Goal: Task Accomplishment & Management: Manage account settings

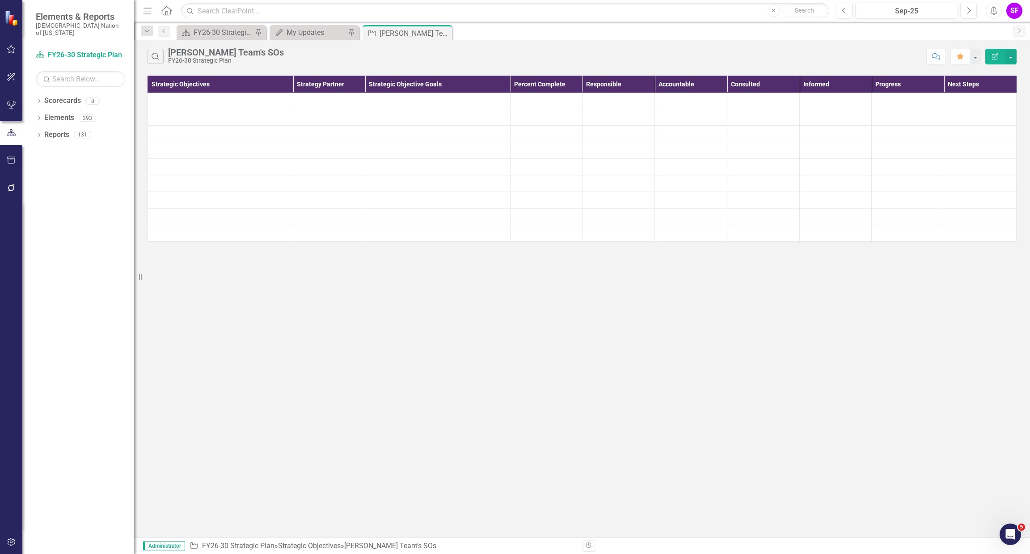
click at [8, 154] on button "button" at bounding box center [11, 160] width 20 height 19
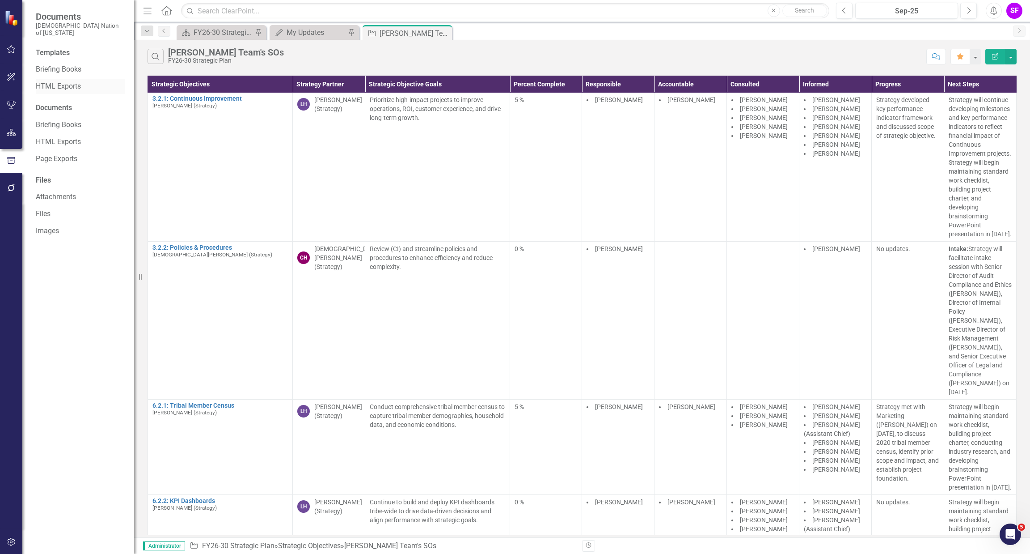
click at [61, 81] on link "HTML Exports" at bounding box center [80, 86] width 89 height 10
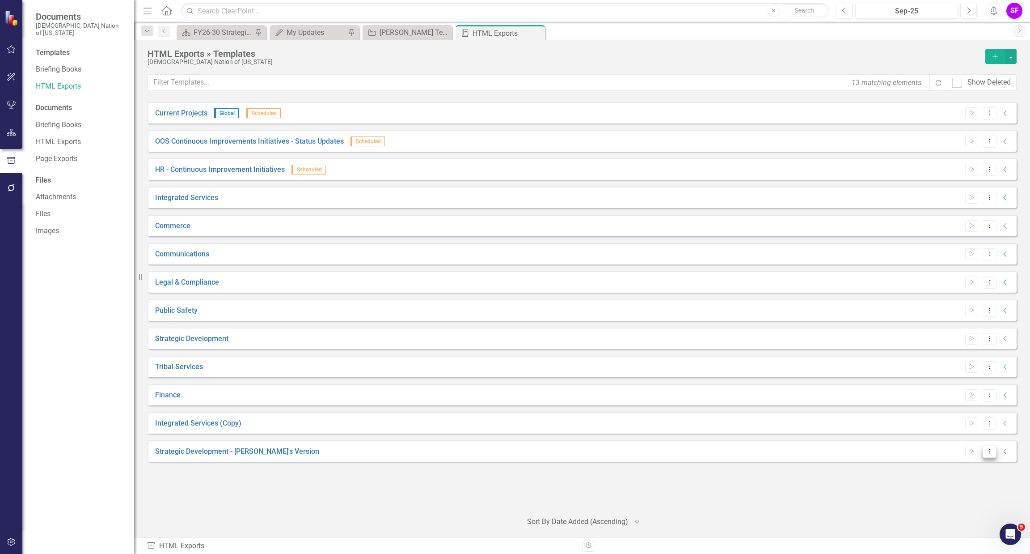
click at [988, 448] on icon "Dropdown Menu" at bounding box center [990, 451] width 8 height 6
click at [948, 500] on link "Edit Edit Template" at bounding box center [954, 499] width 83 height 17
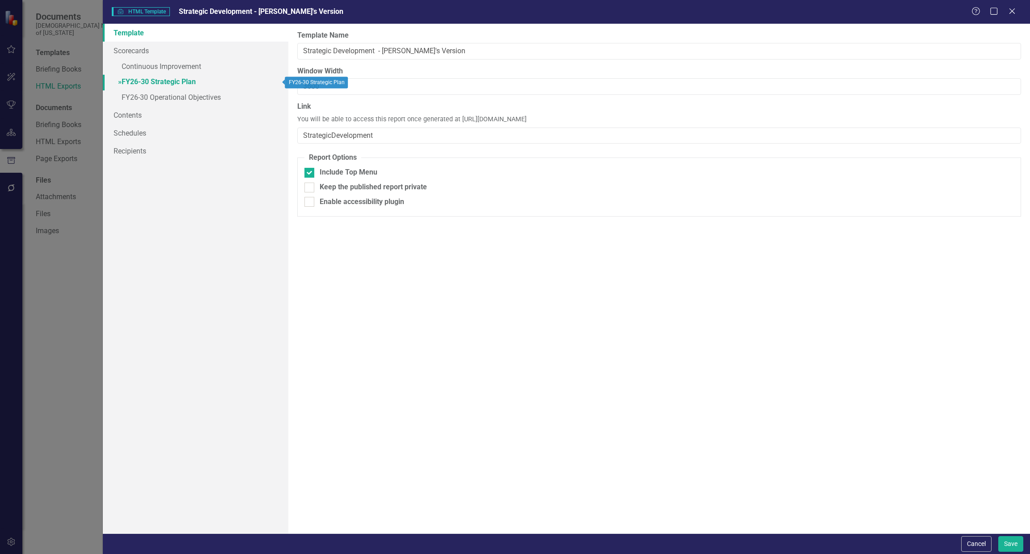
click at [158, 87] on link "» FY26-30 Strategic Plan" at bounding box center [196, 83] width 186 height 16
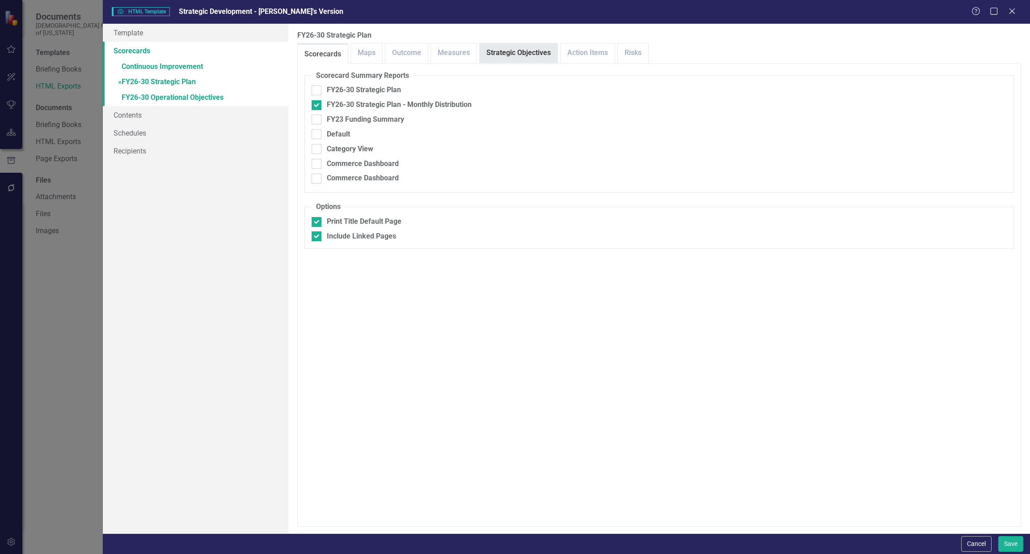
click at [520, 59] on link "Strategic Objectives" at bounding box center [519, 52] width 78 height 19
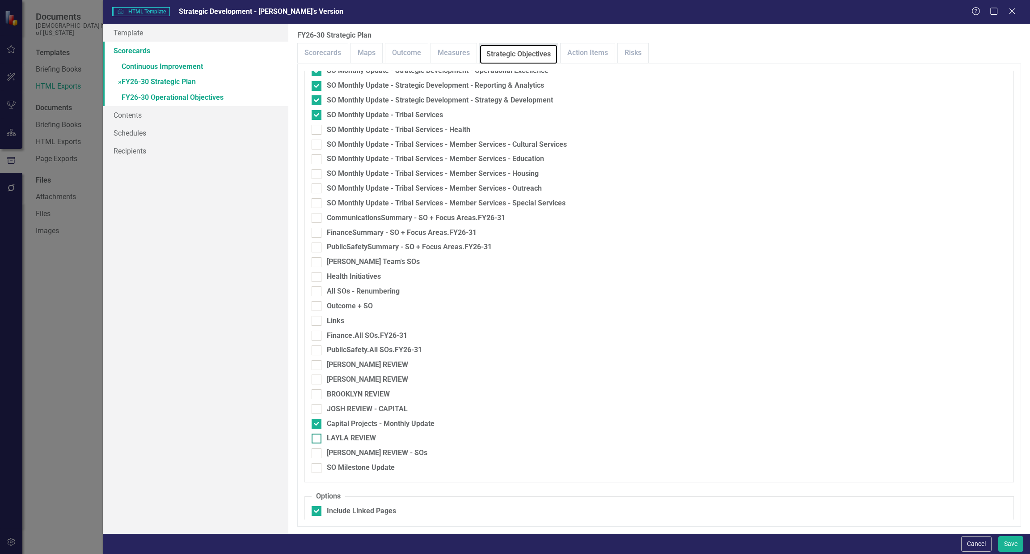
scroll to position [1361, 0]
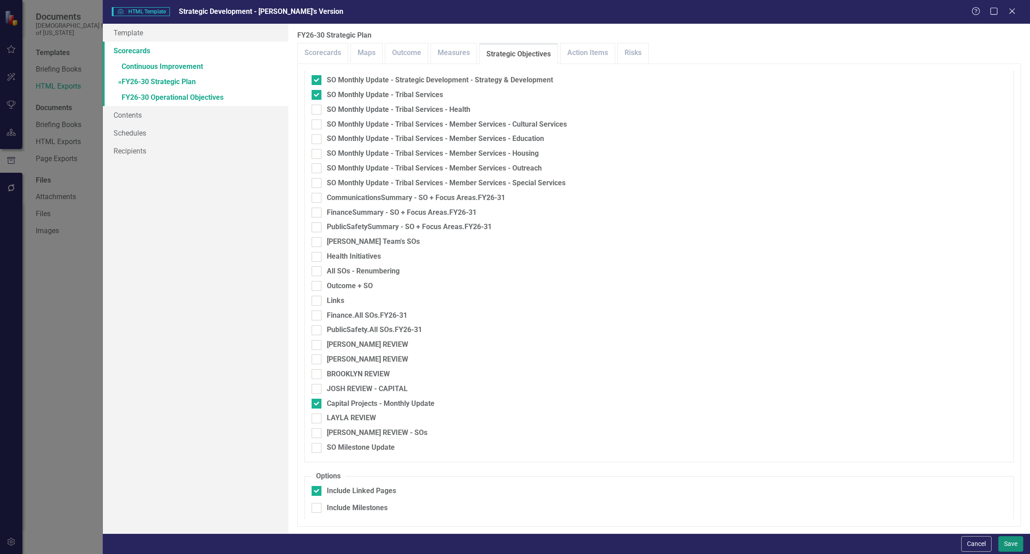
click at [1013, 550] on button "Save" at bounding box center [1011, 544] width 25 height 16
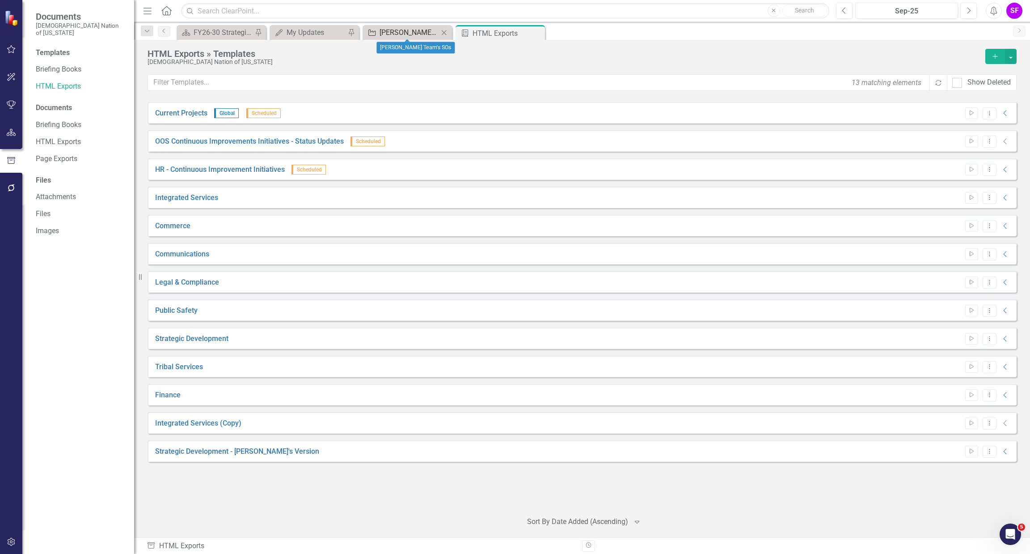
click at [417, 31] on div "[PERSON_NAME] Team's SOs" at bounding box center [409, 32] width 59 height 11
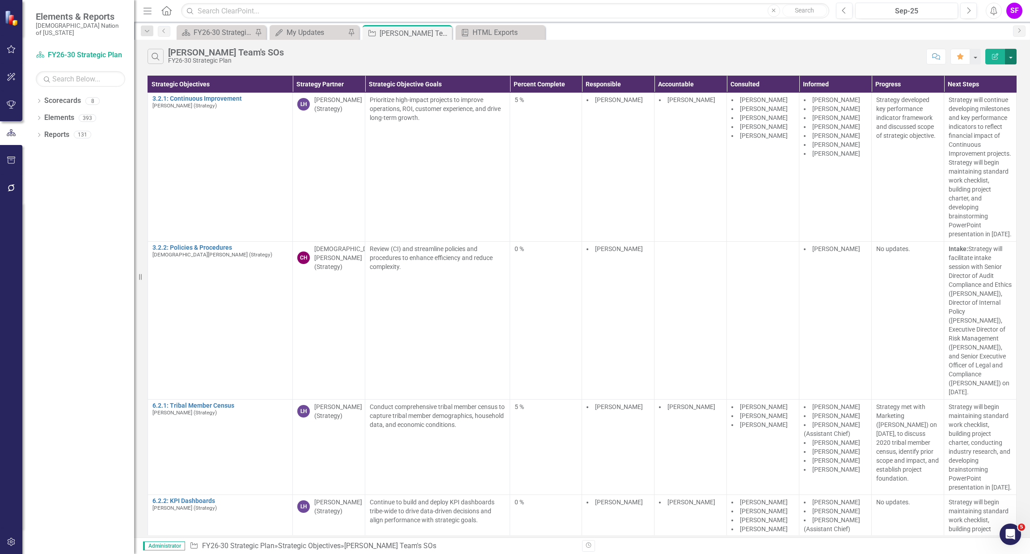
click at [1016, 58] on button "button" at bounding box center [1011, 57] width 12 height 16
click at [1004, 69] on link "Edit Report Edit Report" at bounding box center [981, 73] width 71 height 17
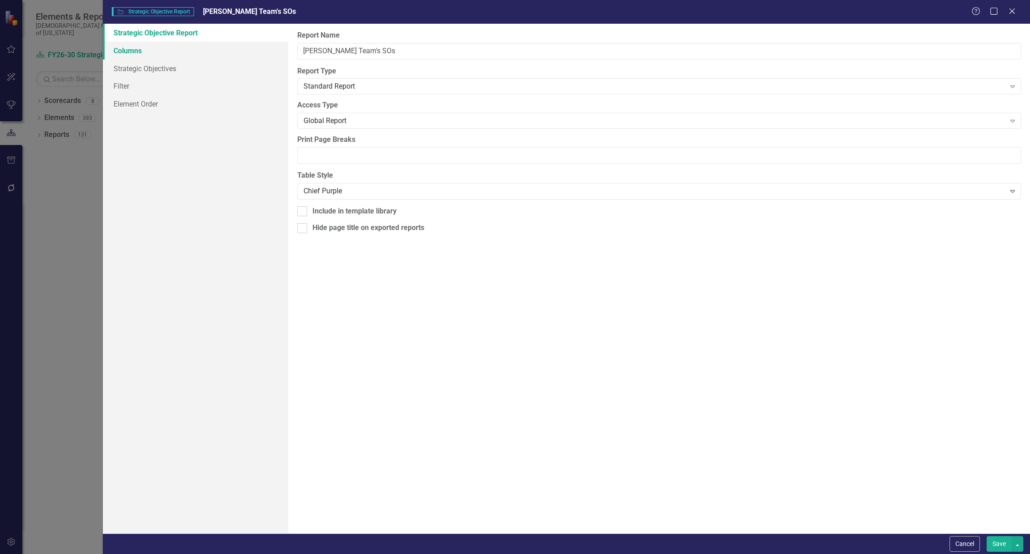
click at [162, 57] on link "Columns" at bounding box center [196, 51] width 186 height 18
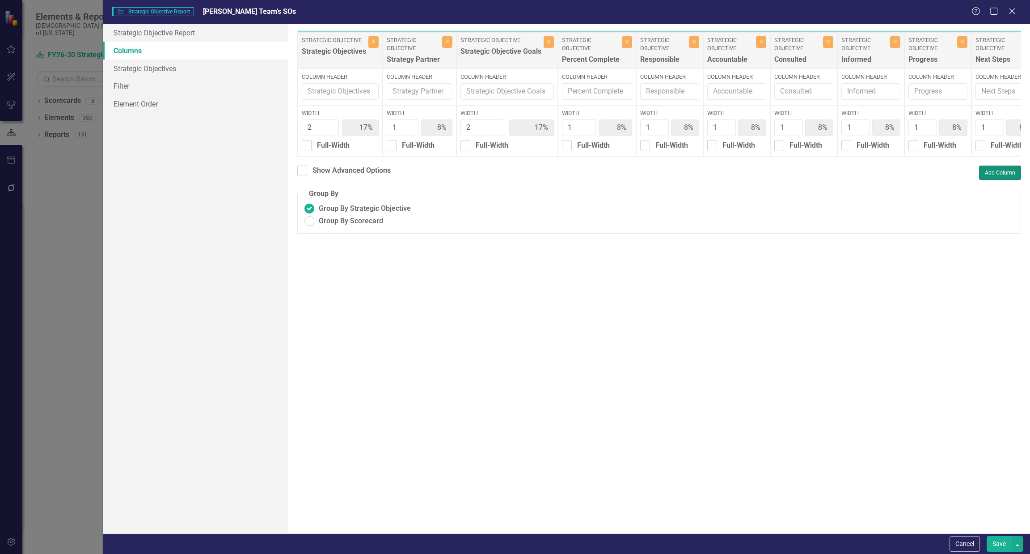
click at [997, 180] on button "Add Column" at bounding box center [1000, 172] width 42 height 14
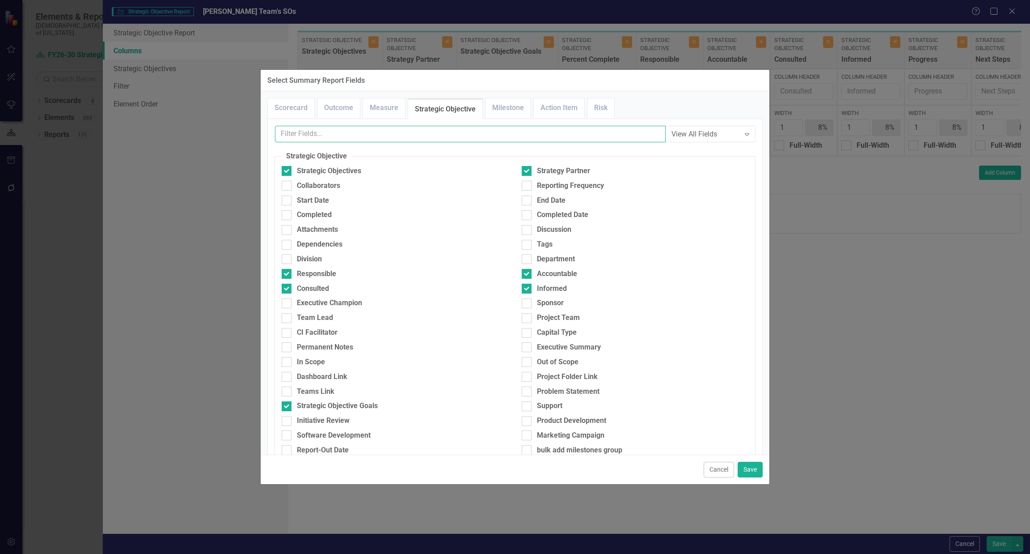
click at [378, 140] on input "text" at bounding box center [470, 134] width 391 height 17
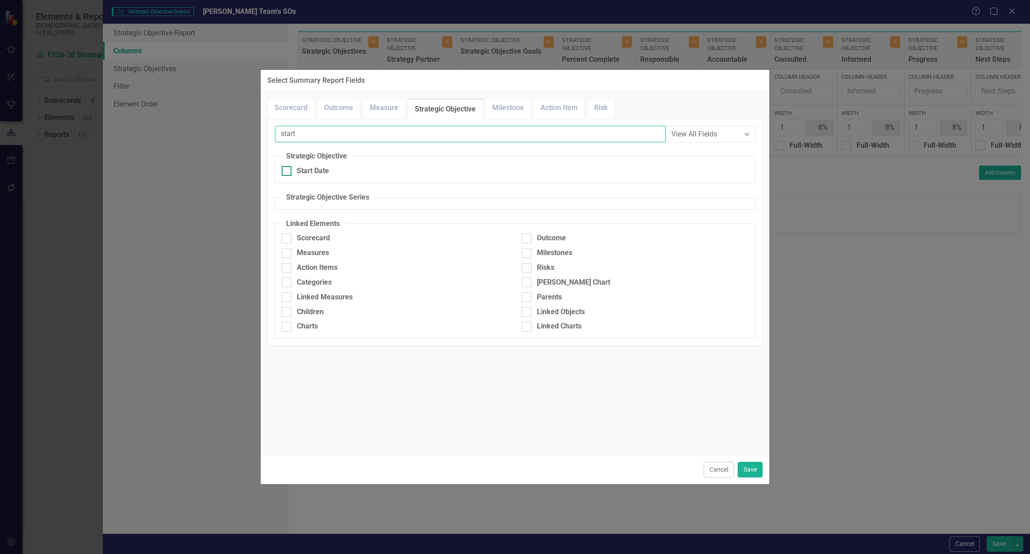
type input "start"
click at [291, 169] on div at bounding box center [287, 171] width 10 height 10
click at [288, 169] on input "Start Date" at bounding box center [285, 169] width 6 height 6
checkbox input "true"
click at [733, 468] on button "Cancel" at bounding box center [719, 470] width 30 height 16
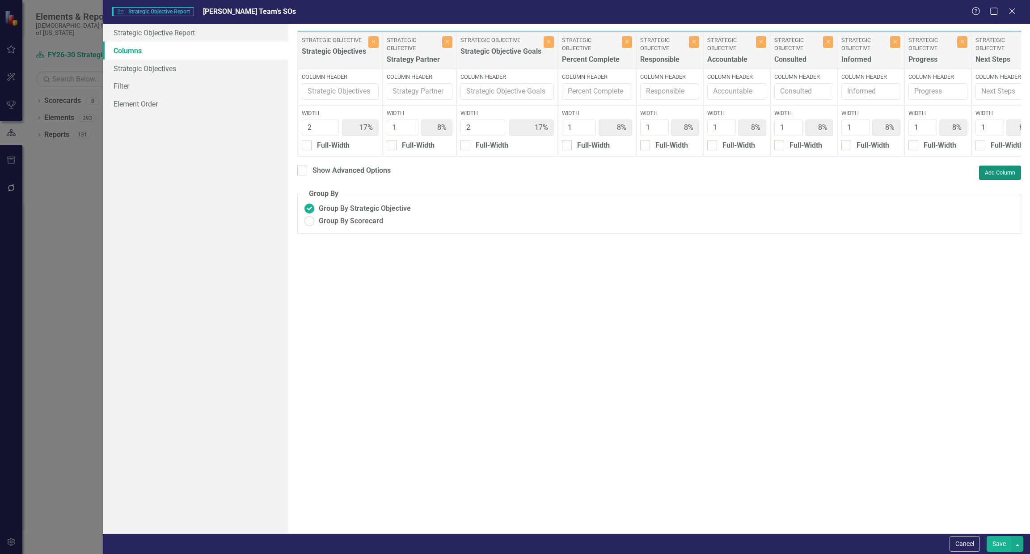
click at [989, 180] on button "Add Column" at bounding box center [1000, 172] width 42 height 14
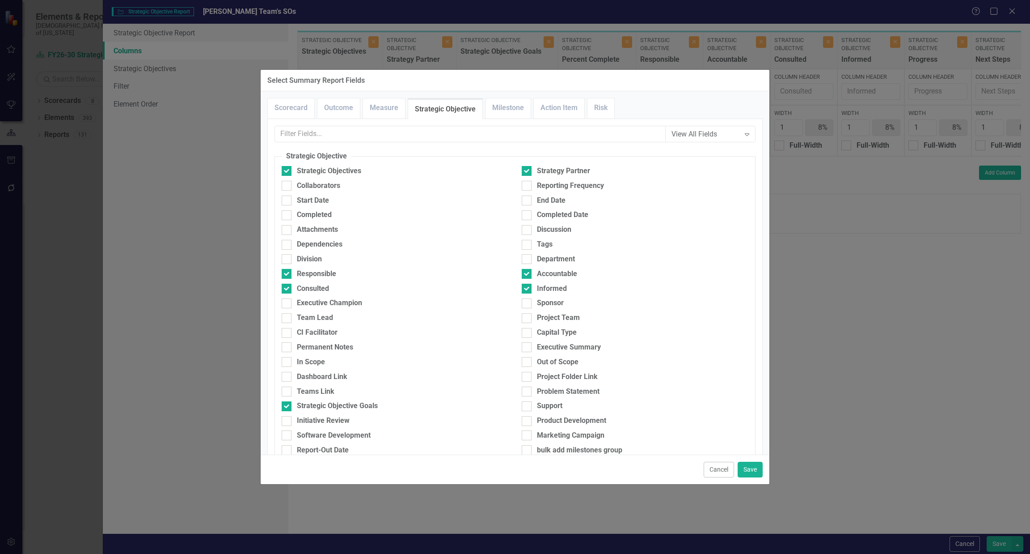
click at [476, 121] on div "View All Fields Expand Scorecard Scorecard Attachments Tags Strategic Plan Stra…" at bounding box center [515, 504] width 496 height 771
click at [472, 131] on input "text" at bounding box center [470, 134] width 391 height 17
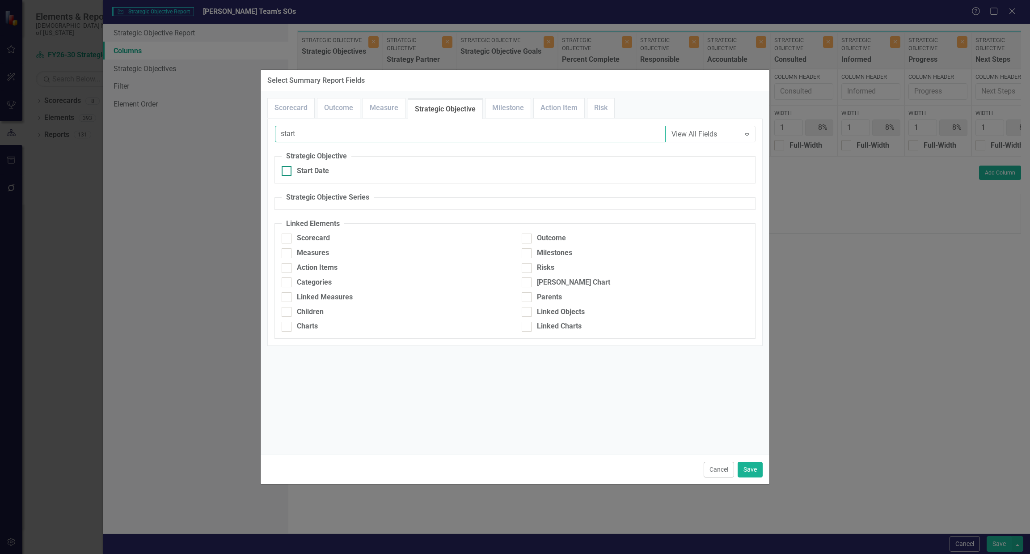
type input "start"
click at [312, 171] on div "Start Date" at bounding box center [313, 171] width 32 height 10
click at [288, 171] on input "Start Date" at bounding box center [285, 169] width 6 height 6
checkbox input "true"
click at [747, 468] on button "Save" at bounding box center [750, 470] width 25 height 16
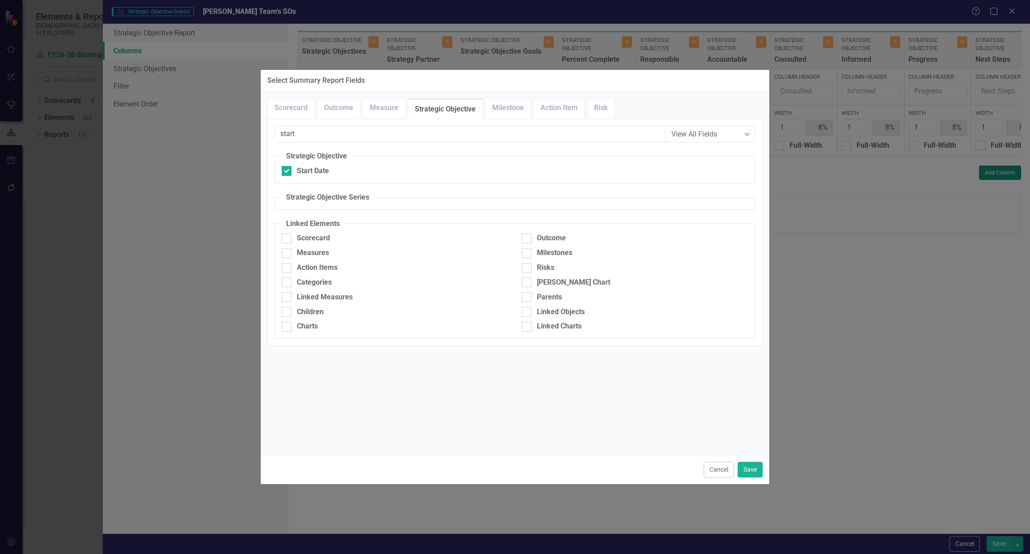
type input "15%"
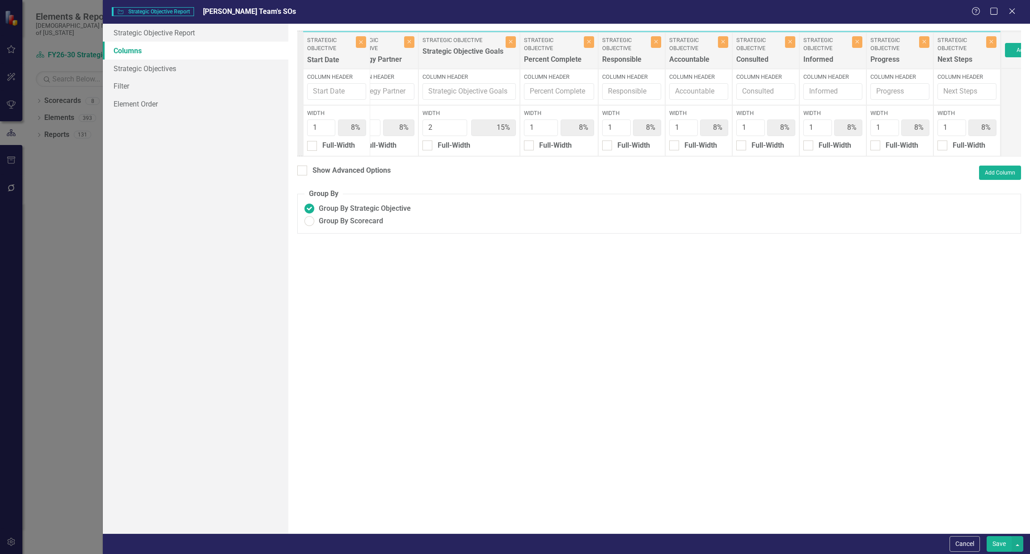
scroll to position [0, 102]
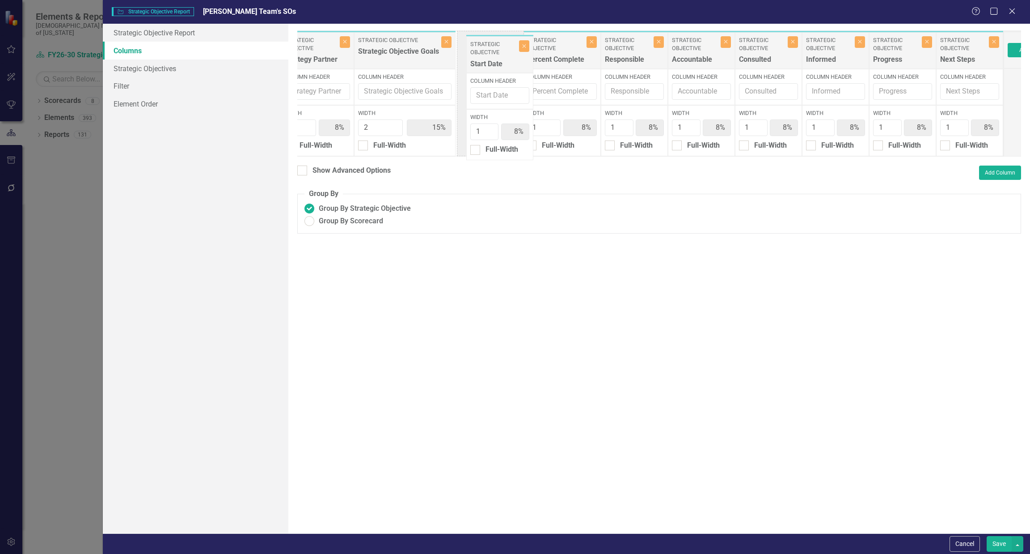
drag, startPoint x: 920, startPoint y: 44, endPoint x: 495, endPoint y: 43, distance: 425.3
click at [495, 43] on div "Strategic Objective Strategic Objectives Close Column Header Width 2 15% Full-W…" at bounding box center [599, 93] width 809 height 126
click at [995, 538] on button "Save" at bounding box center [999, 544] width 25 height 16
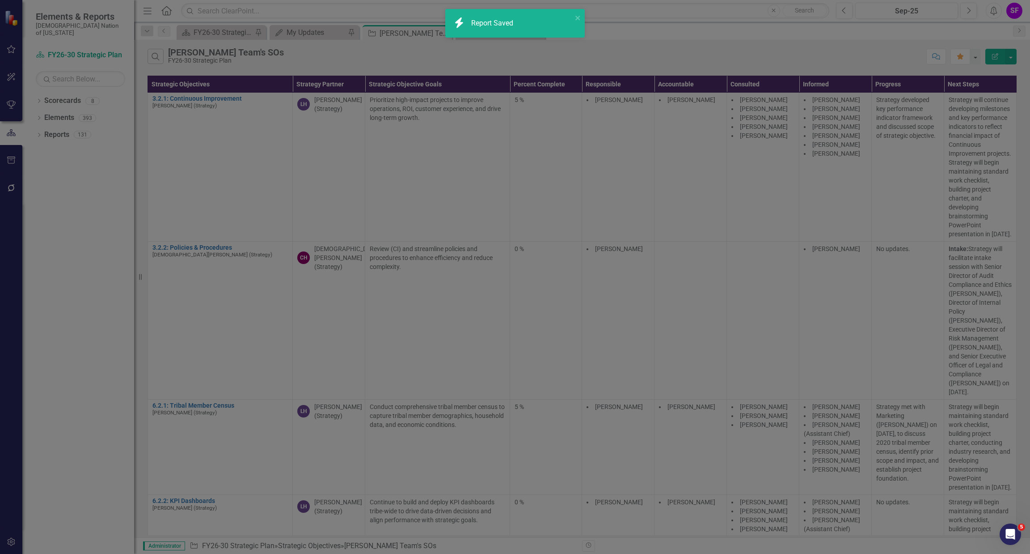
radio input "true"
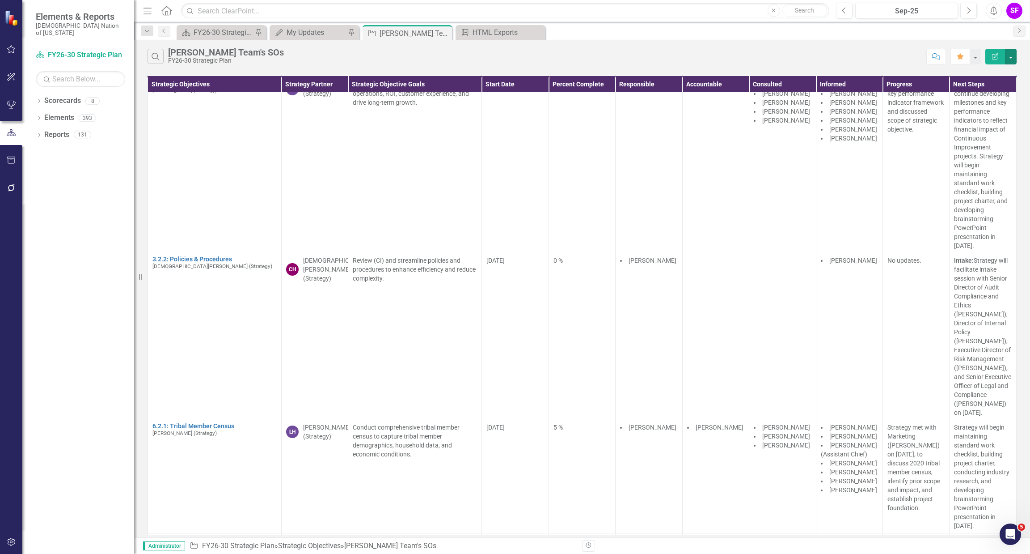
scroll to position [0, 0]
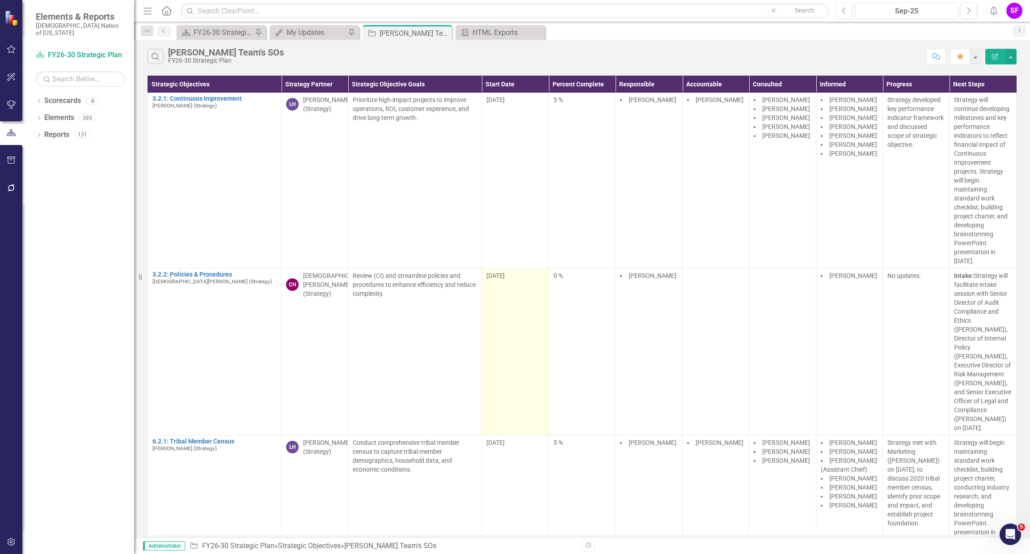
click at [511, 285] on td "10/1/24" at bounding box center [515, 351] width 67 height 167
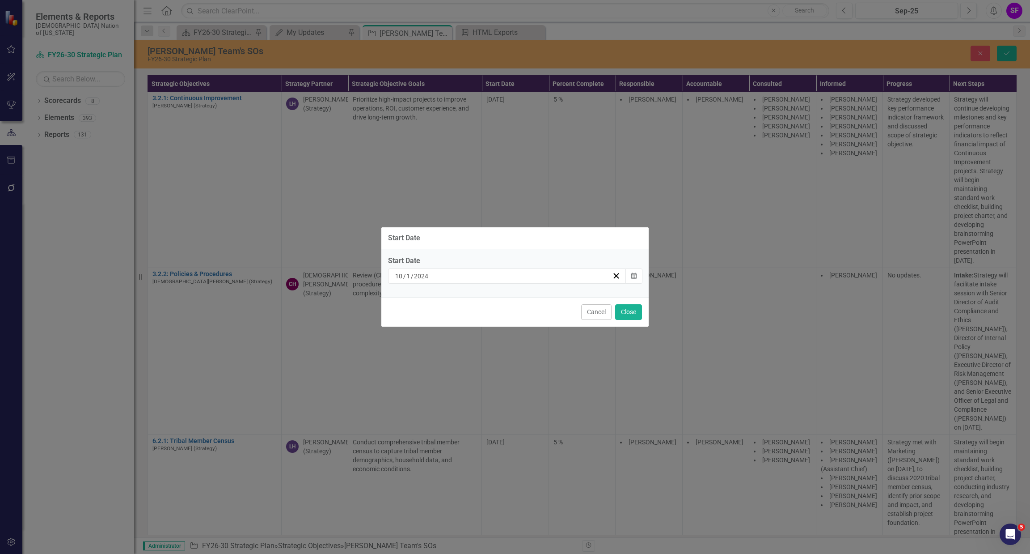
click at [468, 277] on div "10 / 1 / 2024" at bounding box center [503, 275] width 218 height 9
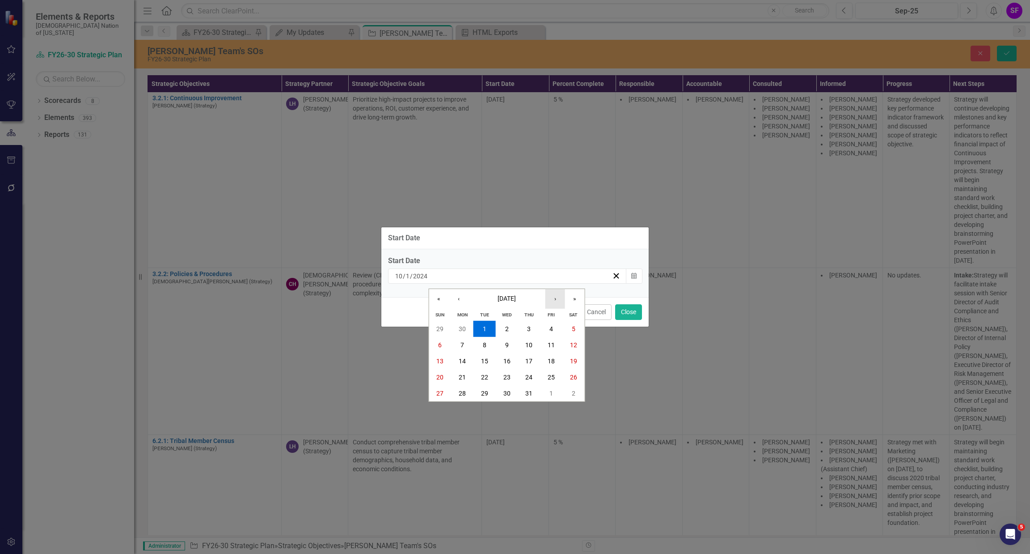
click at [557, 297] on button "›" at bounding box center [556, 299] width 20 height 20
click at [469, 347] on button "4" at bounding box center [462, 344] width 22 height 16
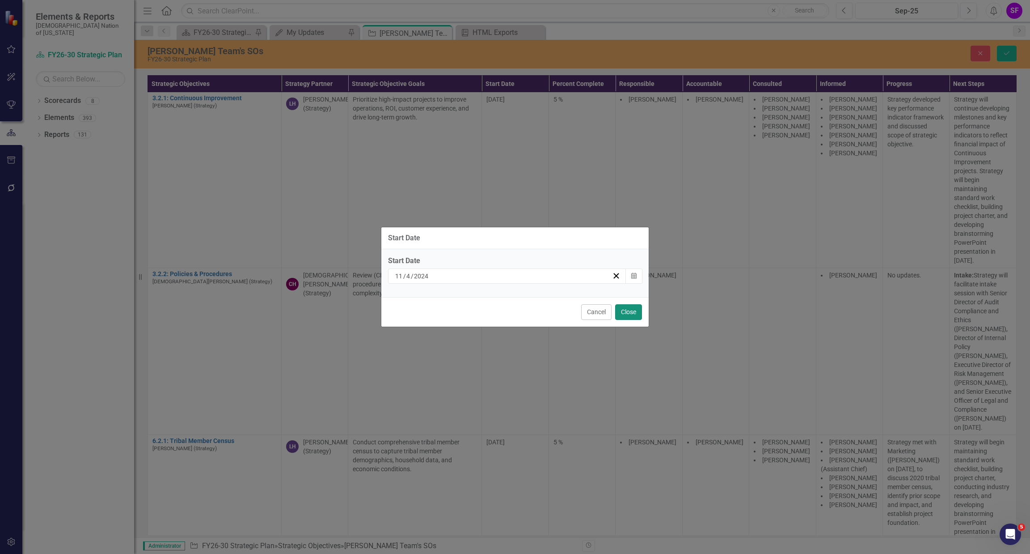
click at [619, 312] on button "Close" at bounding box center [628, 312] width 27 height 16
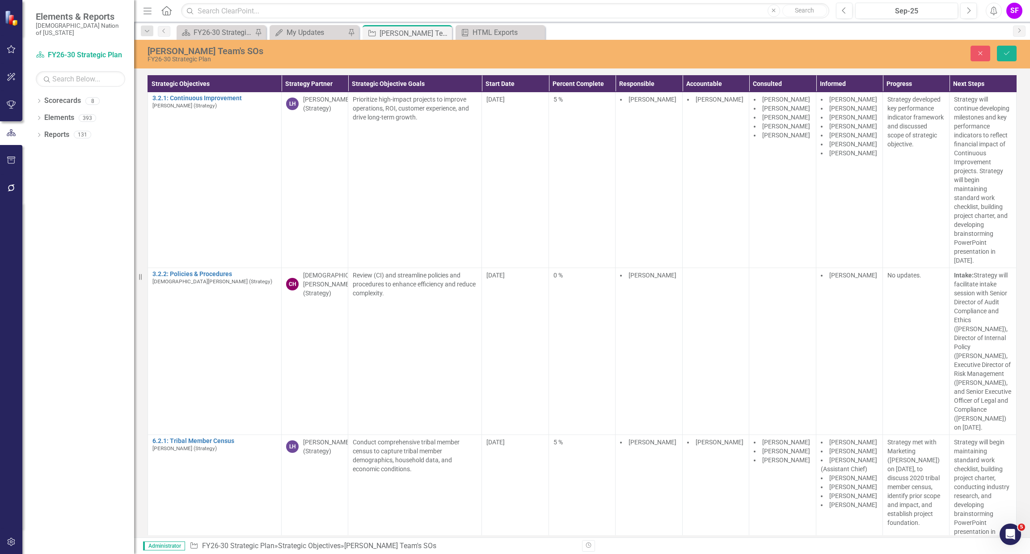
click at [1007, 42] on div "Sheriden's Team's SOs FY26-30 Strategic Plan Close Save" at bounding box center [582, 54] width 896 height 29
click at [1002, 55] on button "Save" at bounding box center [1007, 54] width 20 height 16
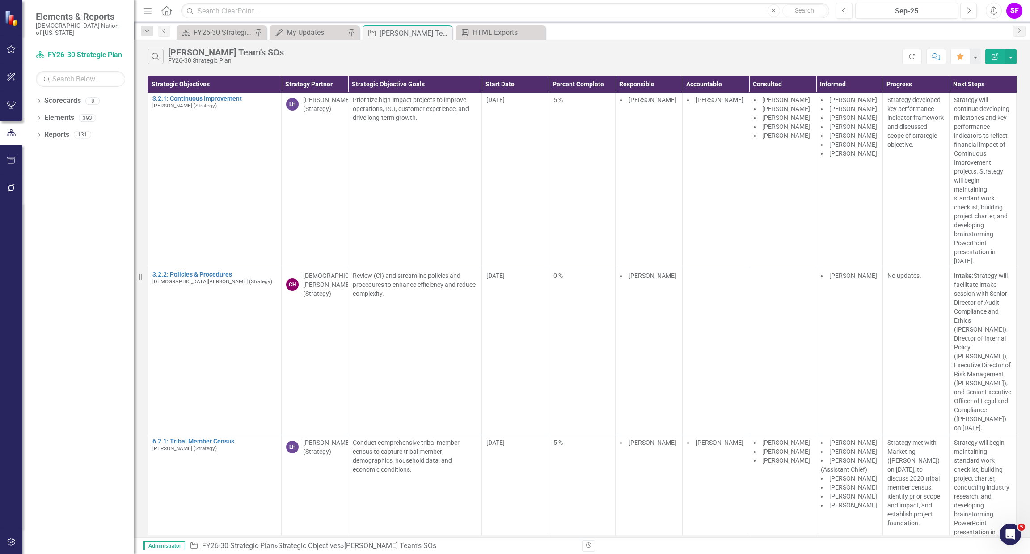
click at [937, 59] on icon "Comment" at bounding box center [936, 56] width 8 height 6
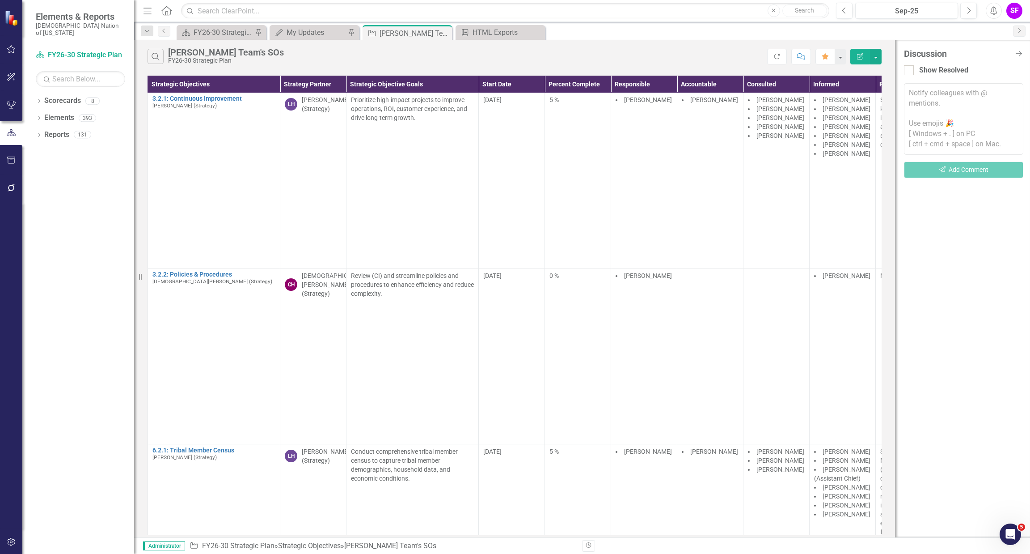
click at [1017, 36] on div "Dropdown Search Scorecard FY26-30 Strategic Plan Pin My Updates My Updates Pin …" at bounding box center [582, 31] width 896 height 18
click at [1021, 33] on link "Next" at bounding box center [1019, 30] width 13 height 11
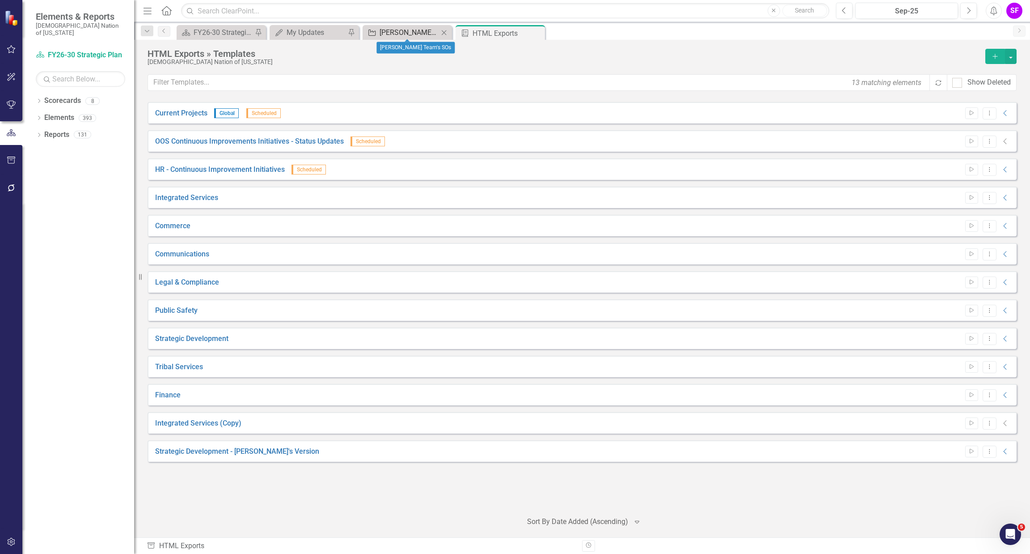
click at [424, 35] on div "[PERSON_NAME] Team's SOs" at bounding box center [409, 32] width 59 height 11
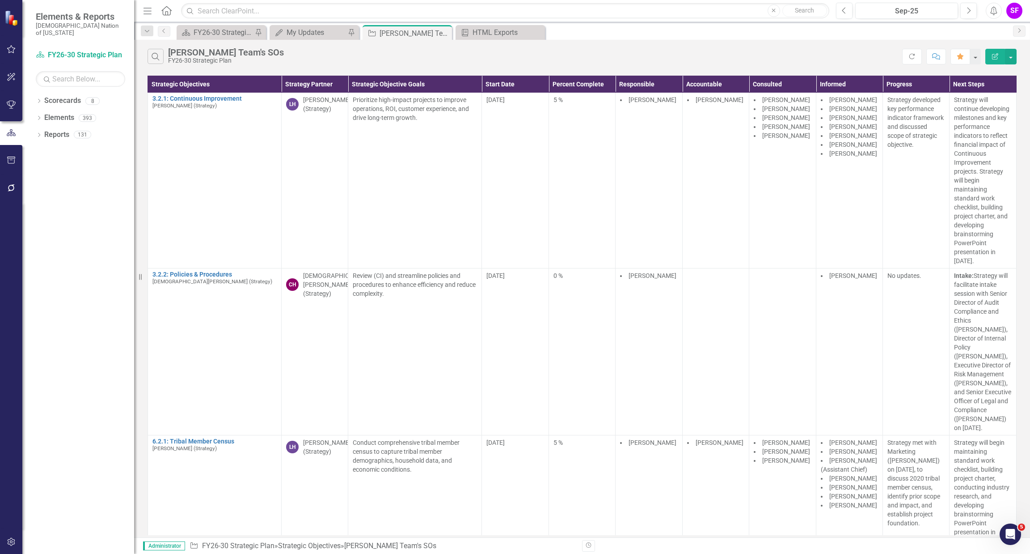
click at [932, 55] on icon "Comment" at bounding box center [936, 56] width 8 height 6
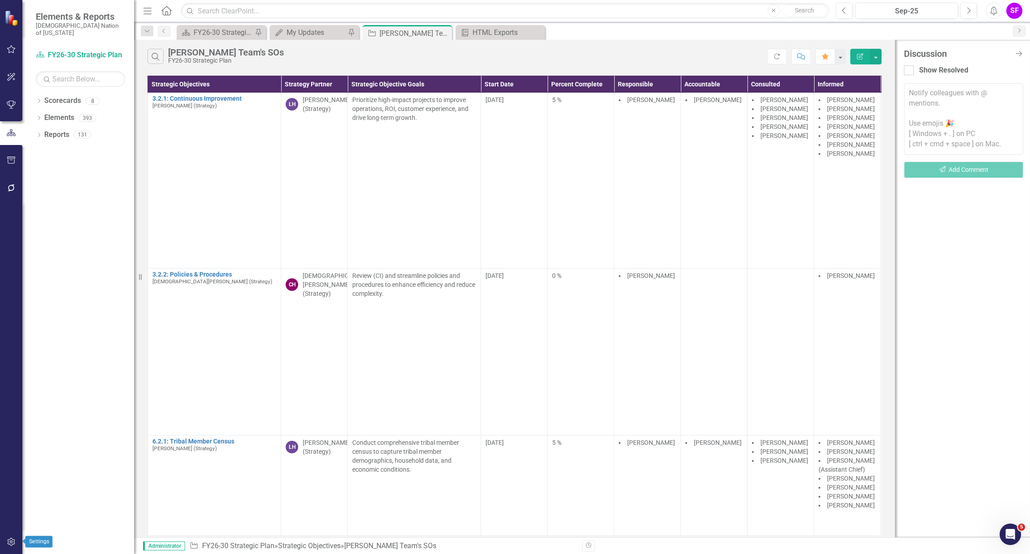
drag, startPoint x: 17, startPoint y: 545, endPoint x: 64, endPoint y: 424, distance: 129.8
click at [64, 424] on div "Elements & Reports Choctaw Nation of Oklahoma Scorecard FY26-30 Strategic Plan …" at bounding box center [67, 277] width 134 height 554
click at [64, 424] on div "Dropdown Scorecards 8 FY26-30 Strategic Plan Continuous Improvement FY26-30 Ope…" at bounding box center [78, 323] width 112 height 460
click at [1018, 53] on icon "Close Discussion Bar" at bounding box center [1018, 53] width 11 height 8
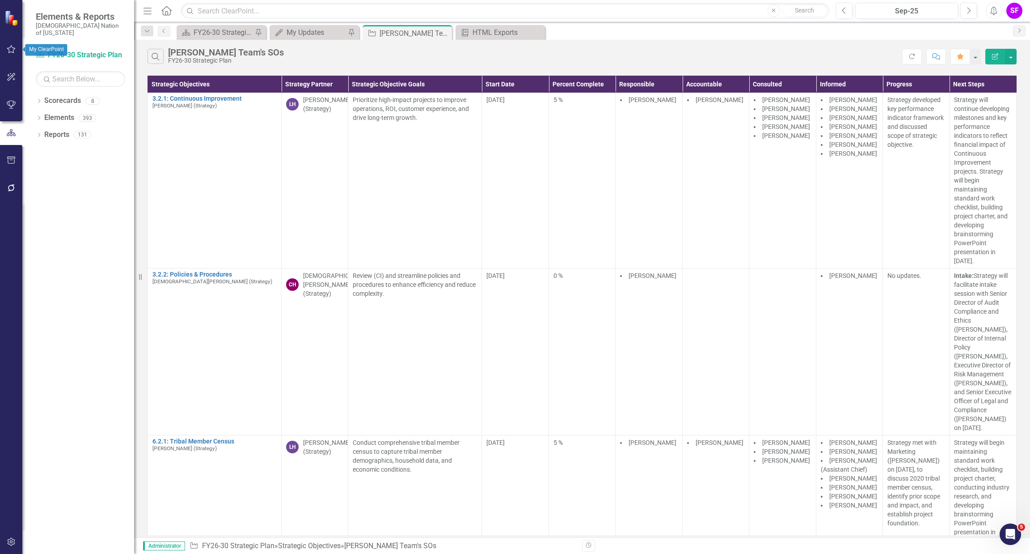
click at [8, 49] on icon "button" at bounding box center [11, 49] width 8 height 8
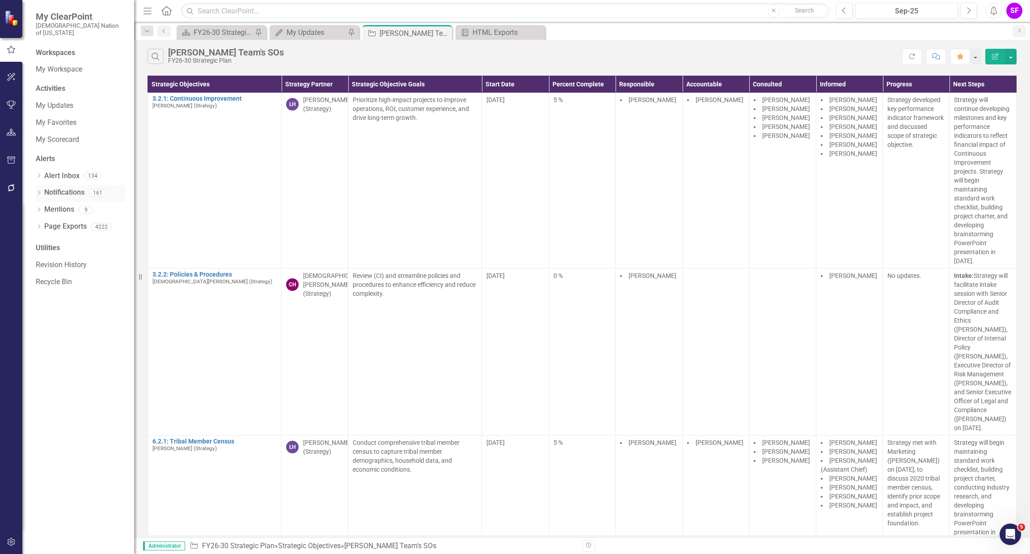
click at [73, 187] on link "Notifications" at bounding box center [64, 192] width 40 height 10
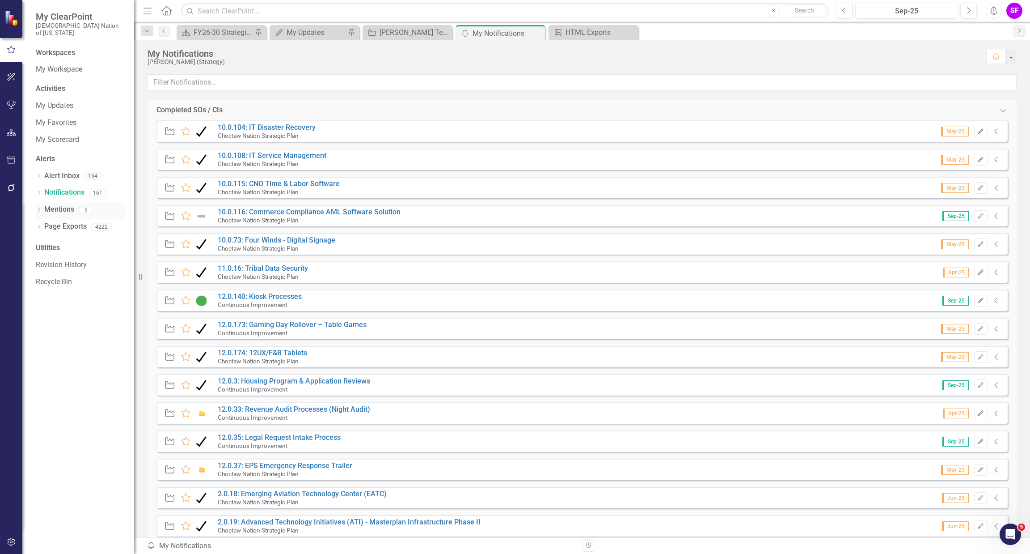
click at [61, 204] on link "Mentions" at bounding box center [59, 209] width 30 height 10
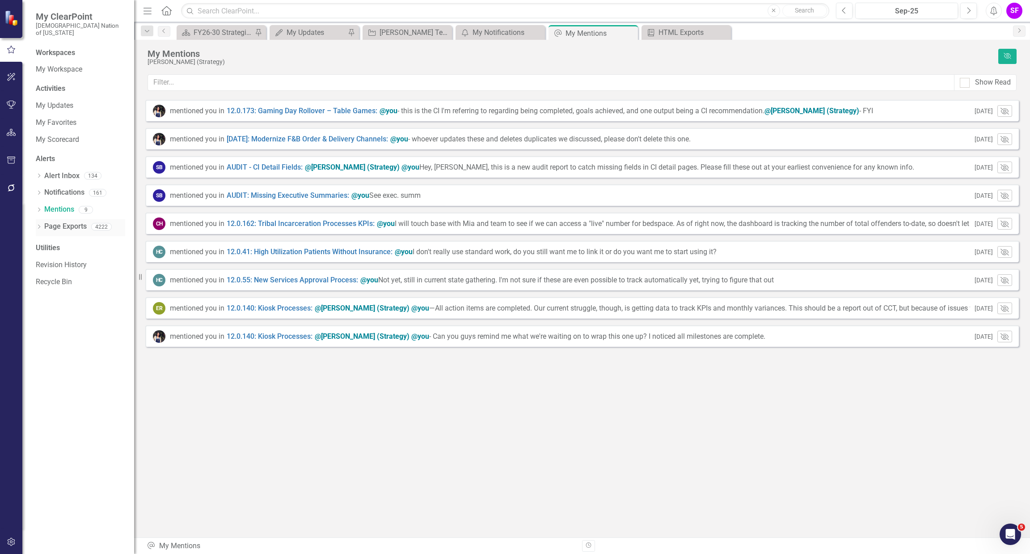
click at [68, 221] on link "Page Exports" at bounding box center [65, 226] width 42 height 10
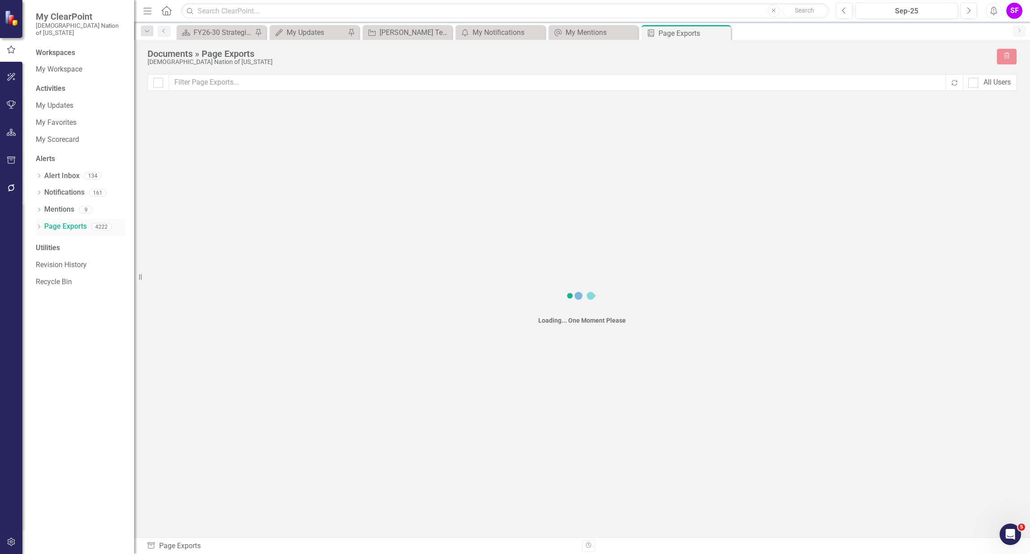
checkbox input "false"
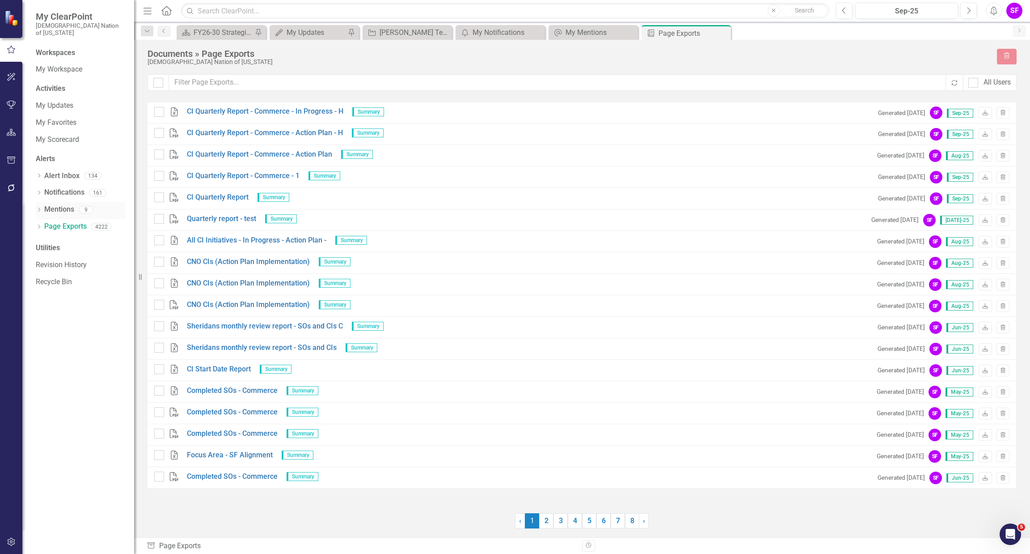
click at [38, 208] on icon "Dropdown" at bounding box center [39, 210] width 6 height 5
click at [92, 254] on div "@Hillary Childress (Strategy)" at bounding box center [90, 258] width 95 height 8
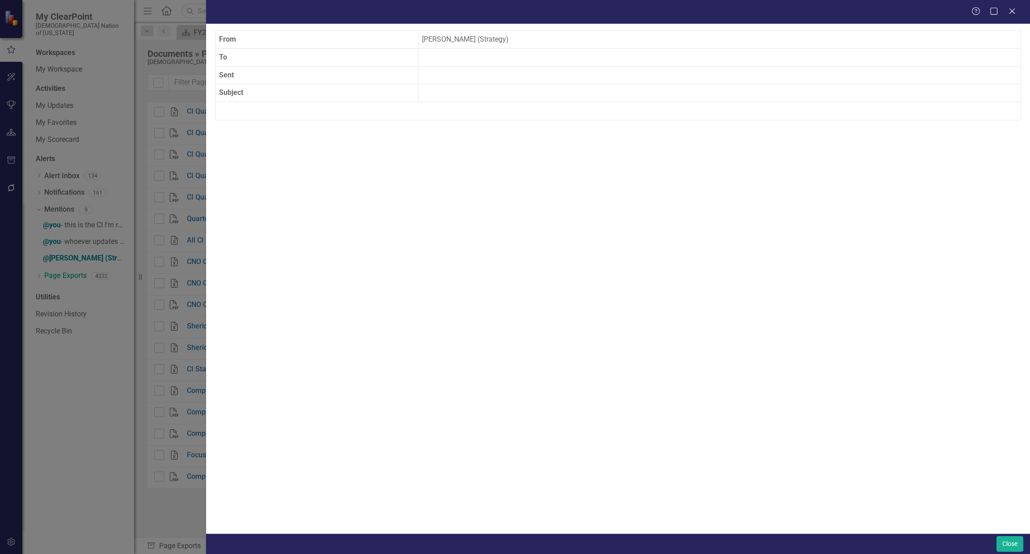
click at [312, 59] on th "To" at bounding box center [316, 57] width 203 height 18
drag, startPoint x: 9, startPoint y: 18, endPoint x: 881, endPoint y: 511, distance: 1000.9
click at [1010, 542] on button "Close" at bounding box center [1010, 544] width 27 height 16
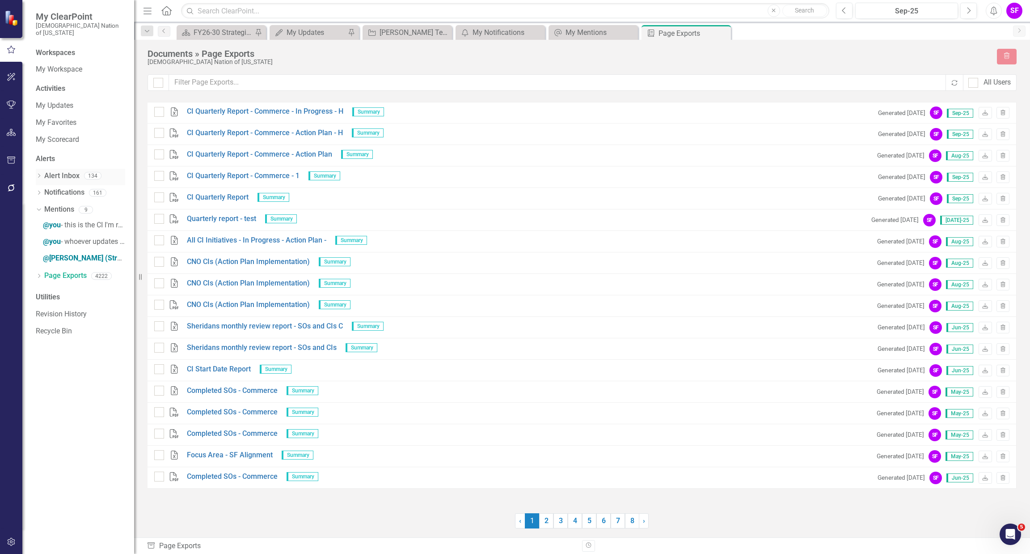
click at [39, 174] on icon "Dropdown" at bounding box center [39, 176] width 6 height 5
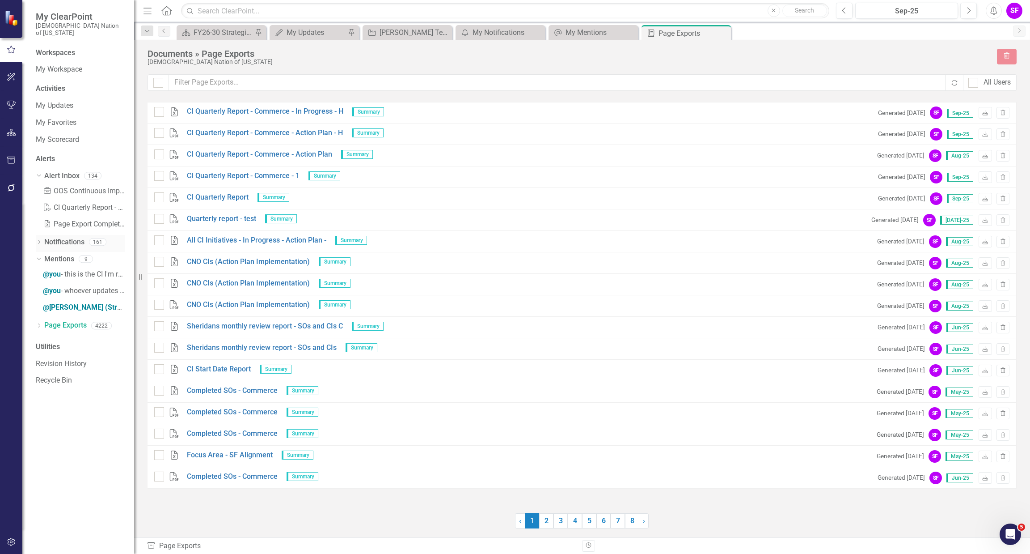
click at [36, 240] on icon "Dropdown" at bounding box center [39, 242] width 6 height 5
click at [45, 365] on link "Page Exports" at bounding box center [65, 370] width 42 height 10
click at [37, 368] on div "Dropdown" at bounding box center [39, 372] width 6 height 8
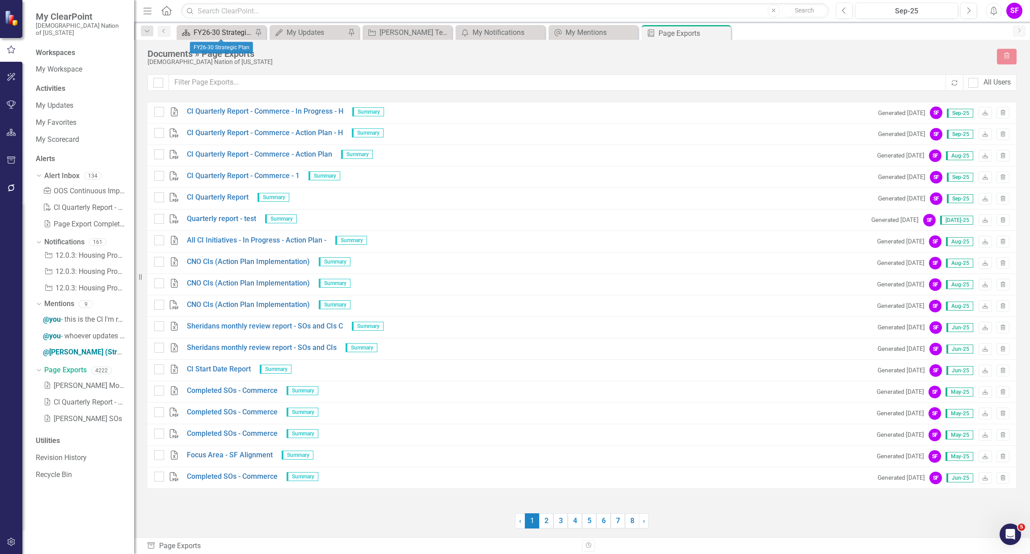
click at [236, 32] on div "FY26-30 Strategic Plan" at bounding box center [223, 32] width 59 height 11
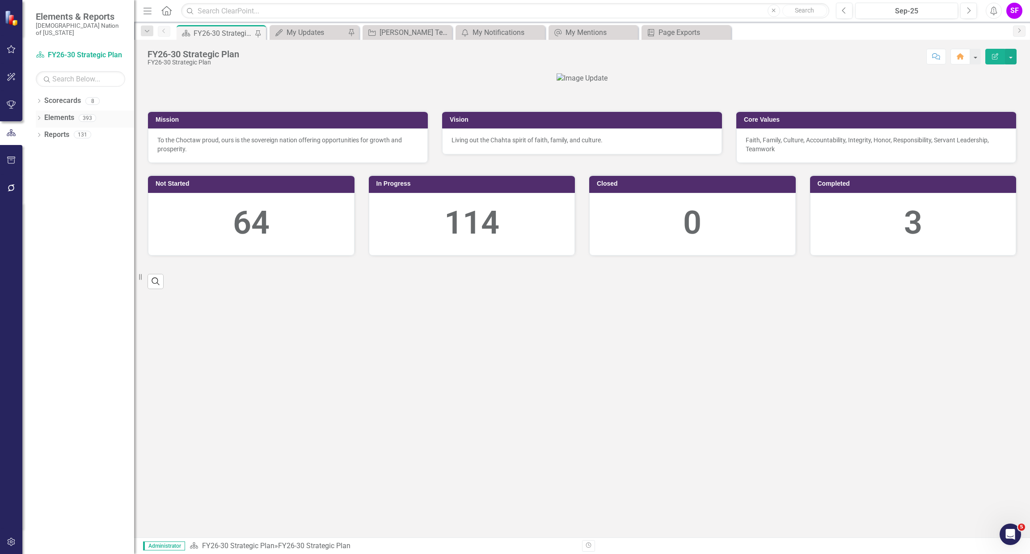
click at [68, 113] on link "Elements" at bounding box center [59, 118] width 30 height 10
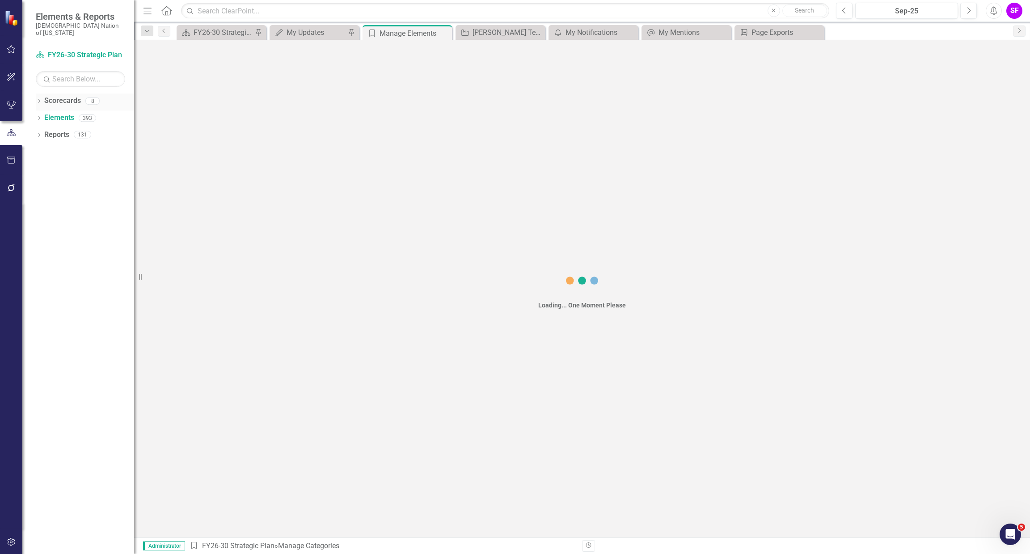
click at [64, 96] on link "Scorecards" at bounding box center [62, 101] width 37 height 10
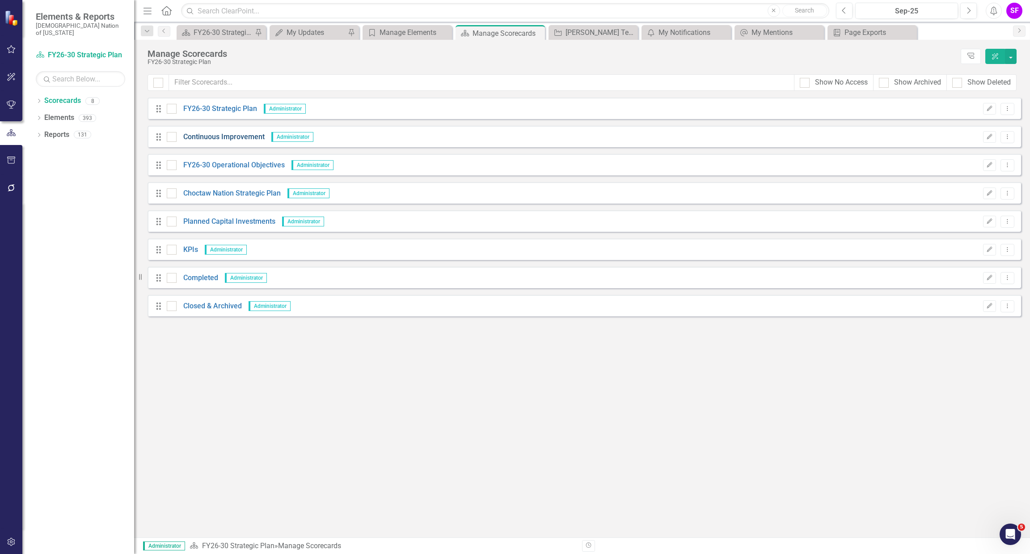
click at [245, 140] on link "Continuous Improvement" at bounding box center [221, 137] width 88 height 10
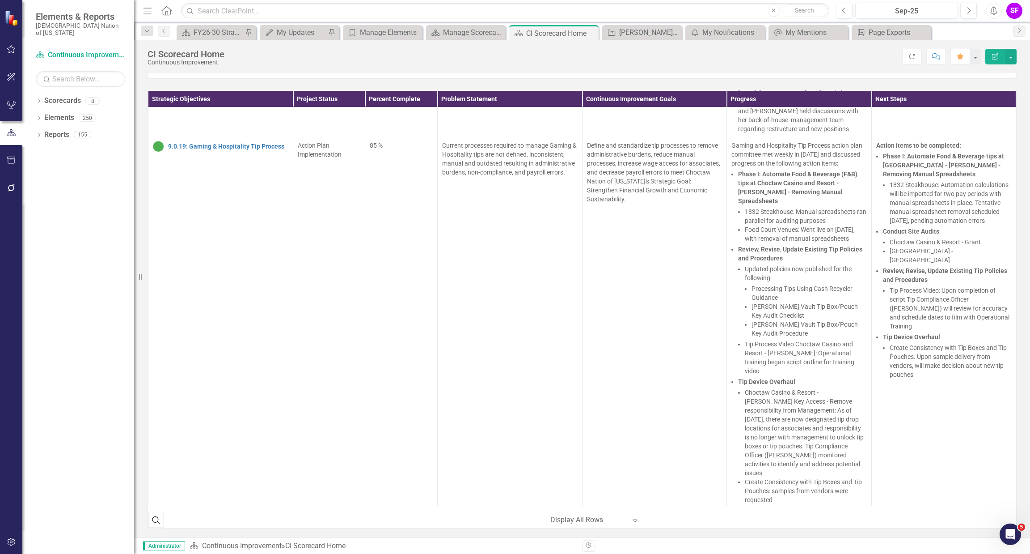
scroll to position [1542, 0]
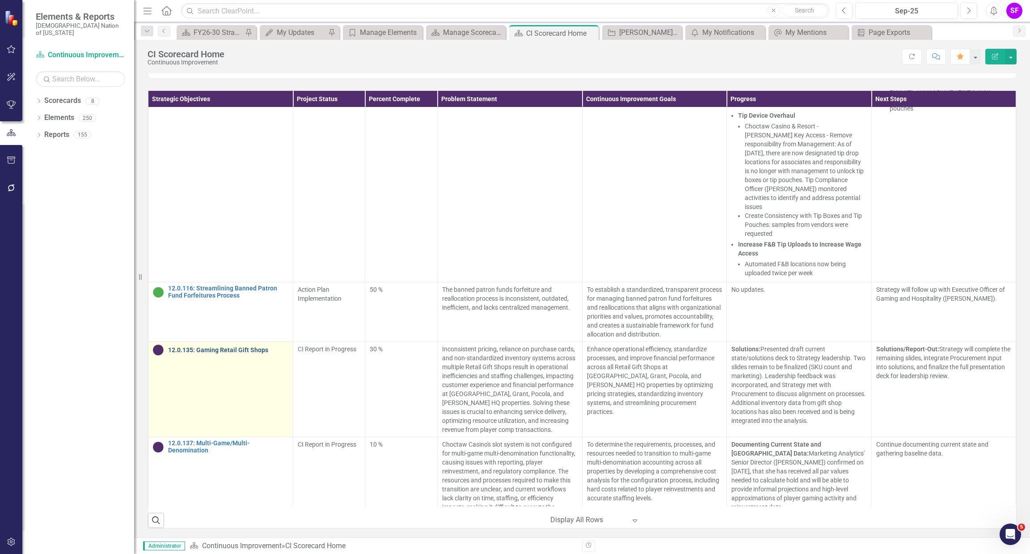
click at [256, 353] on link "12.0.135: Gaming Retail Gift Shops" at bounding box center [228, 350] width 120 height 7
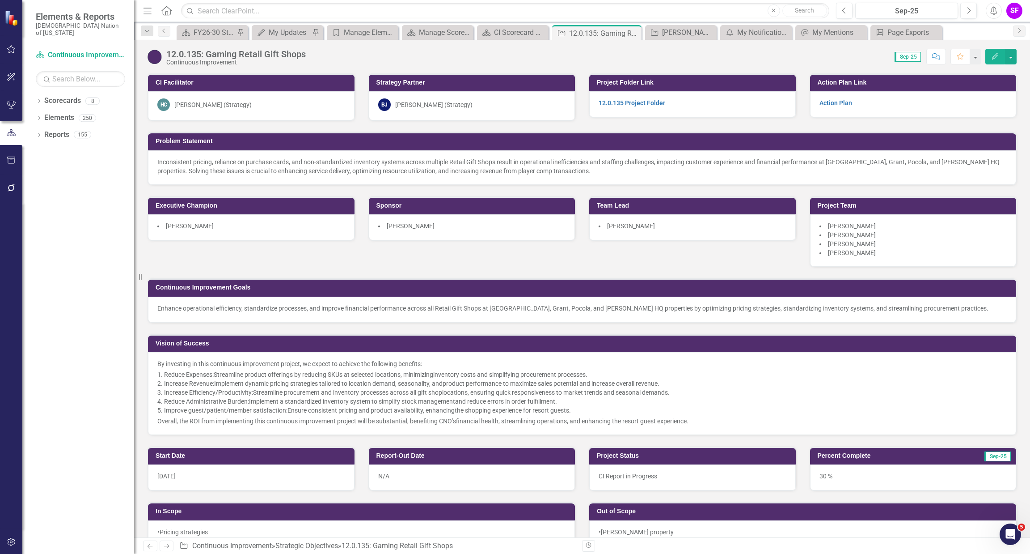
click at [941, 54] on button "Comment" at bounding box center [937, 57] width 20 height 16
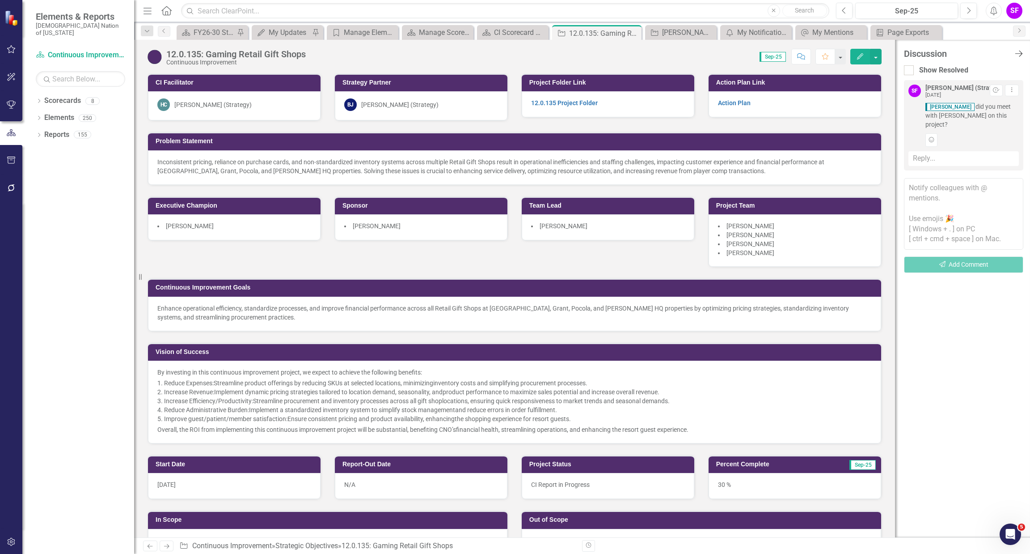
click at [1016, 51] on icon "Close Discussion Bar" at bounding box center [1018, 53] width 11 height 8
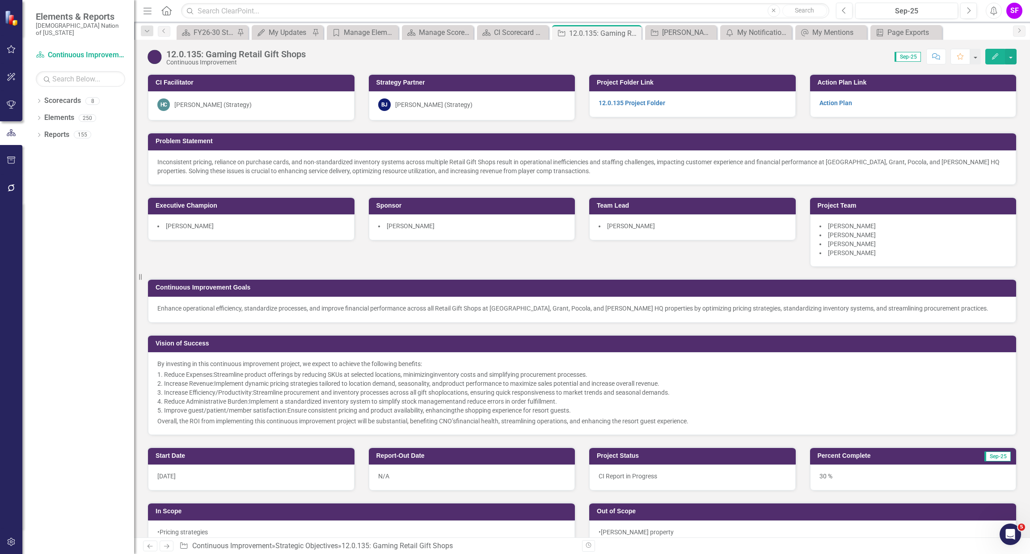
click at [935, 55] on icon "Comment" at bounding box center [936, 56] width 8 height 6
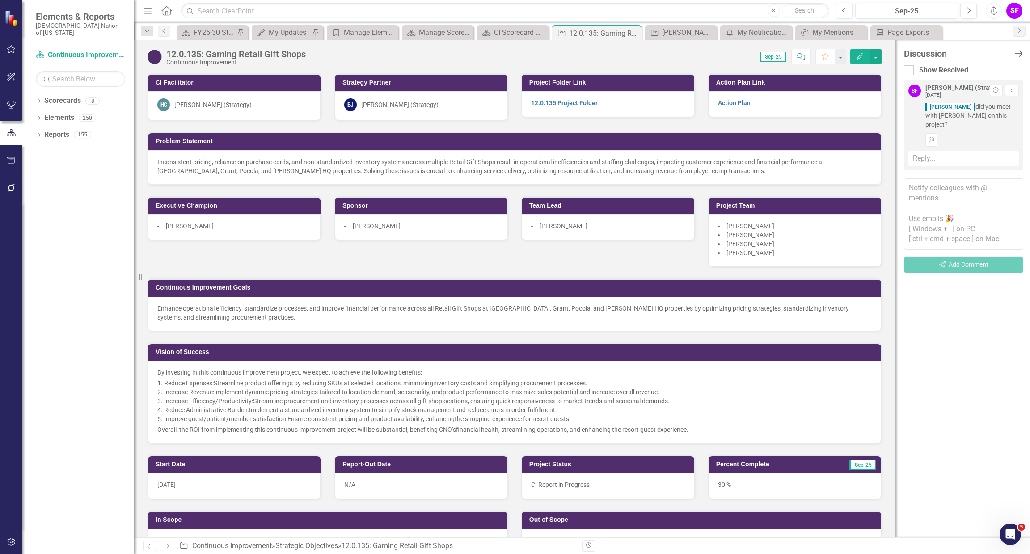
click at [1017, 56] on icon "Close Discussion Bar" at bounding box center [1018, 53] width 11 height 8
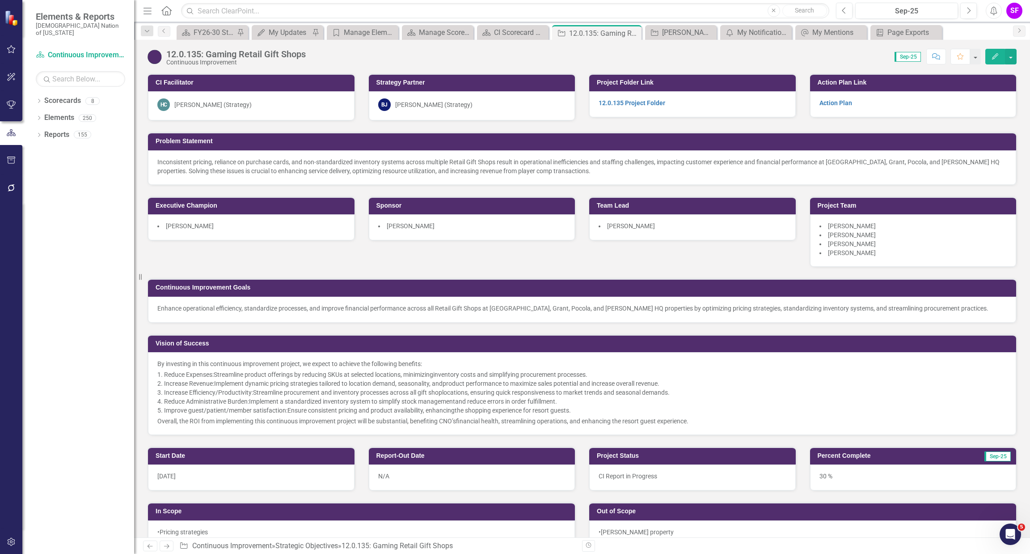
click at [935, 60] on button "Comment" at bounding box center [937, 57] width 20 height 16
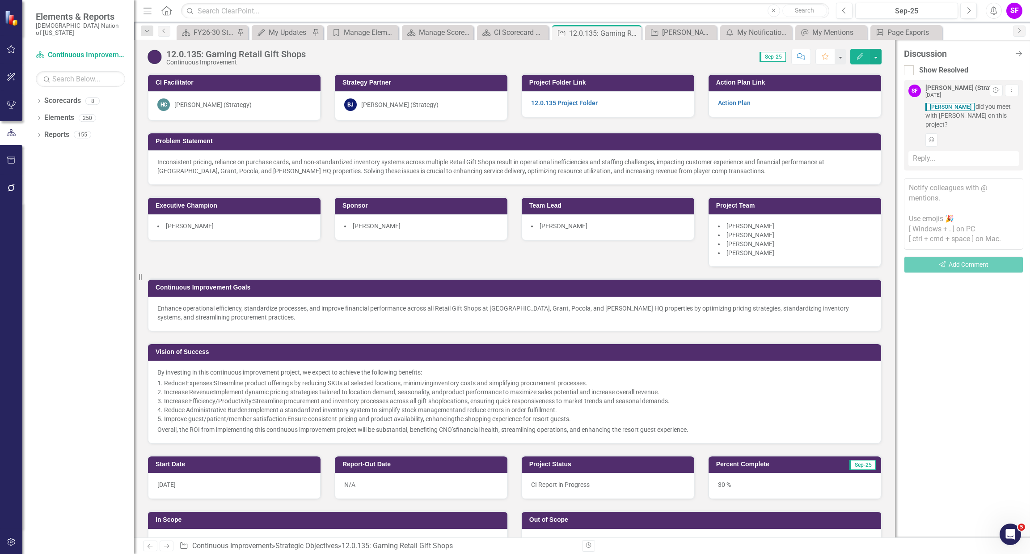
click at [994, 7] on icon "button" at bounding box center [994, 10] width 7 height 9
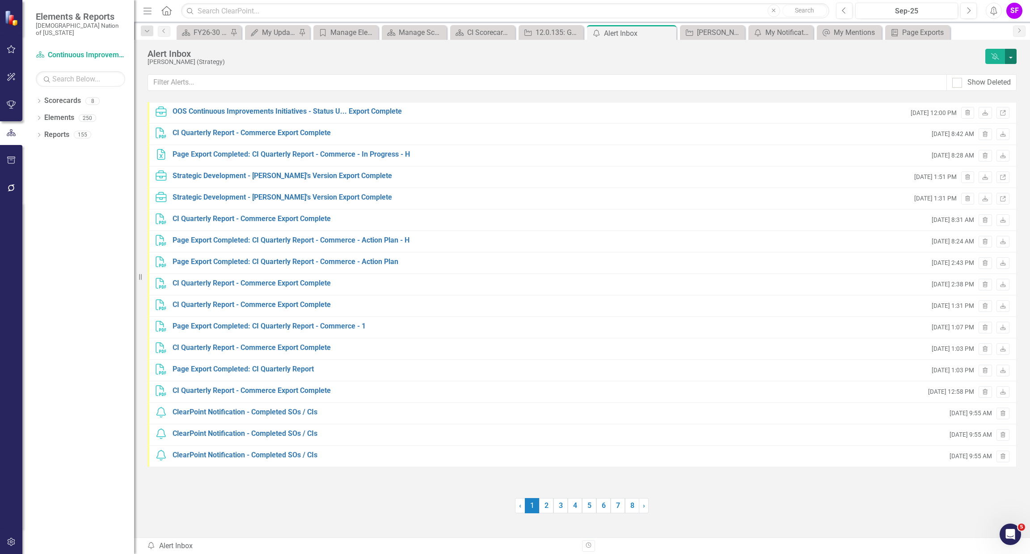
click at [1011, 54] on button "button" at bounding box center [1011, 56] width 12 height 15
click at [989, 72] on link "Dismiss Alerts Dismiss All Alerts" at bounding box center [978, 72] width 76 height 17
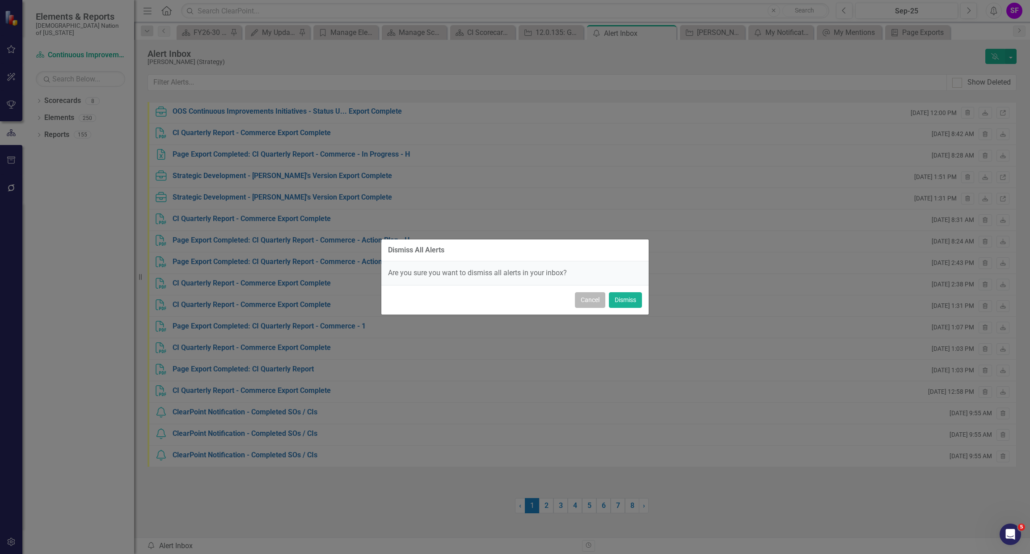
click at [586, 301] on button "Cancel" at bounding box center [590, 300] width 30 height 16
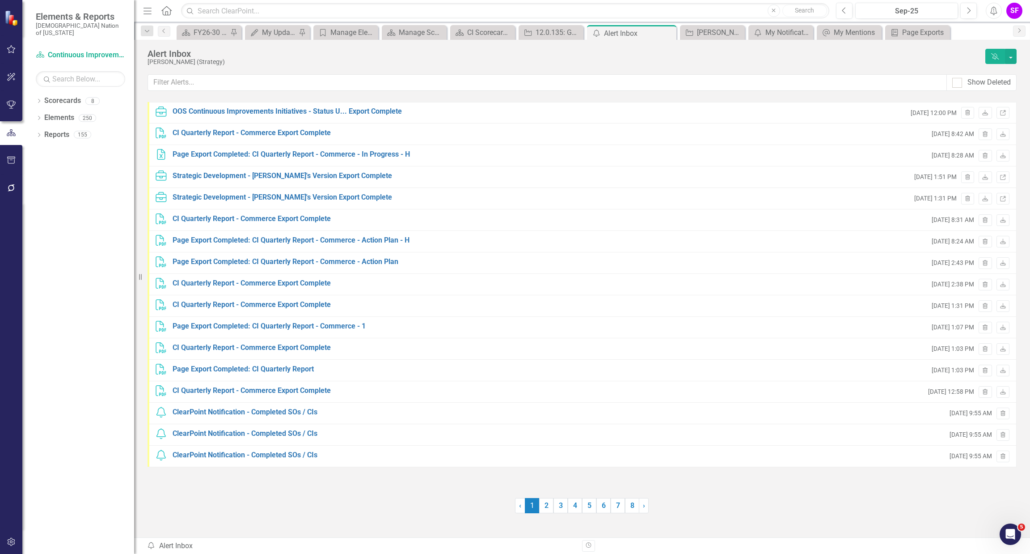
click at [994, 64] on div "Dismiss Alerts" at bounding box center [1001, 56] width 31 height 15
click at [995, 56] on icon "button" at bounding box center [995, 56] width 8 height 6
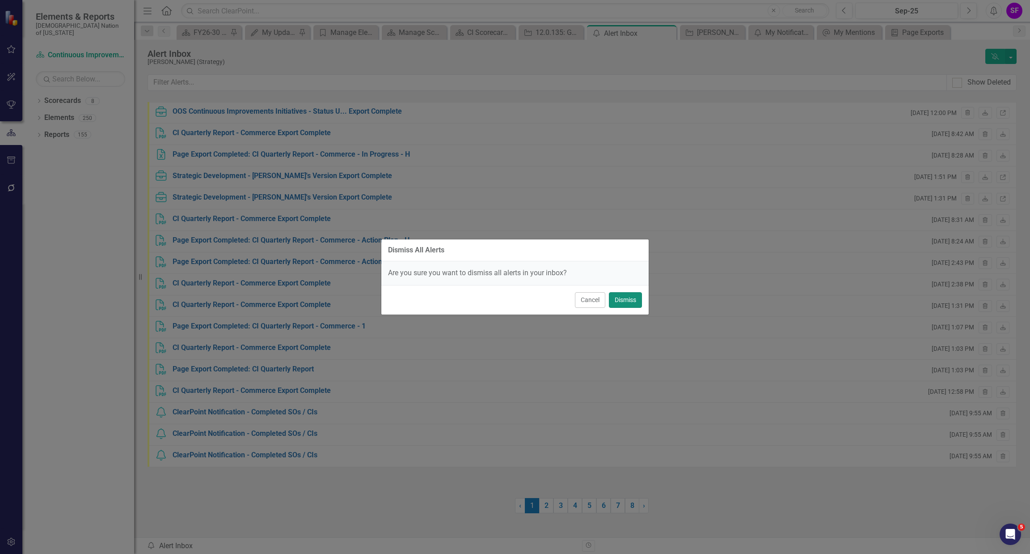
click at [620, 303] on button "Dismiss" at bounding box center [625, 300] width 33 height 16
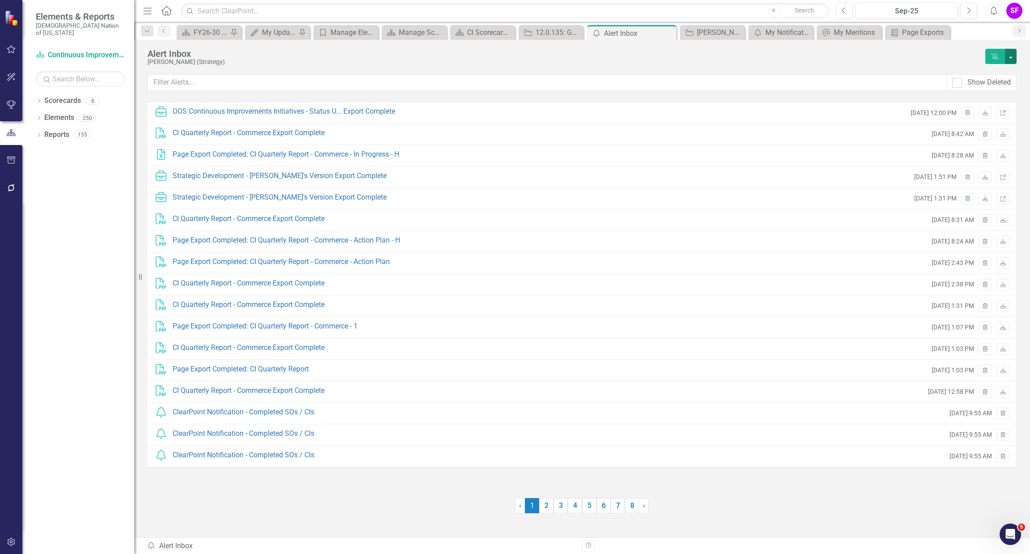
click at [1012, 55] on button "button" at bounding box center [1011, 56] width 12 height 15
click at [987, 93] on link "Trash Delete All Alerts" at bounding box center [978, 89] width 76 height 17
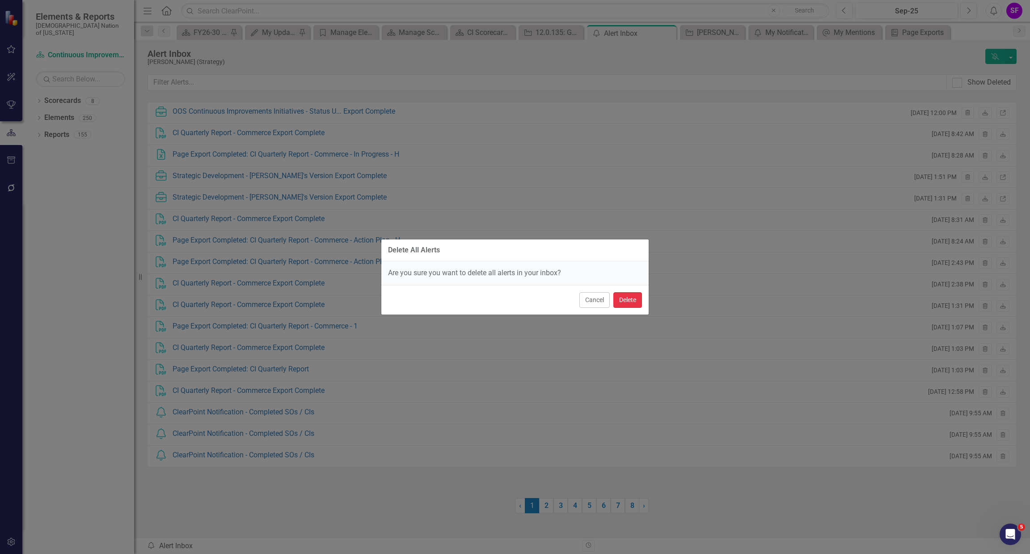
click at [627, 303] on button "Delete" at bounding box center [628, 300] width 29 height 16
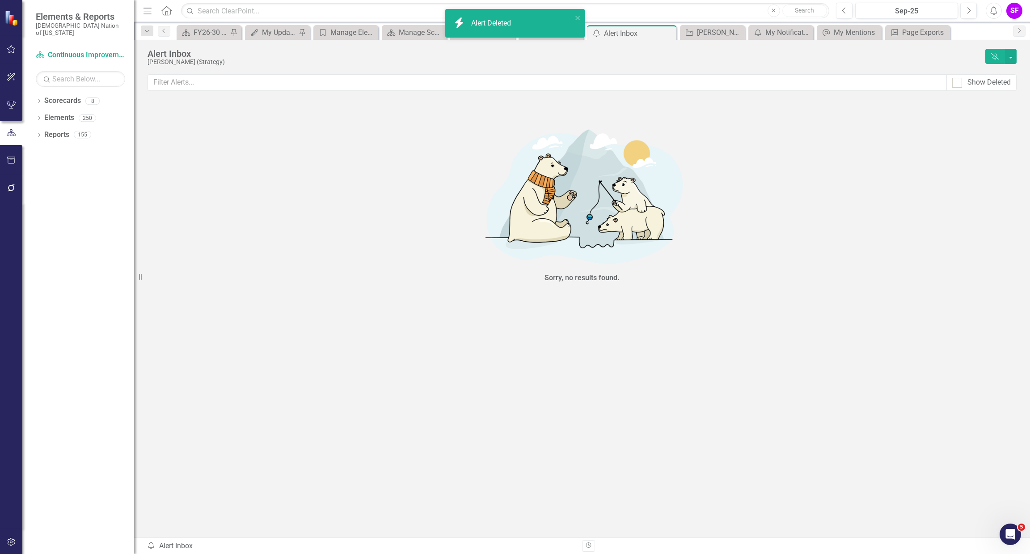
click at [998, 56] on icon "Dismiss Alerts" at bounding box center [995, 56] width 8 height 6
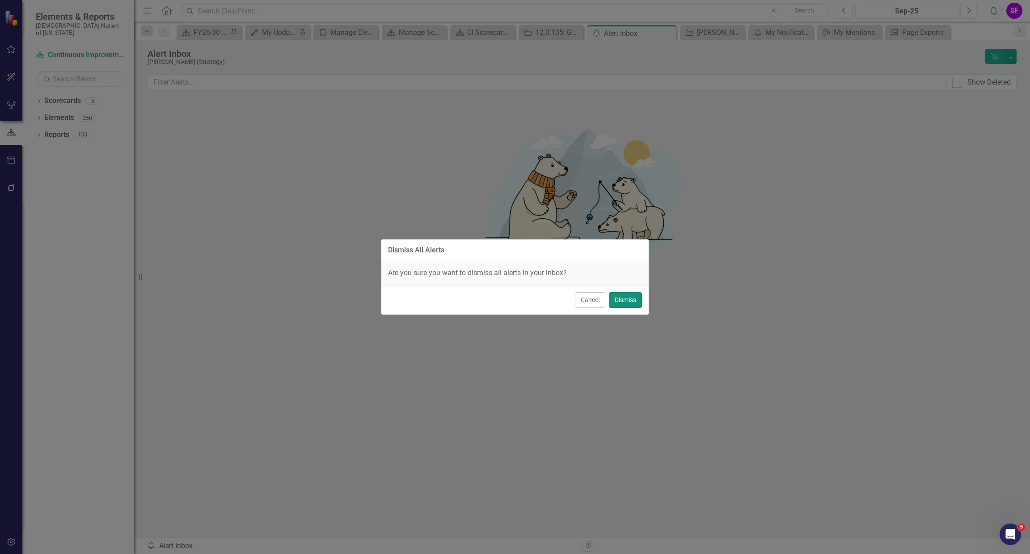
click at [622, 303] on button "Dismiss" at bounding box center [625, 300] width 33 height 16
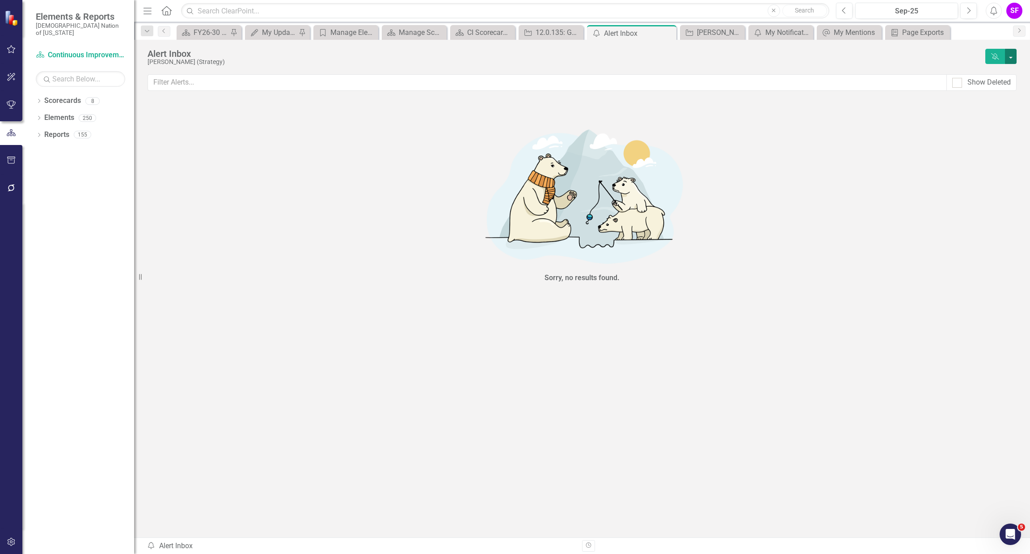
click at [1011, 54] on button "button" at bounding box center [1011, 56] width 12 height 15
click at [952, 54] on div "Alert Inbox" at bounding box center [565, 54] width 834 height 10
drag, startPoint x: 1003, startPoint y: 55, endPoint x: 1018, endPoint y: 55, distance: 15.2
click at [1006, 55] on div "Dismiss Alerts" at bounding box center [1001, 56] width 31 height 15
click at [0, 0] on icon "Close" at bounding box center [0, 0] width 0 height 0
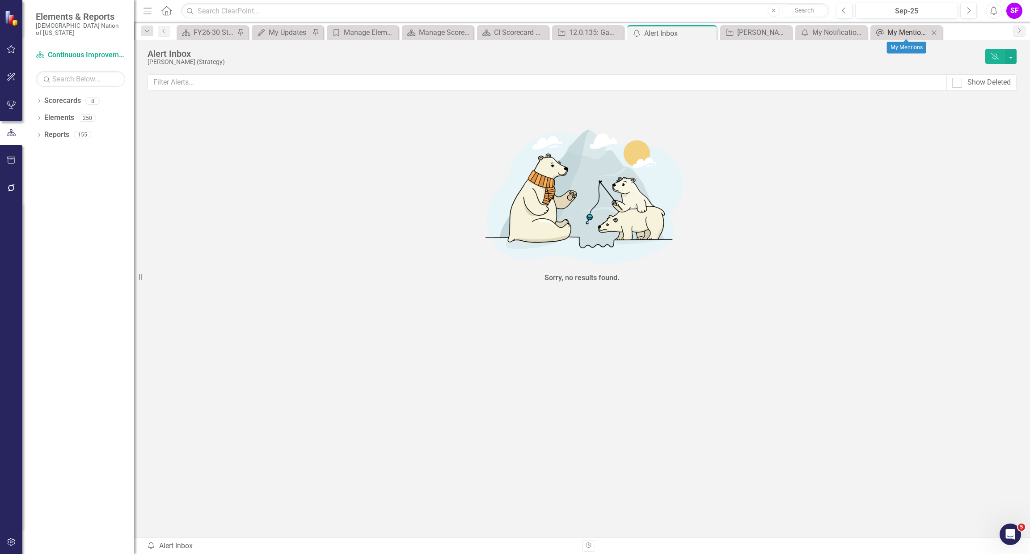
click at [911, 35] on div "My Mentions" at bounding box center [908, 32] width 41 height 11
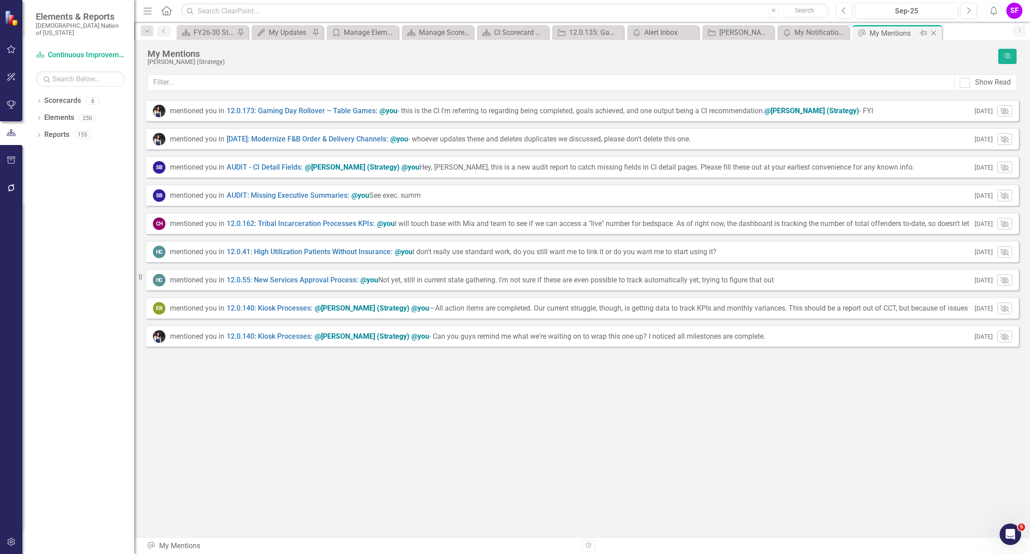
click at [933, 36] on div "Close" at bounding box center [934, 33] width 11 height 11
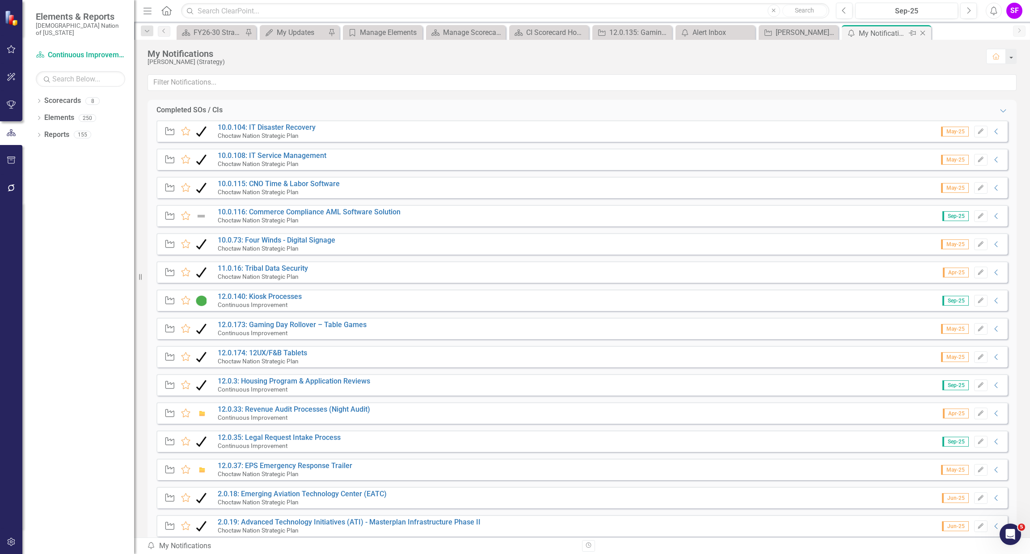
click at [924, 30] on icon "Close" at bounding box center [923, 33] width 9 height 7
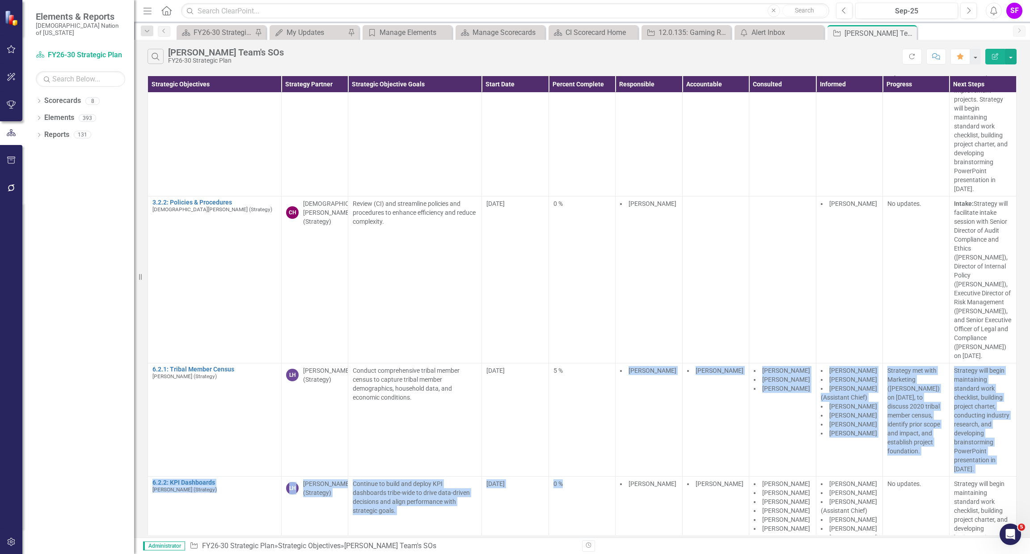
drag, startPoint x: 572, startPoint y: 527, endPoint x: 511, endPoint y: 540, distance: 63.0
click at [585, 539] on div "Menu Home Search Close Search Previous Sep-25 Next Alerts SF User Edit Profile …" at bounding box center [582, 277] width 896 height 554
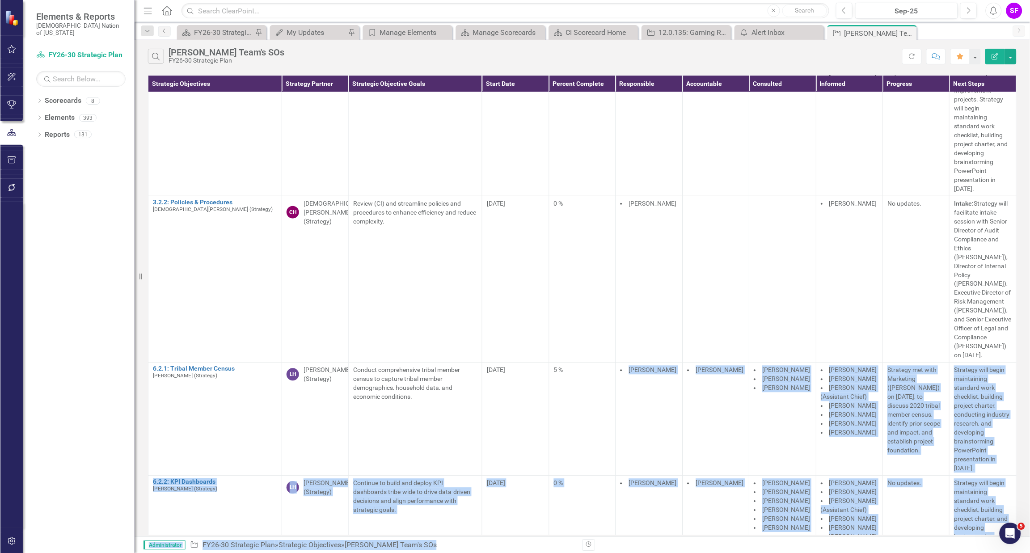
scroll to position [114, 0]
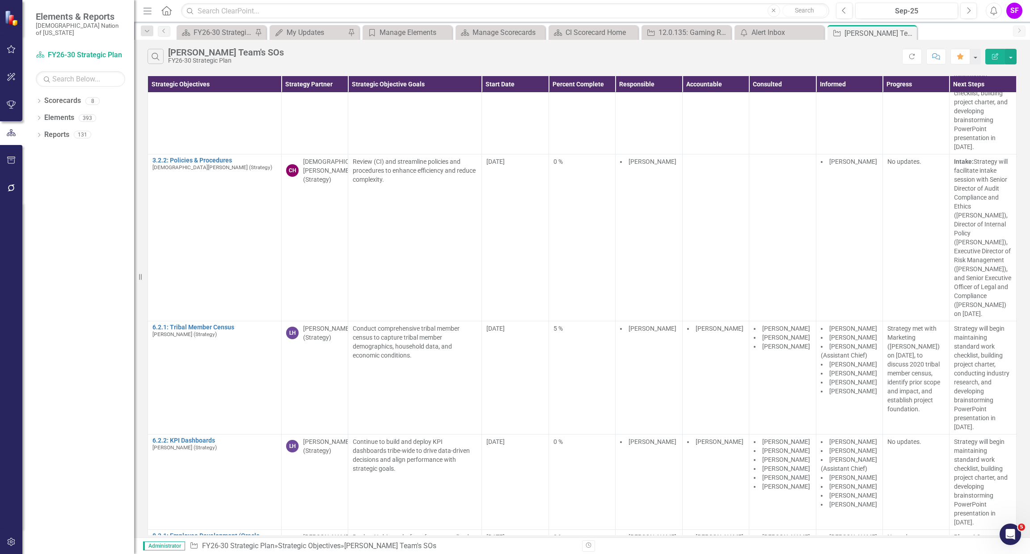
click at [119, 484] on div "Dropdown Scorecards 8 FY26-30 Strategic Plan Continuous Improvement FY26-30 Ope…" at bounding box center [78, 323] width 112 height 460
click at [165, 8] on icon "Home" at bounding box center [167, 10] width 12 height 9
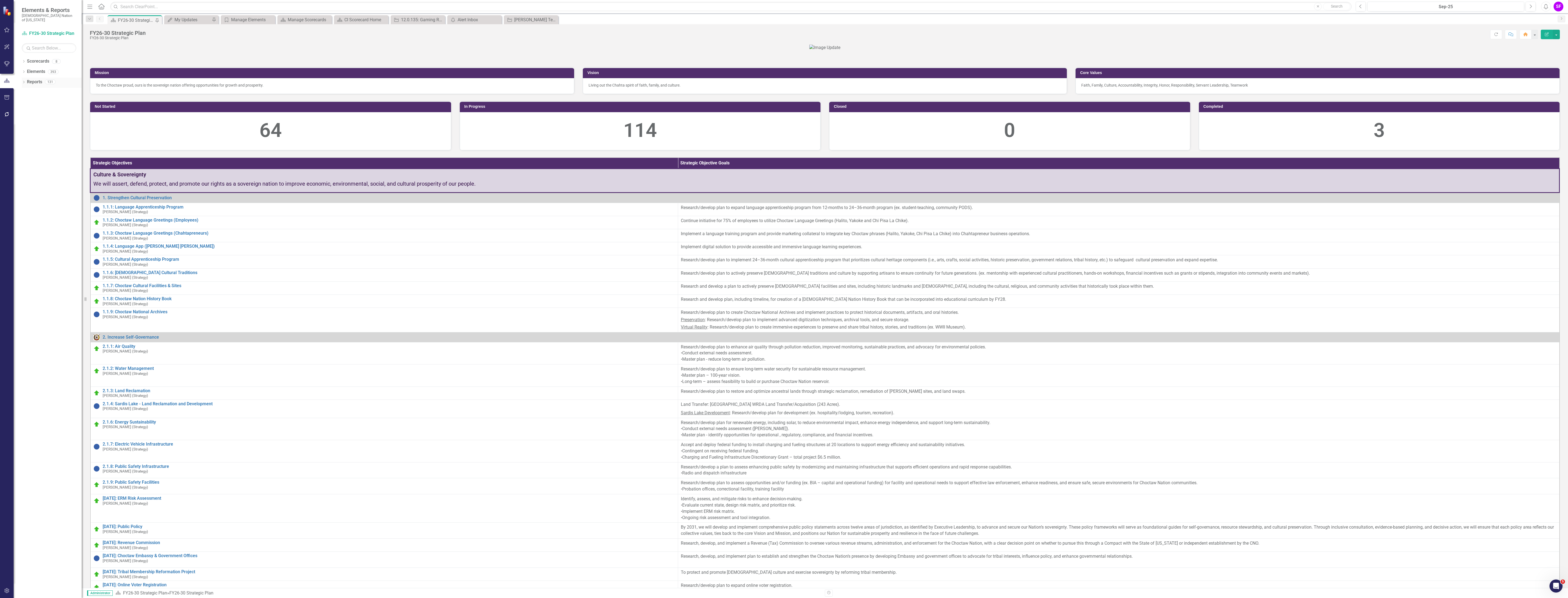
click at [30, 79] on link "Reports" at bounding box center [34, 82] width 15 height 6
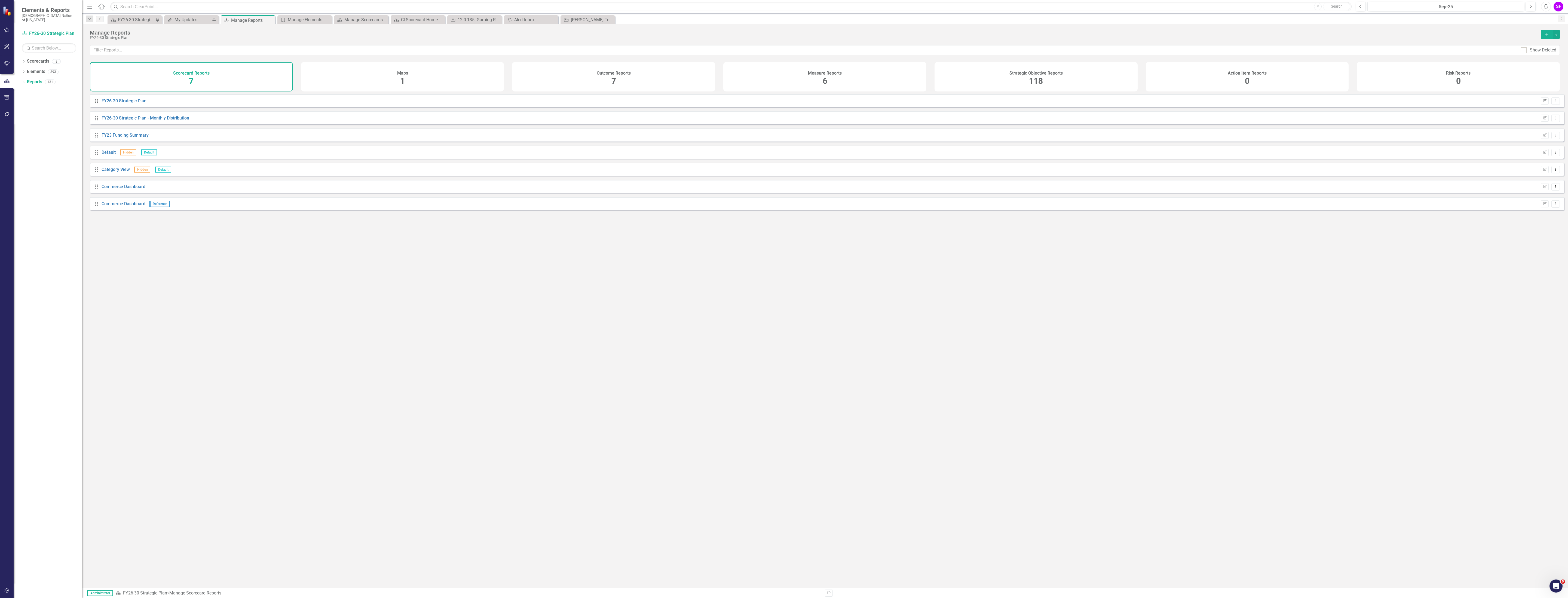
click at [627, 81] on div "Strategic Objective Reports 118" at bounding box center [1036, 77] width 203 height 29
click at [277, 52] on input "text" at bounding box center [803, 50] width 1427 height 10
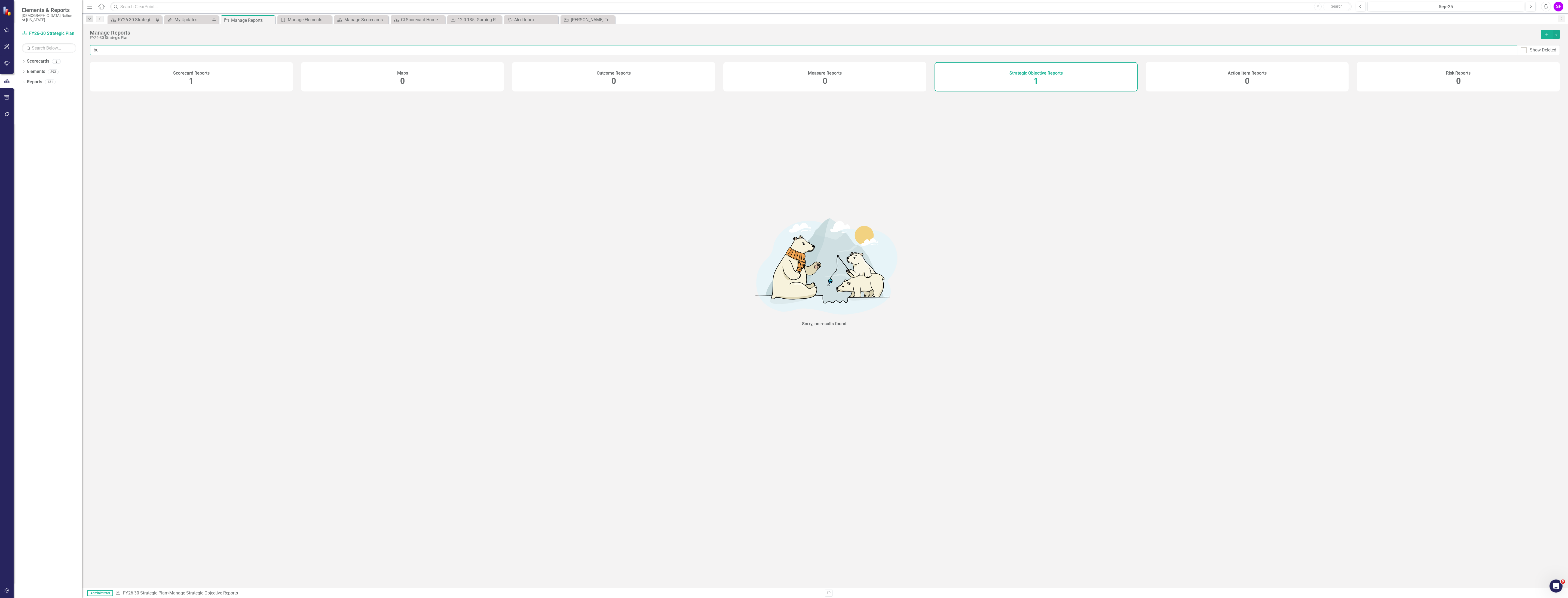
type input "b"
type input "sherid"
click at [155, 103] on link "[PERSON_NAME] Monthly SO Review - All" at bounding box center [142, 100] width 80 height 5
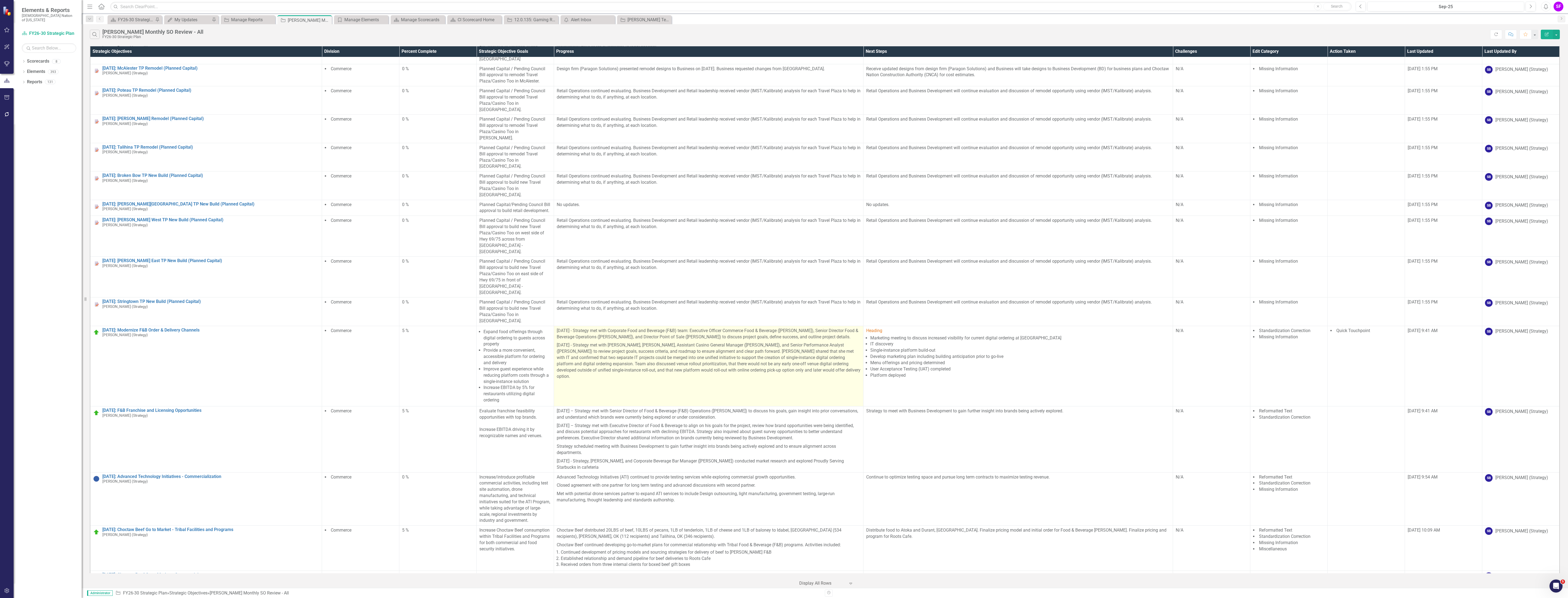
scroll to position [6932, 0]
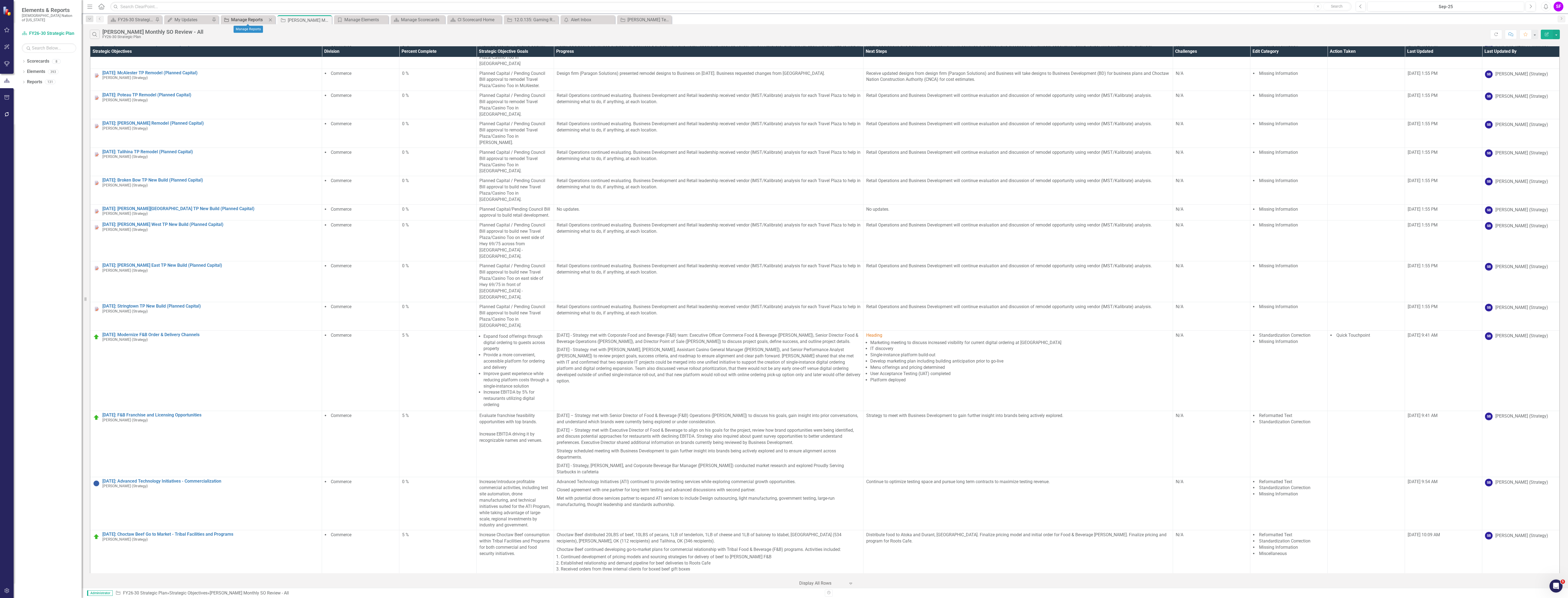
click at [236, 21] on div "Manage Reports" at bounding box center [249, 19] width 36 height 7
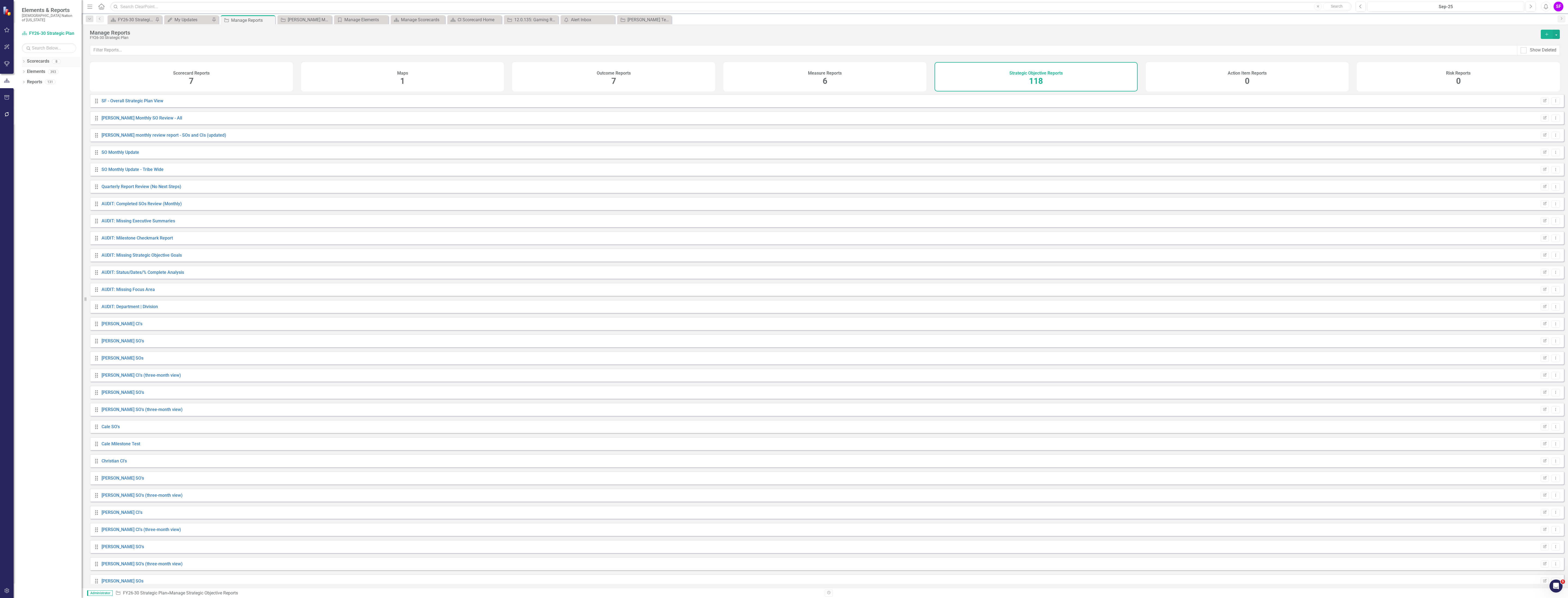
click at [23, 60] on icon "Dropdown" at bounding box center [24, 61] width 4 height 3
click at [60, 79] on link "Continuous Improvement" at bounding box center [55, 82] width 52 height 6
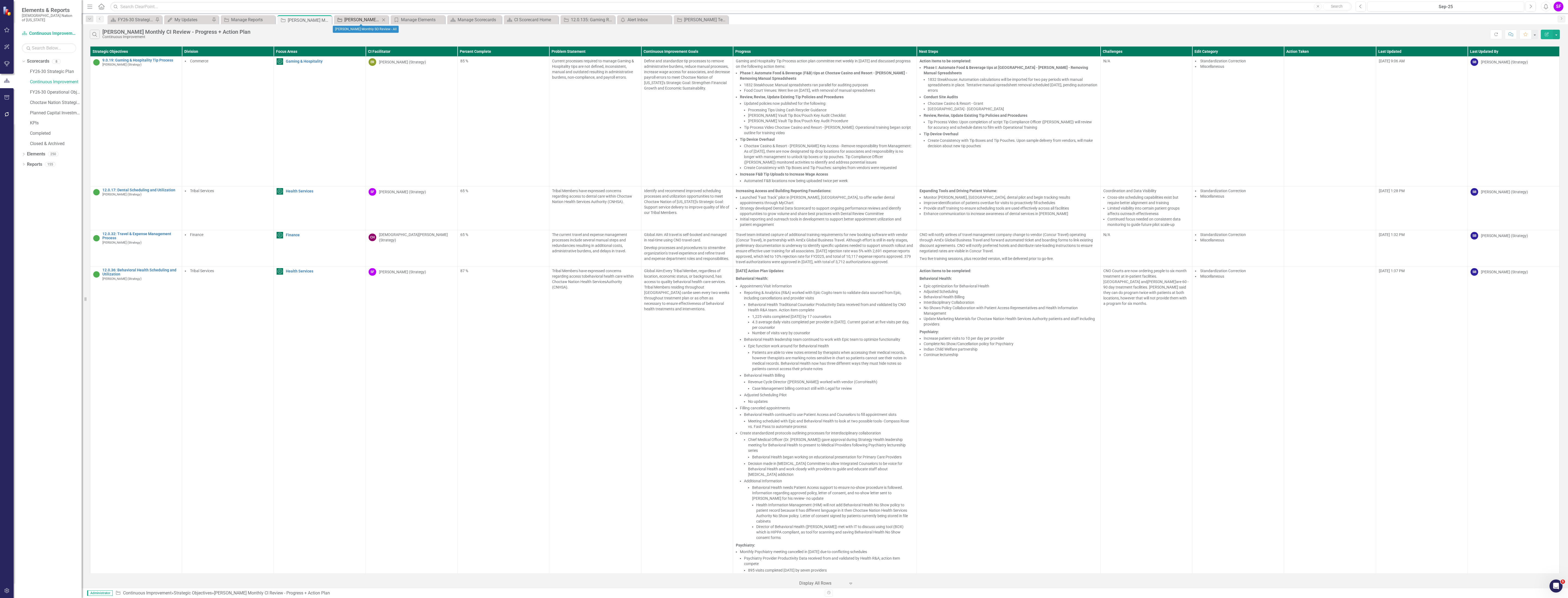
click at [367, 21] on div "[PERSON_NAME] Monthly SO Review - All" at bounding box center [362, 19] width 36 height 7
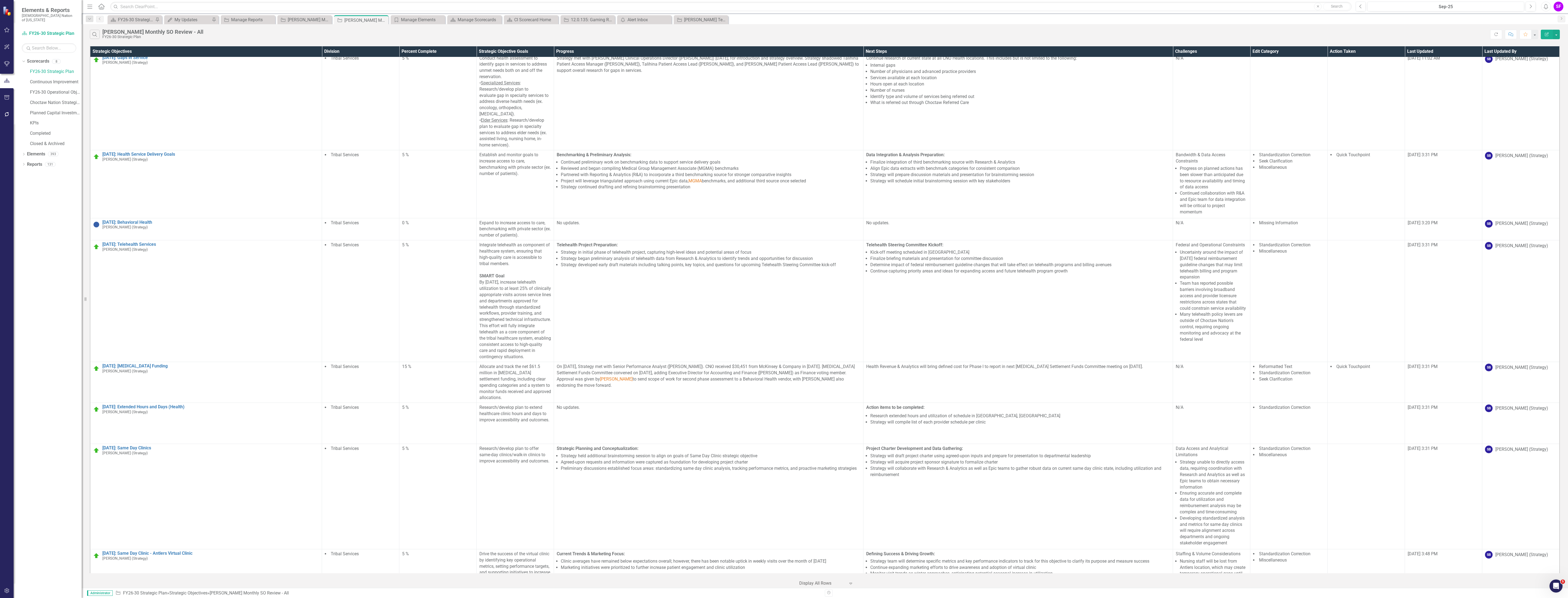
scroll to position [2898, 0]
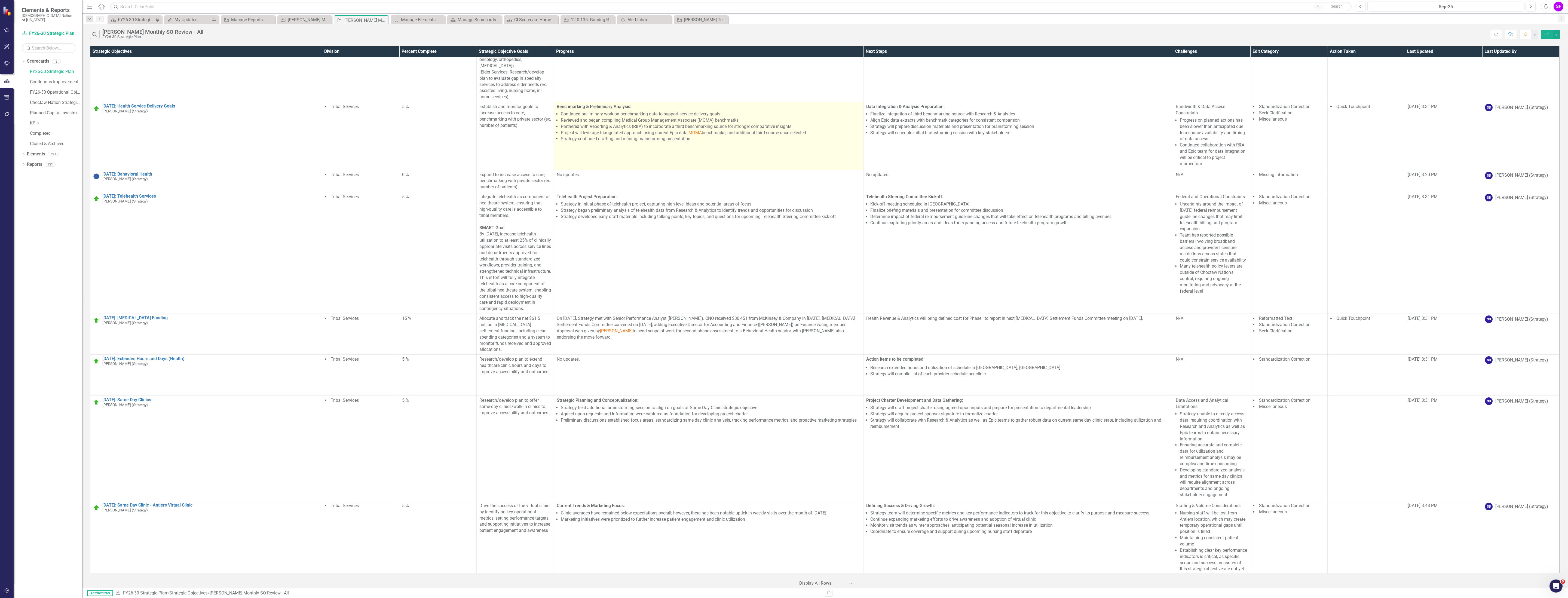
click at [698, 135] on span "MGMA" at bounding box center [695, 133] width 13 height 5
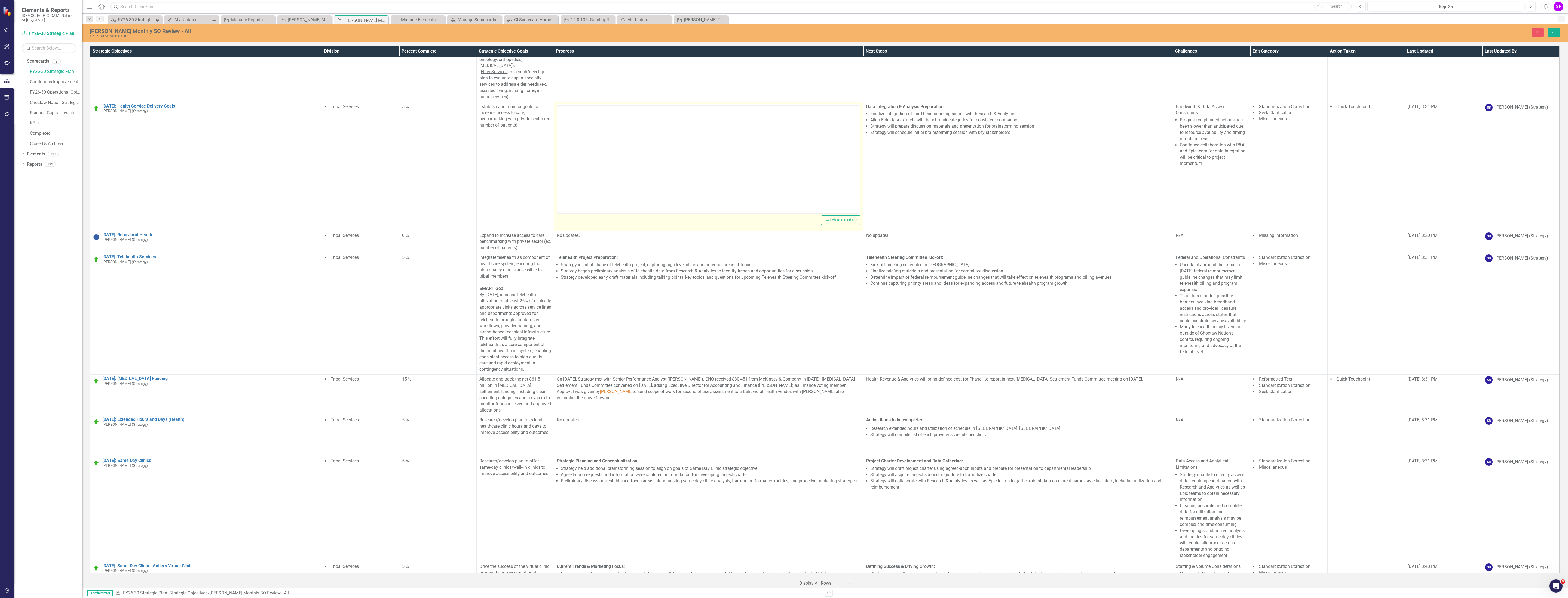
scroll to position [0, 0]
click at [699, 153] on li "Project will leverage triangulated approach using current Epic data, MGMA bench…" at bounding box center [714, 153] width 289 height 7
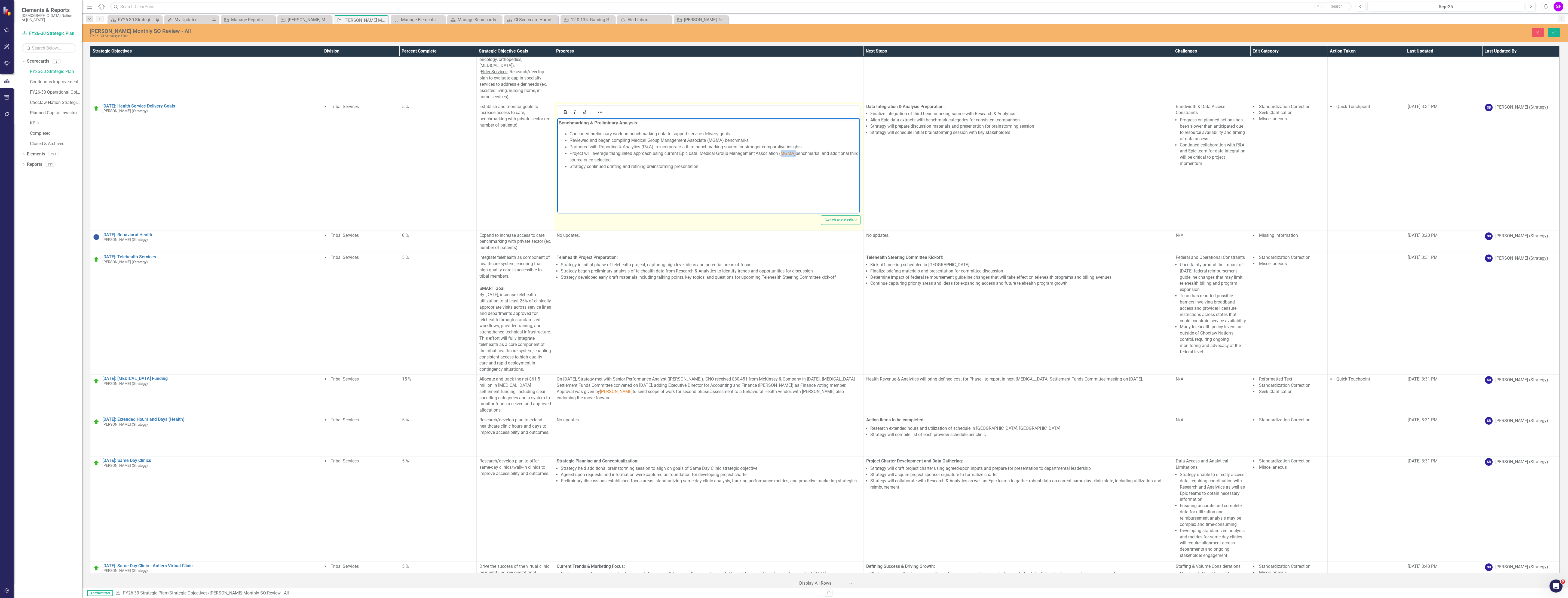
drag, startPoint x: 795, startPoint y: 154, endPoint x: 780, endPoint y: 152, distance: 15.1
click at [780, 152] on li "Project will leverage triangulated approach using current Epic data, Medical Gr…" at bounding box center [714, 156] width 289 height 13
drag, startPoint x: 786, startPoint y: 155, endPoint x: 747, endPoint y: 186, distance: 49.8
click at [747, 186] on body "Benchmarking & Preliminary Analysis: Continued preliminary work on benchmarking…" at bounding box center [708, 159] width 303 height 82
click at [793, 154] on span "MGMA)" at bounding box center [788, 153] width 15 height 5
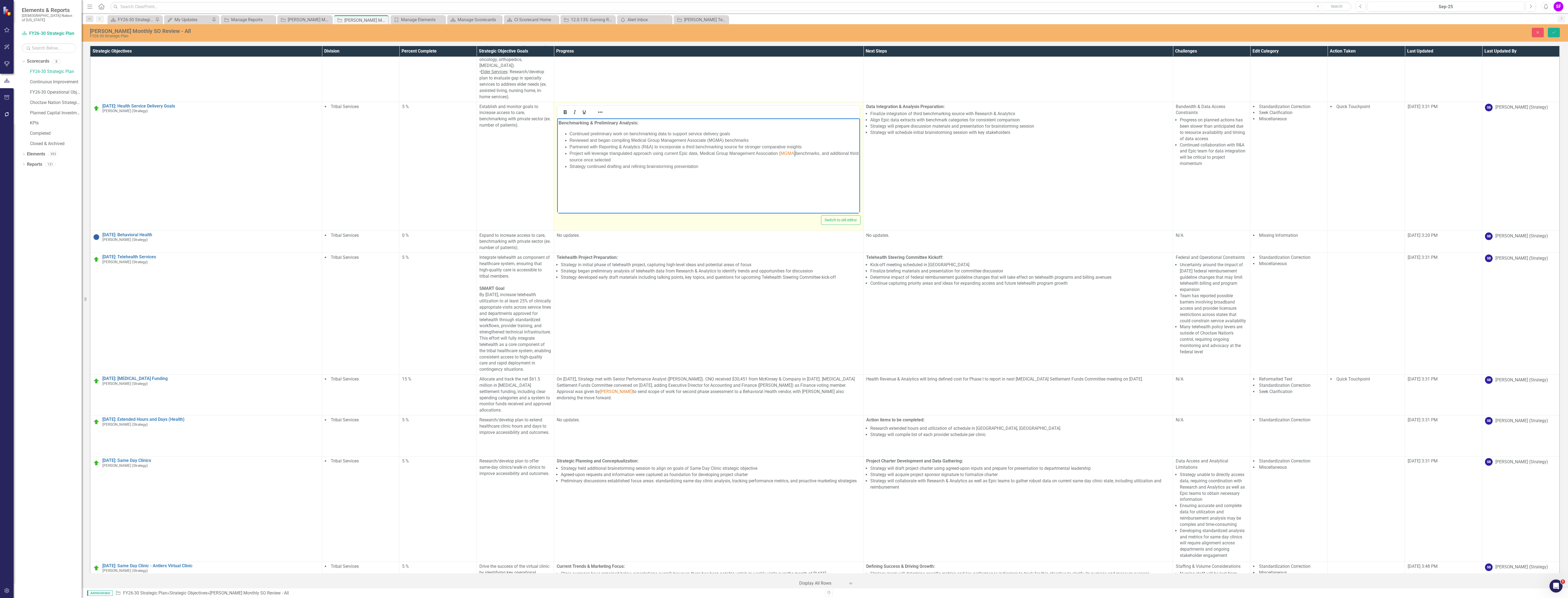
click at [793, 154] on span "MGMA)" at bounding box center [788, 153] width 15 height 5
click at [793, 153] on span "MGMA)" at bounding box center [788, 153] width 15 height 5
click at [788, 153] on span "MGMA)" at bounding box center [788, 153] width 15 height 5
click at [1553, 32] on icon "Save" at bounding box center [1554, 32] width 5 height 4
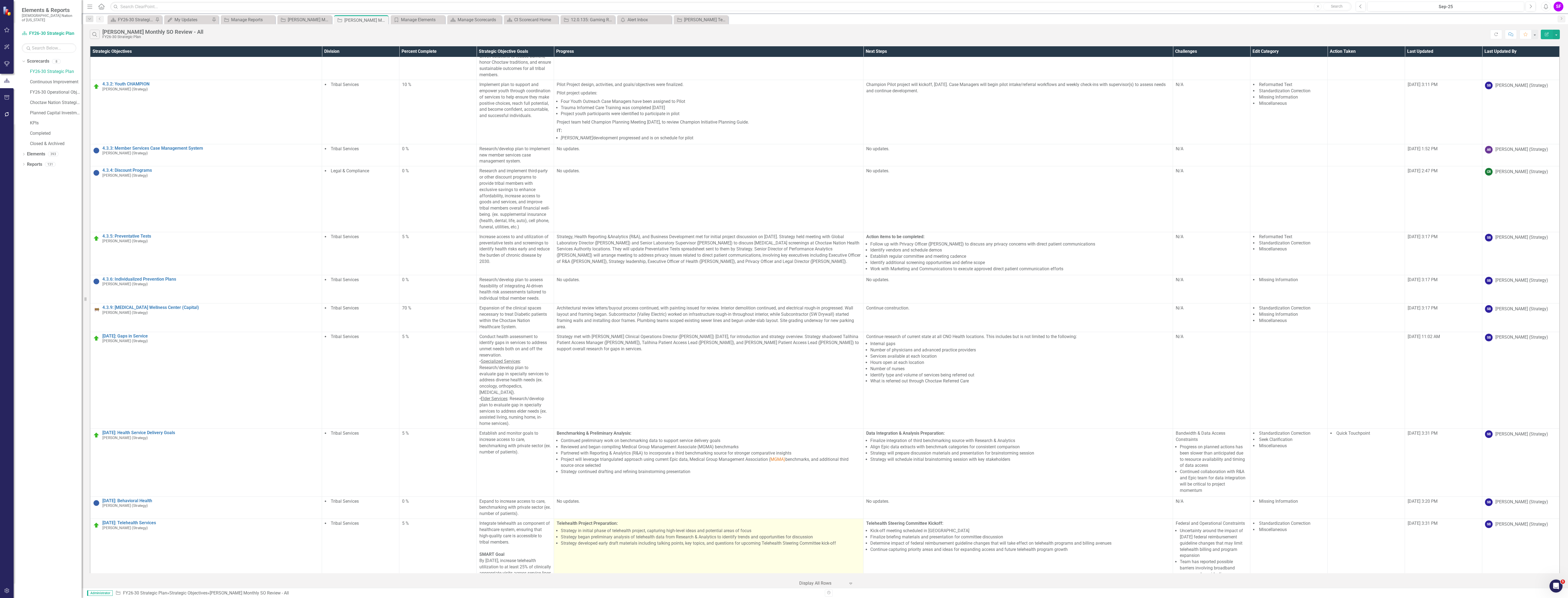
scroll to position [2857, 0]
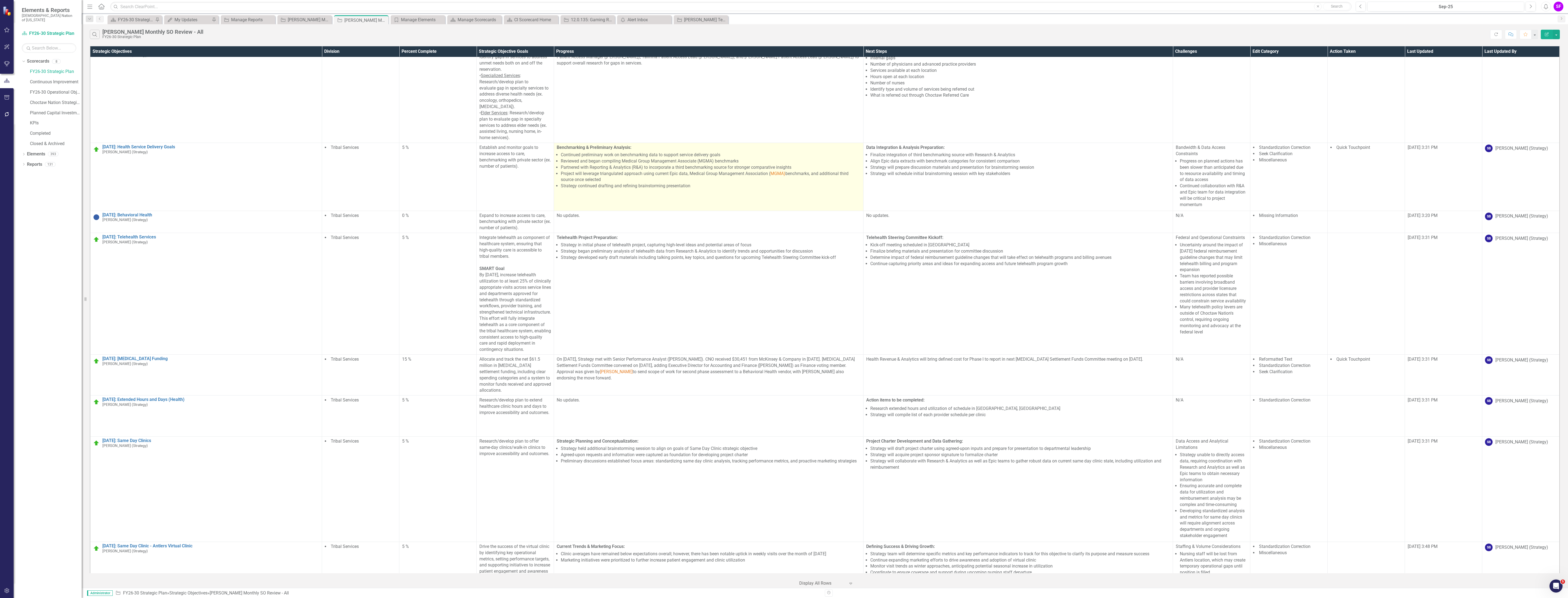
click at [785, 183] on li "Project will leverage triangulated approach using current Epic data, Medical Gr…" at bounding box center [710, 176] width 299 height 13
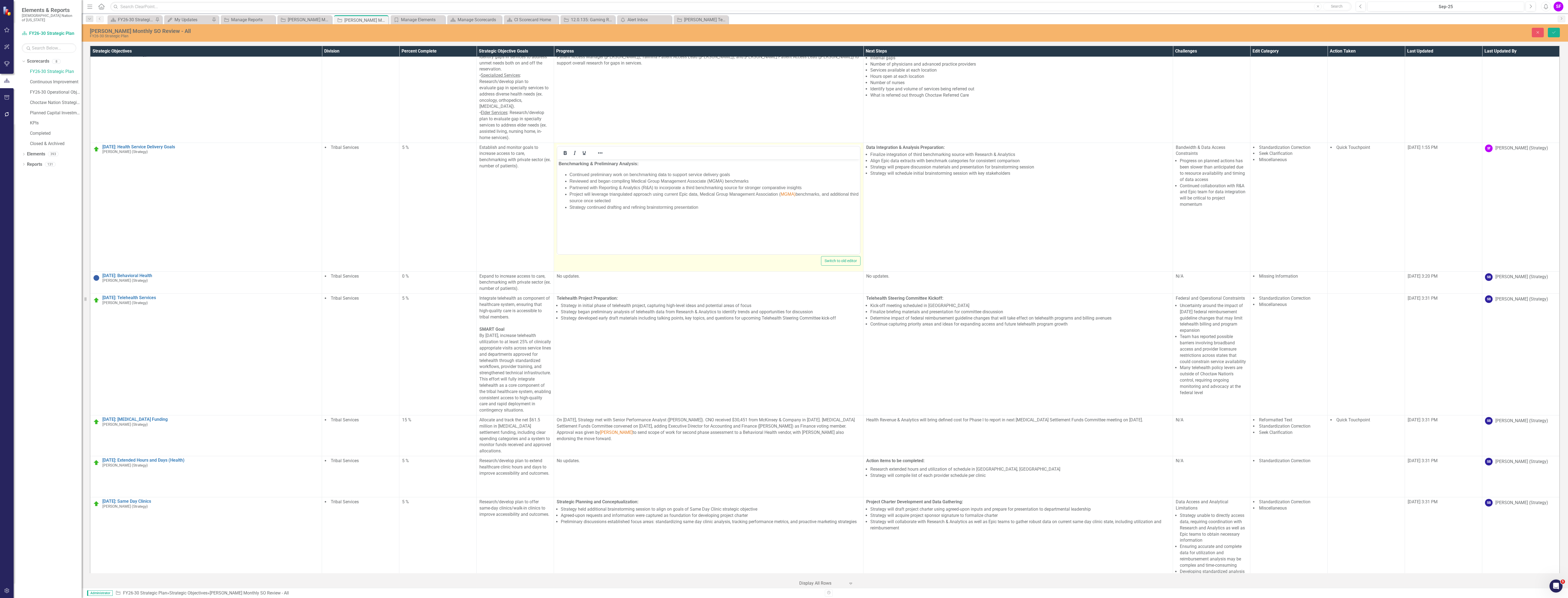
scroll to position [0, 0]
drag, startPoint x: 795, startPoint y: 195, endPoint x: 781, endPoint y: 196, distance: 14.0
click at [781, 196] on li "Project will leverage triangulated approach using current Epic data, Medical Gr…" at bounding box center [714, 197] width 289 height 13
click at [600, 156] on icon "Reveal or hide additional toolbar items" at bounding box center [600, 153] width 7 height 7
drag, startPoint x: 808, startPoint y: 193, endPoint x: 807, endPoint y: 195, distance: 2.2
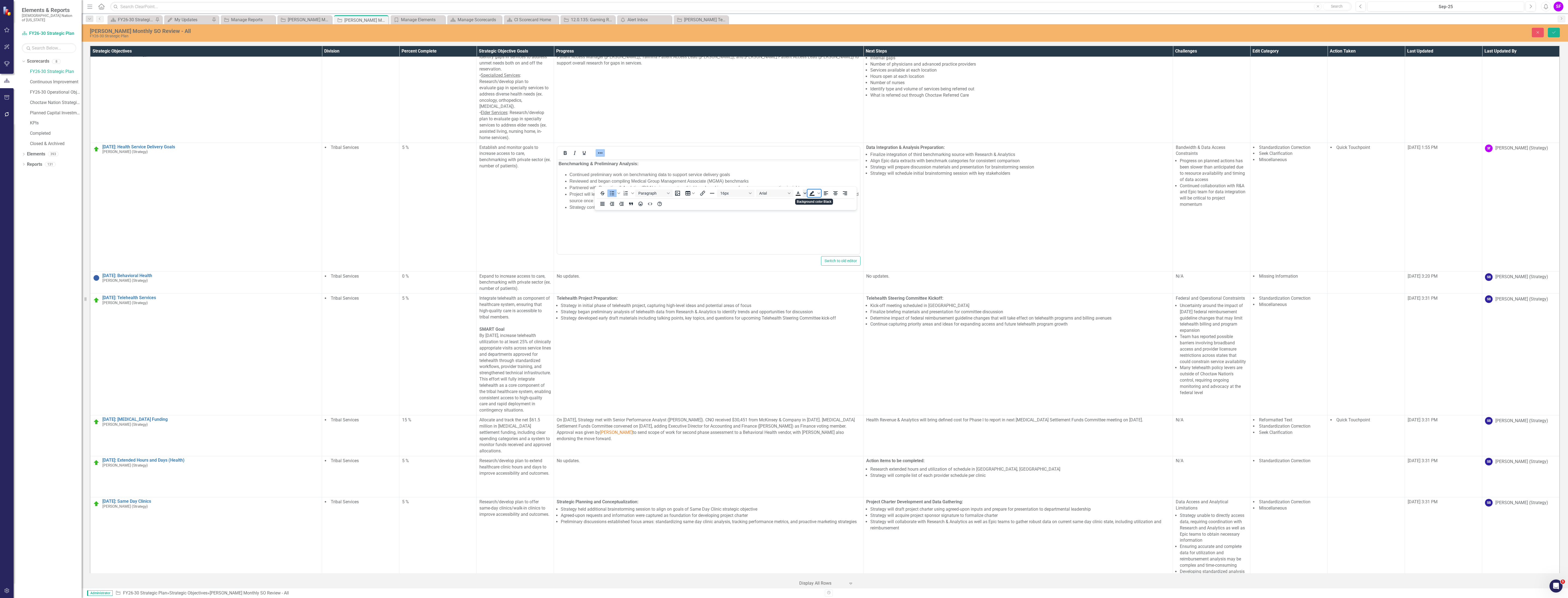
click at [807, 195] on div "To open the popup, press Shift+Enter To open the popup, press Shift+Enter Parag…" at bounding box center [726, 198] width 262 height 21
click at [807, 195] on span "Text color Black" at bounding box center [805, 193] width 4 height 8
click at [814, 235] on icon "Remove color" at bounding box center [814, 234] width 4 height 4
click at [820, 217] on body "Benchmarking & Preliminary Analysis: Continued preliminary work on benchmarking…" at bounding box center [708, 200] width 303 height 82
click at [1556, 31] on button "Save" at bounding box center [1554, 33] width 12 height 10
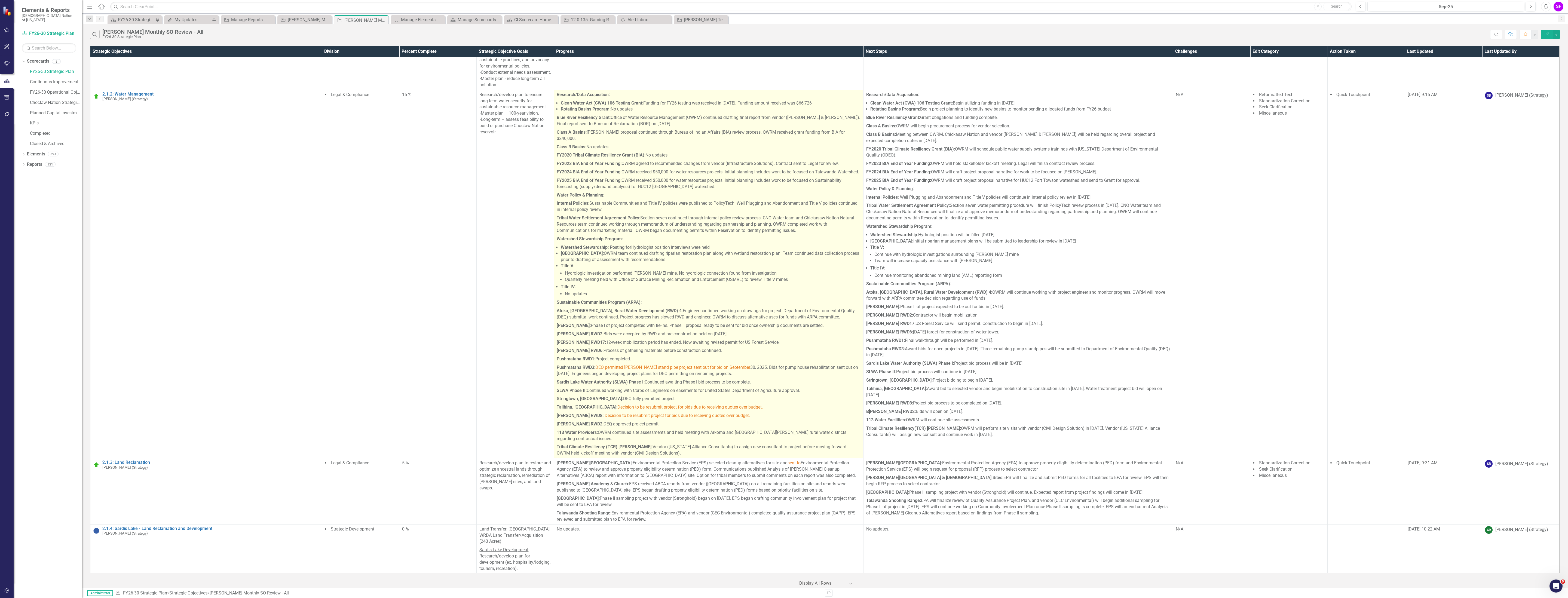
scroll to position [571, 0]
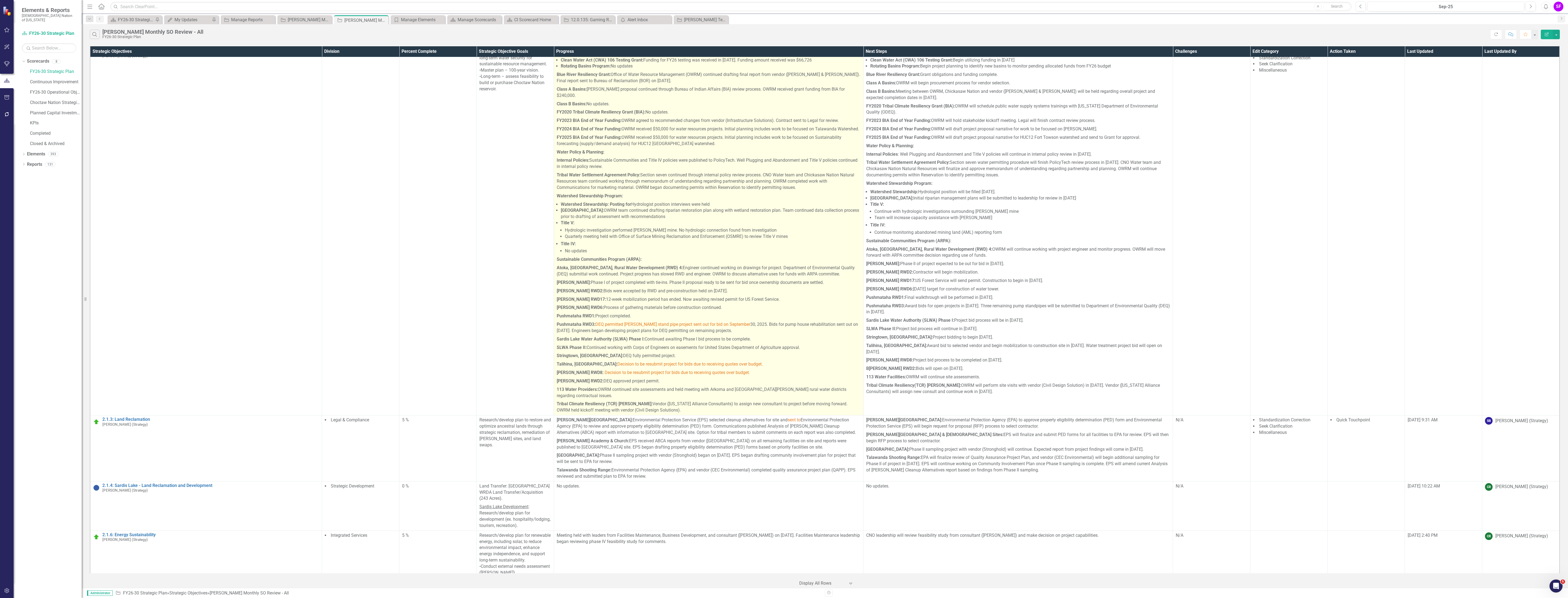
click at [680, 375] on span "Decision to be resubmit project for bids due to receiving quotes over budget." at bounding box center [677, 372] width 145 height 5
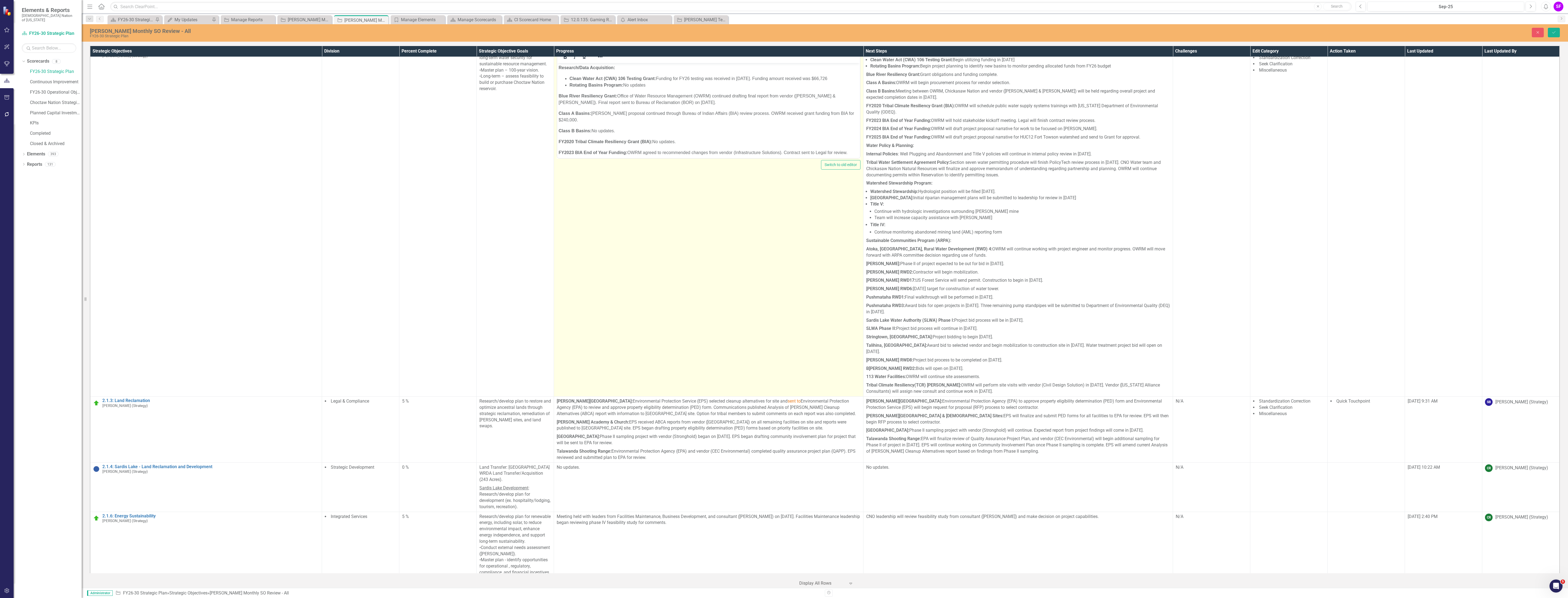
scroll to position [0, 0]
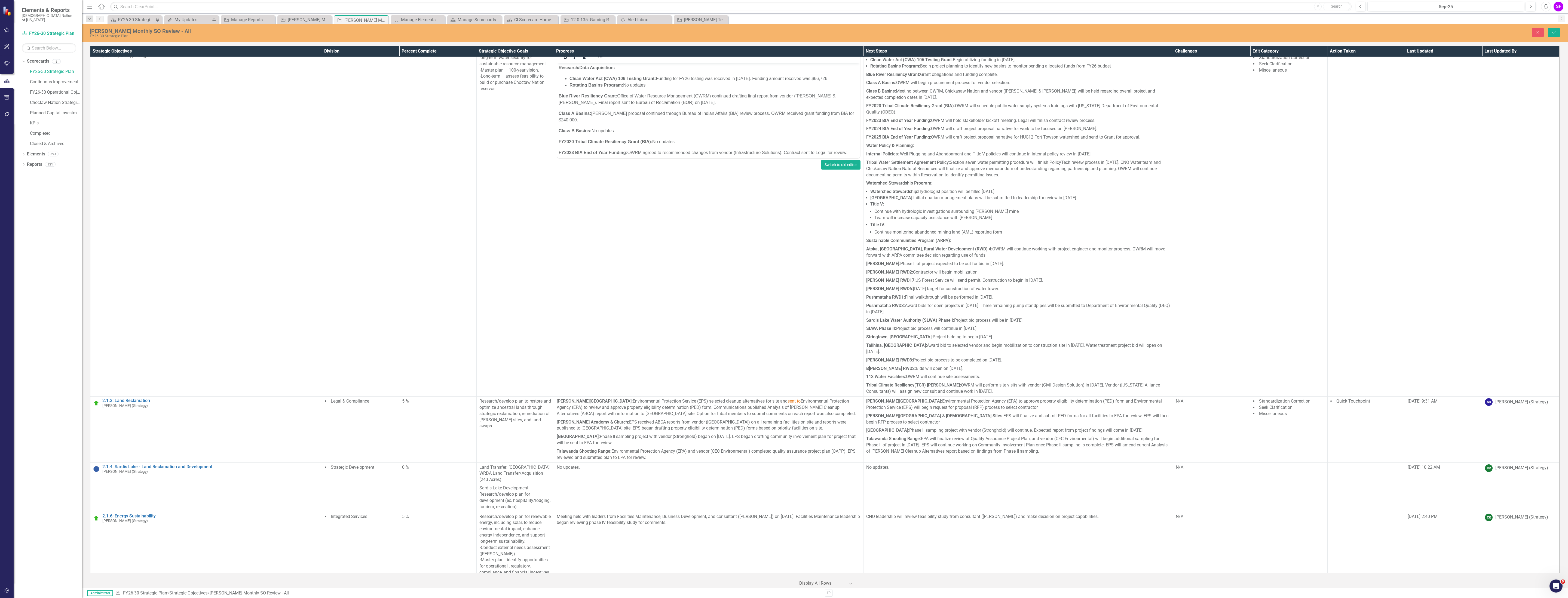
click at [846, 170] on button "Switch to old editor" at bounding box center [841, 165] width 40 height 10
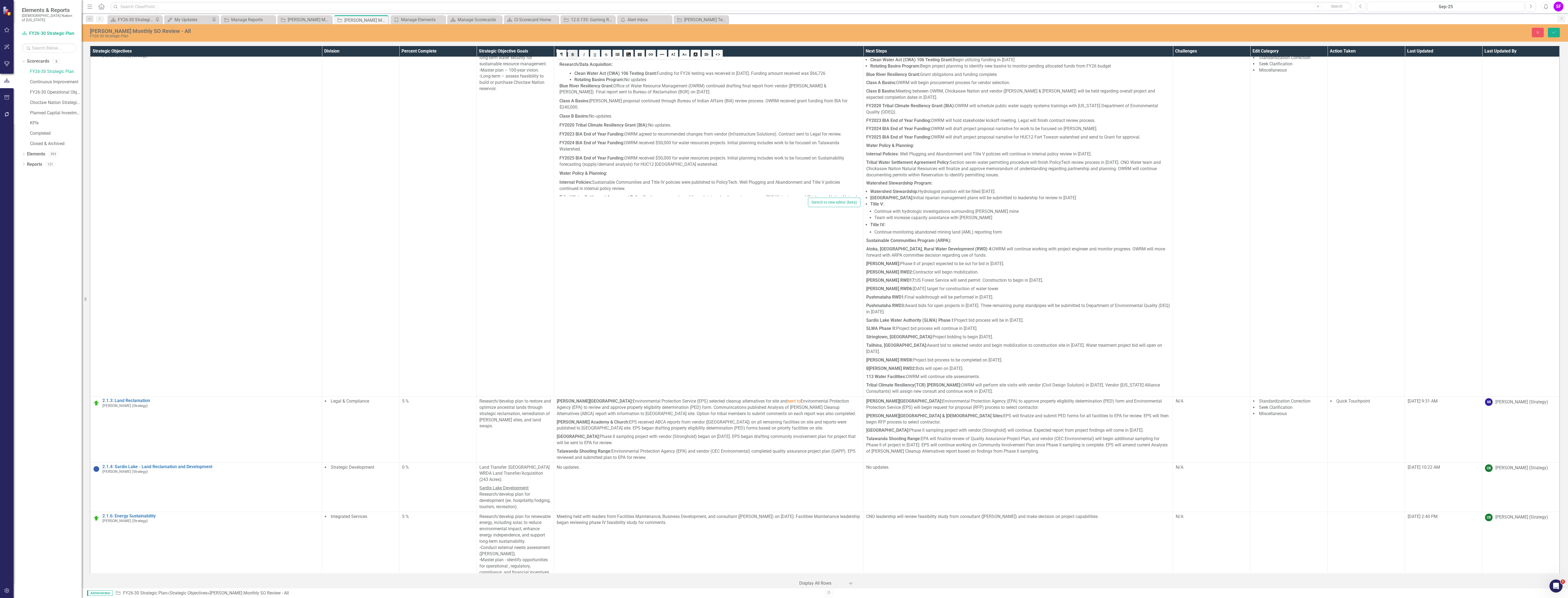
scroll to position [571, 0]
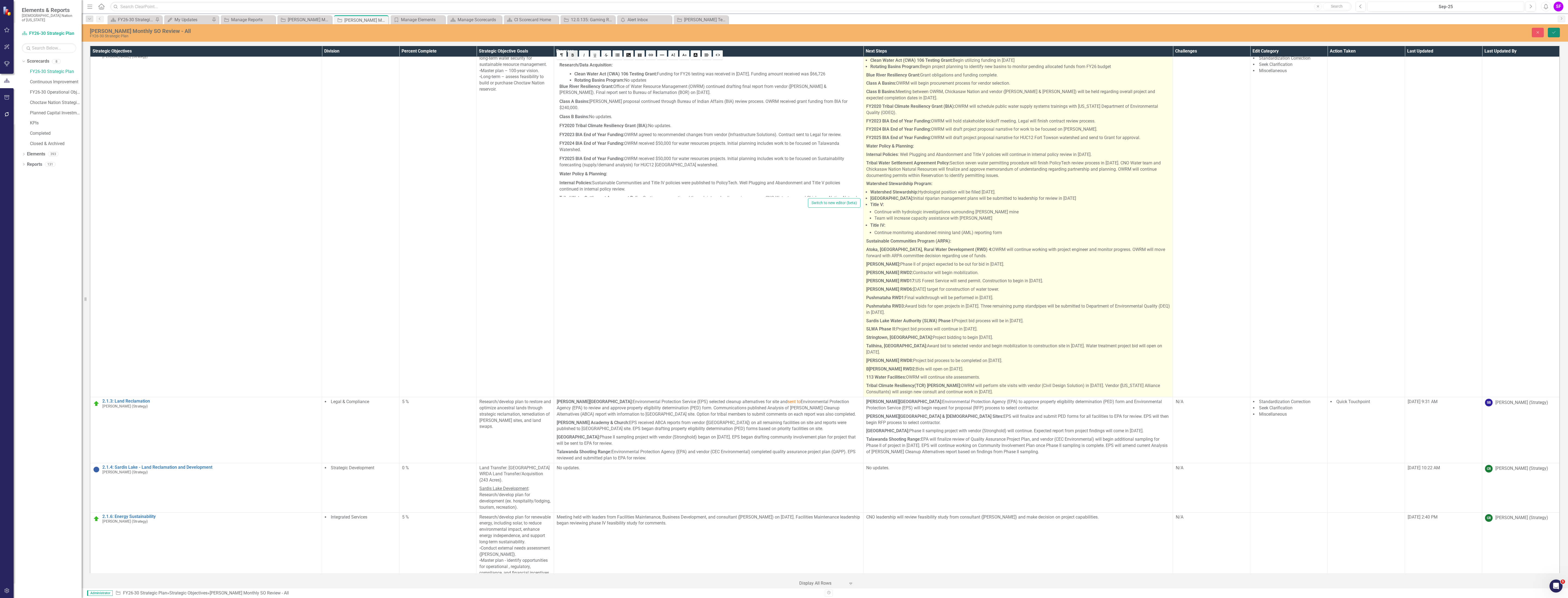
click at [1554, 32] on icon "Save" at bounding box center [1554, 32] width 5 height 4
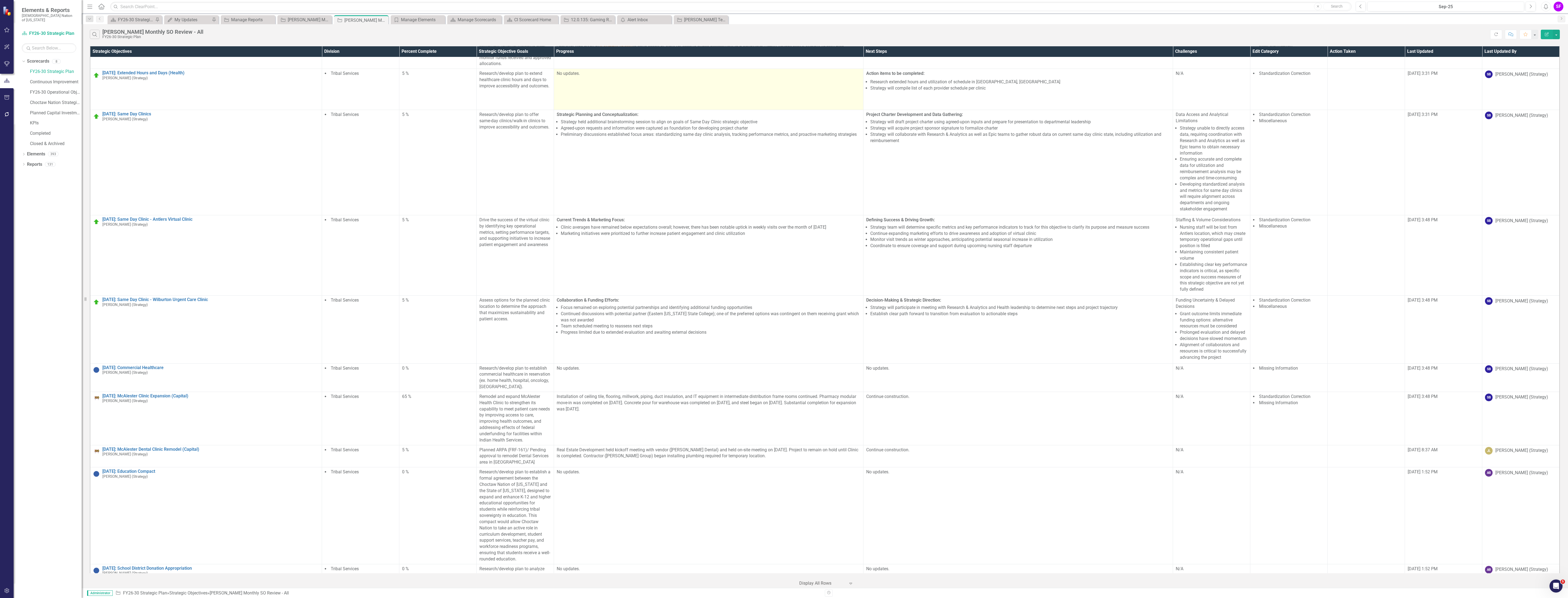
scroll to position [3142, 0]
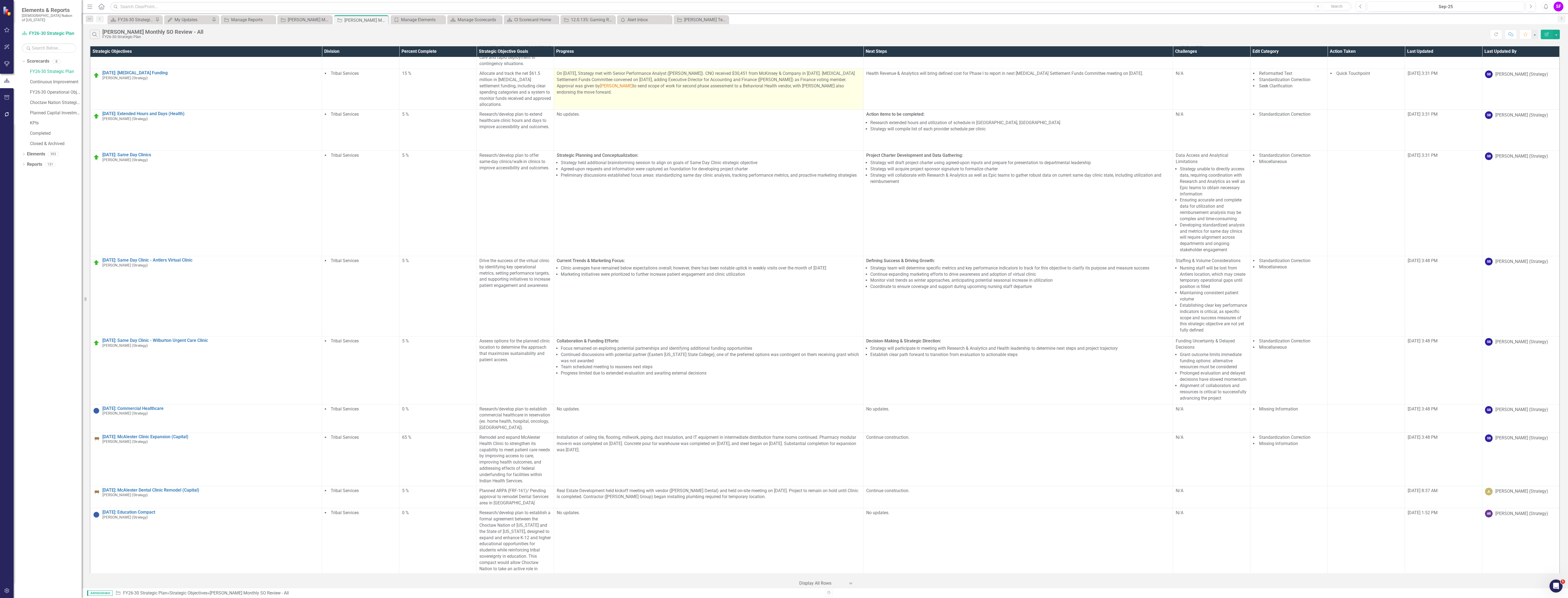
click at [643, 96] on p "On September 29, 2025, Strategy met with Senior Performance Analyst (Pam Smoot)…" at bounding box center [709, 83] width 304 height 25
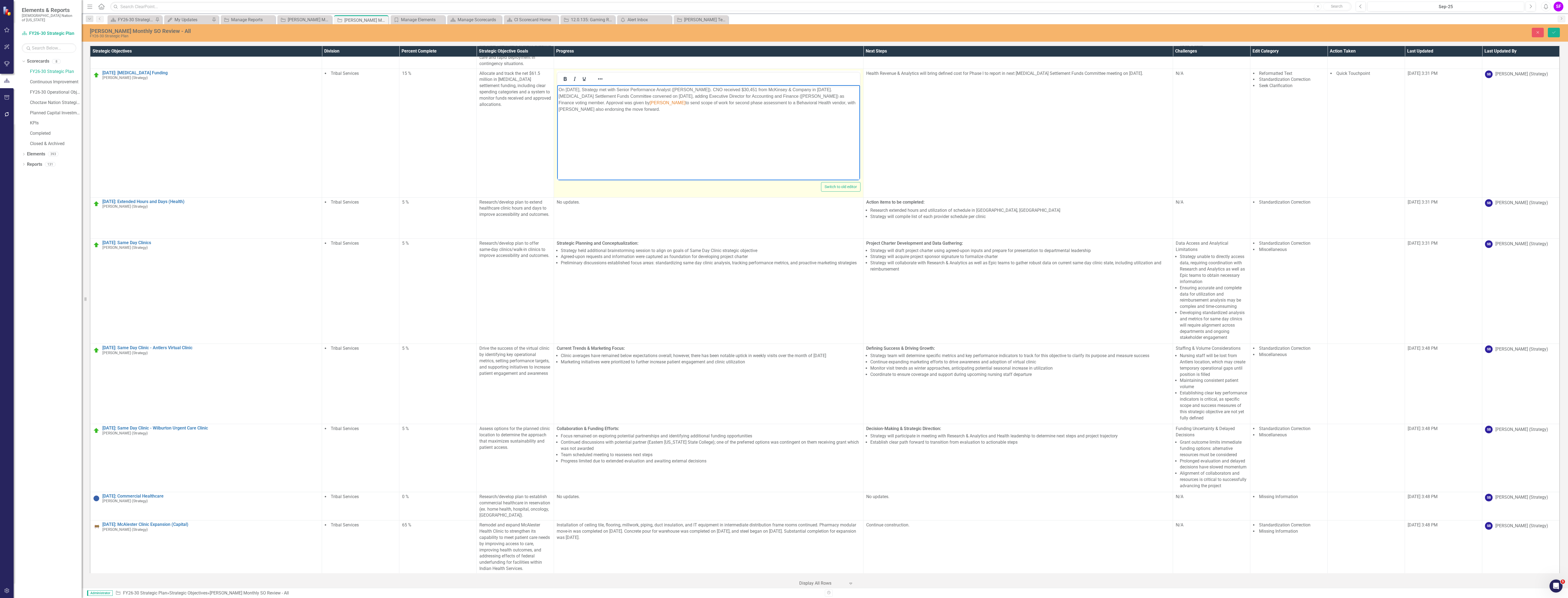
scroll to position [0, 0]
drag, startPoint x: 631, startPoint y: 133, endPoint x: 674, endPoint y: 121, distance: 44.6
click at [707, 69] on td "Telehealth Project Preparation: Strategy in initial phase of telehealth project…" at bounding box center [709, 8] width 309 height 122
click at [649, 103] on span "Brian" at bounding box center [667, 103] width 36 height 5
drag, startPoint x: 712, startPoint y: 102, endPoint x: 682, endPoint y: 103, distance: 30.0
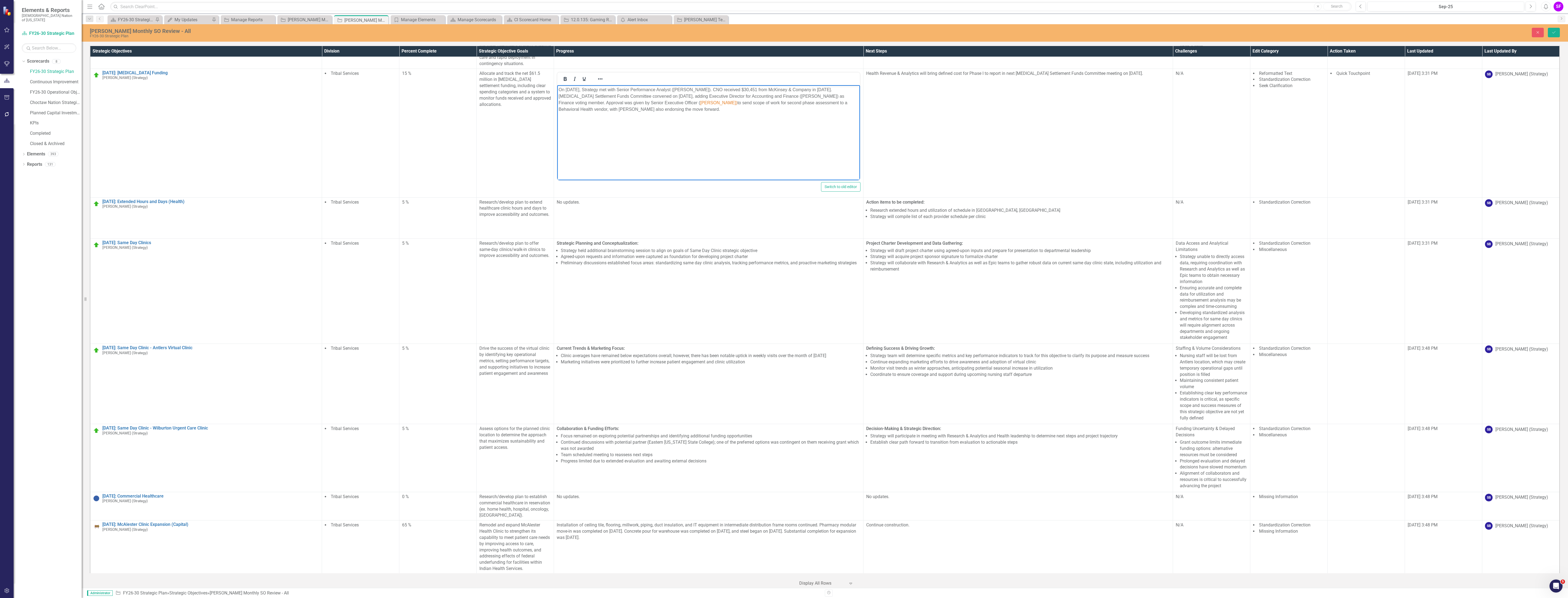
click at [682, 103] on p "On September 29, 2025, Strategy met with Senior Performance Analyst (Pam Smoot)…" at bounding box center [709, 99] width 300 height 26
click at [597, 82] on icon "Reveal or hide additional toolbar items" at bounding box center [600, 78] width 7 height 7
drag, startPoint x: 807, startPoint y: 125, endPoint x: 803, endPoint y: 126, distance: 4.1
click at [803, 126] on div "To open the popup, press Shift+Enter To open the popup, press Shift+Enter Norma…" at bounding box center [726, 131] width 262 height 21
click at [803, 126] on span "Text color Black" at bounding box center [805, 125] width 4 height 8
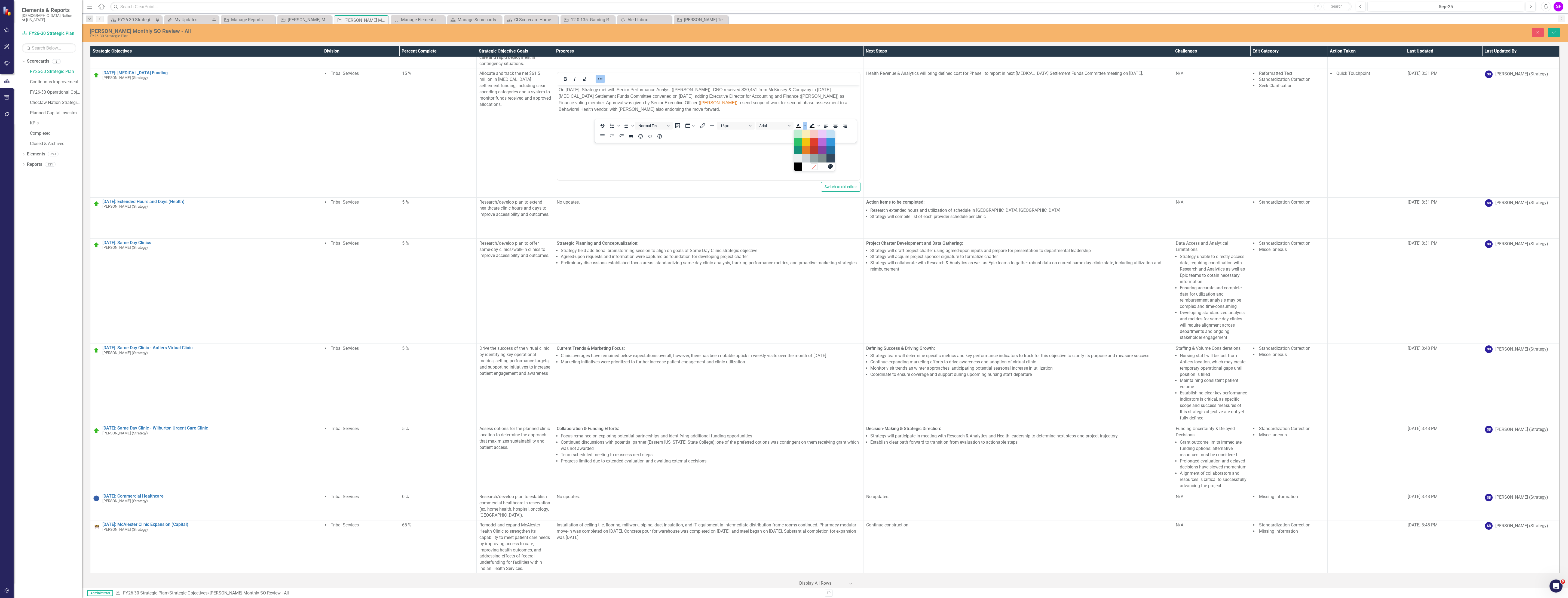
click at [811, 165] on icon "Remove color" at bounding box center [814, 167] width 5 height 5
click at [1552, 30] on icon "Save" at bounding box center [1554, 32] width 5 height 4
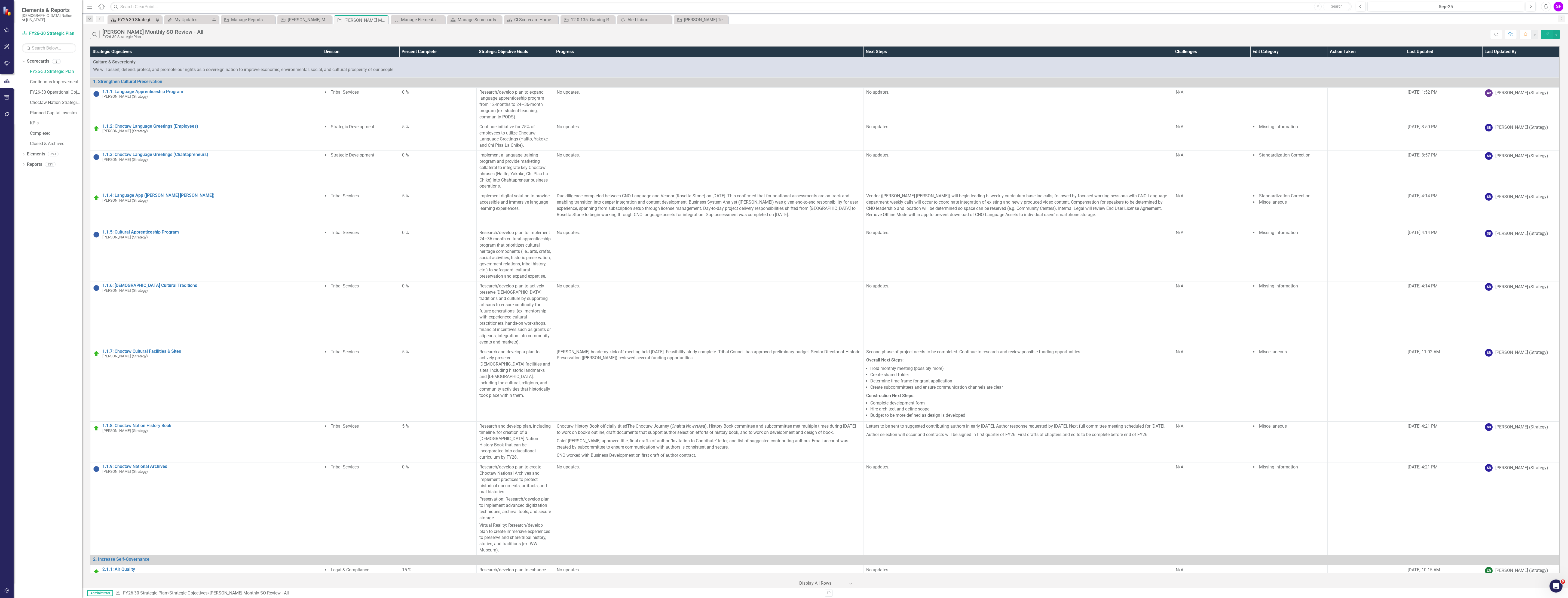
click at [134, 17] on div "FY26-30 Strategic Plan" at bounding box center [136, 19] width 36 height 7
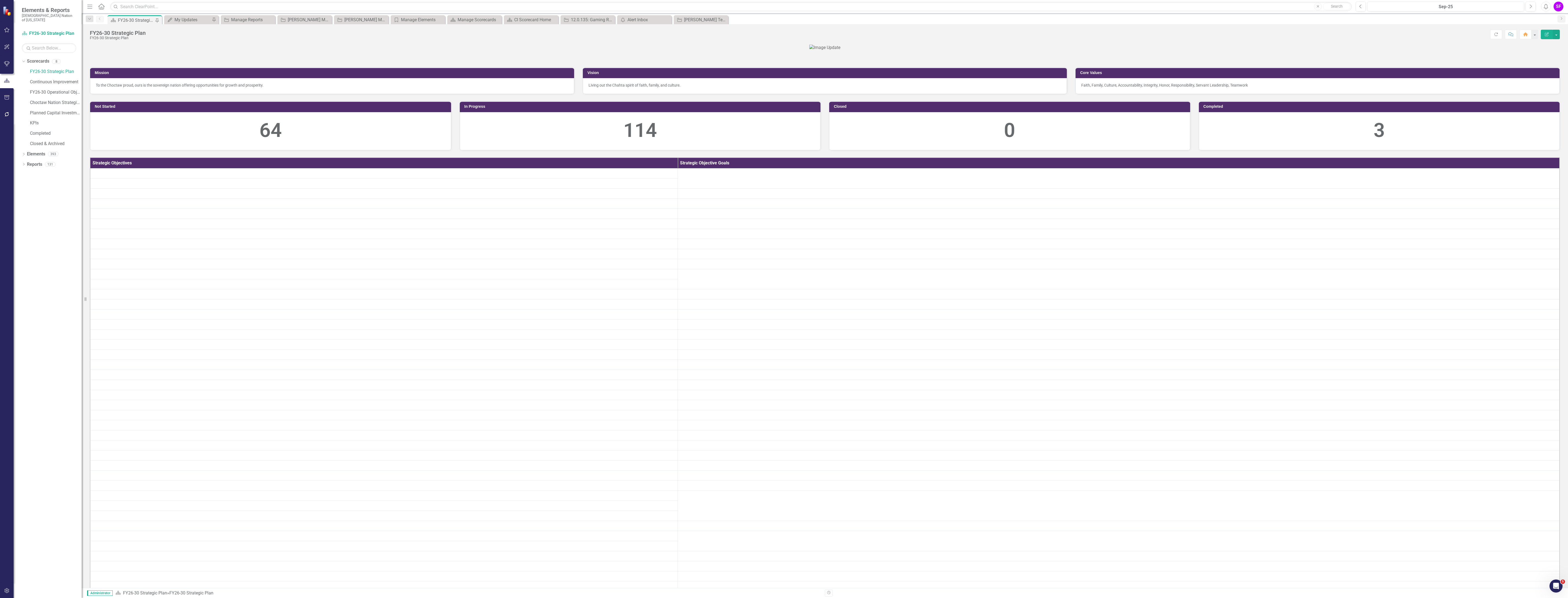
click at [91, 8] on icon "button" at bounding box center [90, 7] width 5 height 4
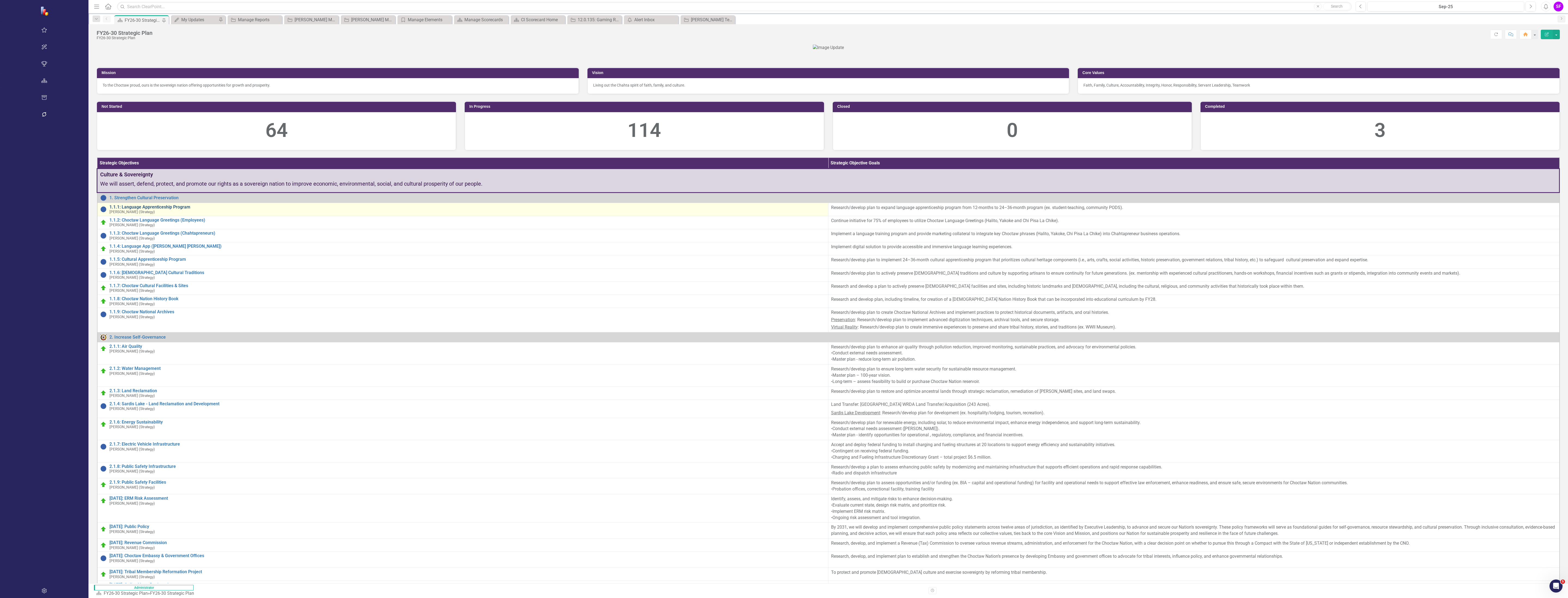
click at [110, 209] on link "1.1.1: Language Apprenticeship Program" at bounding box center [467, 207] width 716 height 5
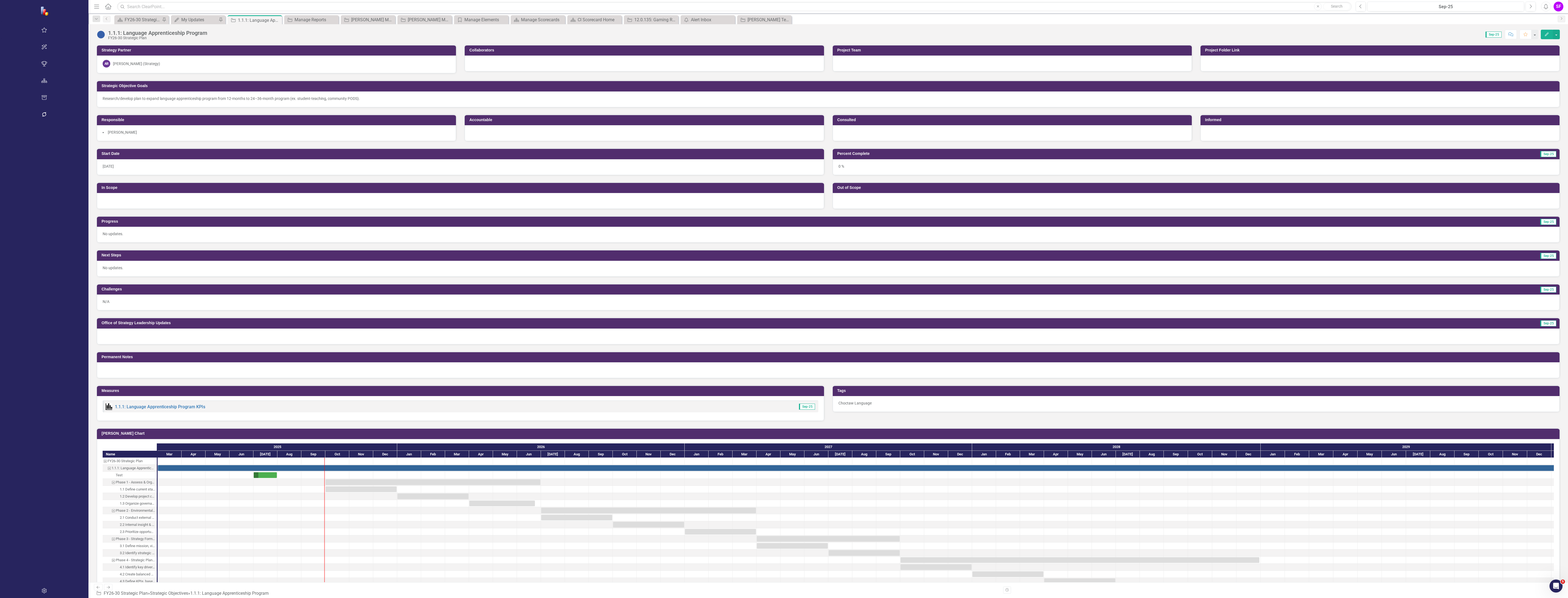
scroll to position [122, 0]
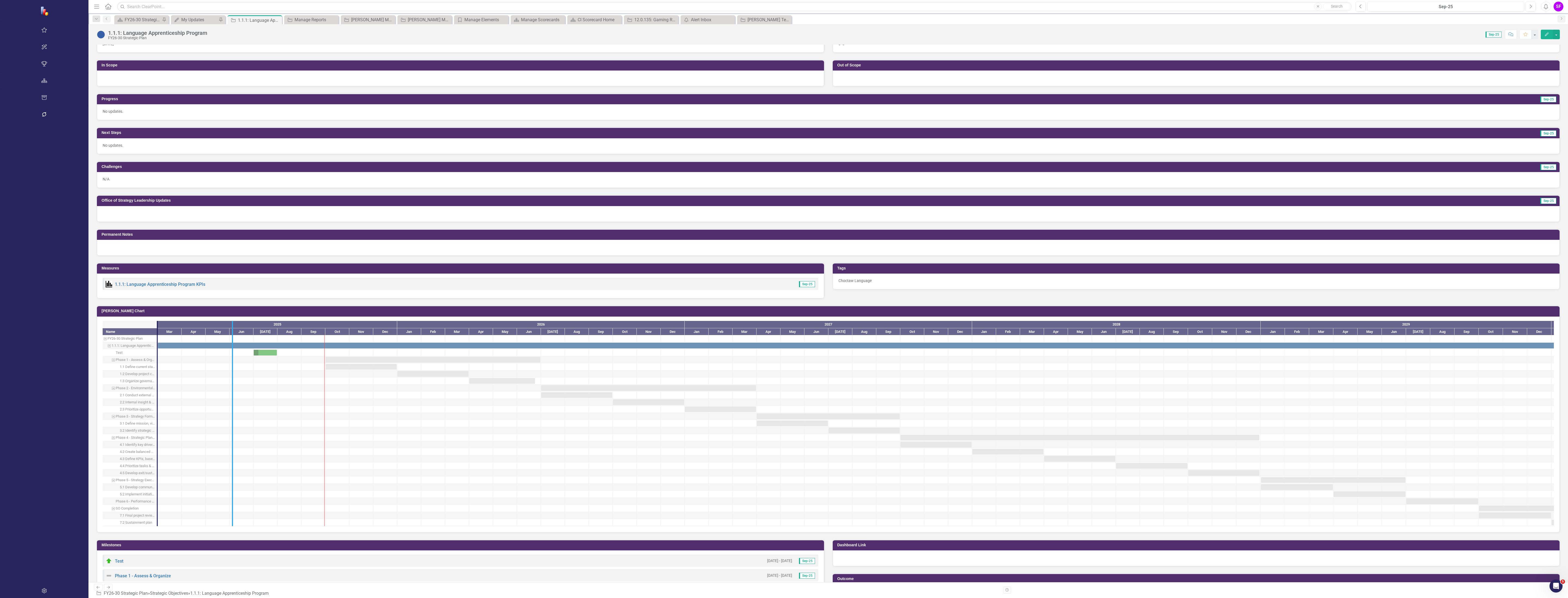
drag, startPoint x: 81, startPoint y: 410, endPoint x: 157, endPoint y: 420, distance: 76.7
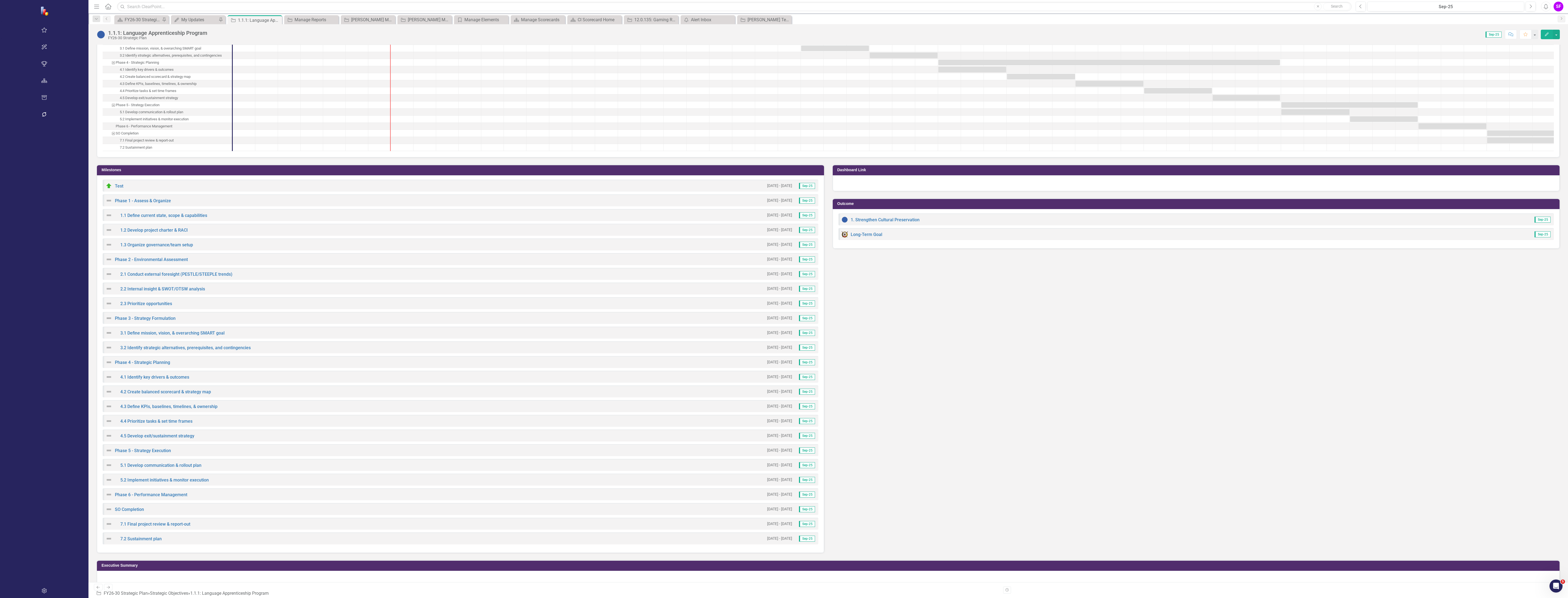
scroll to position [504, 0]
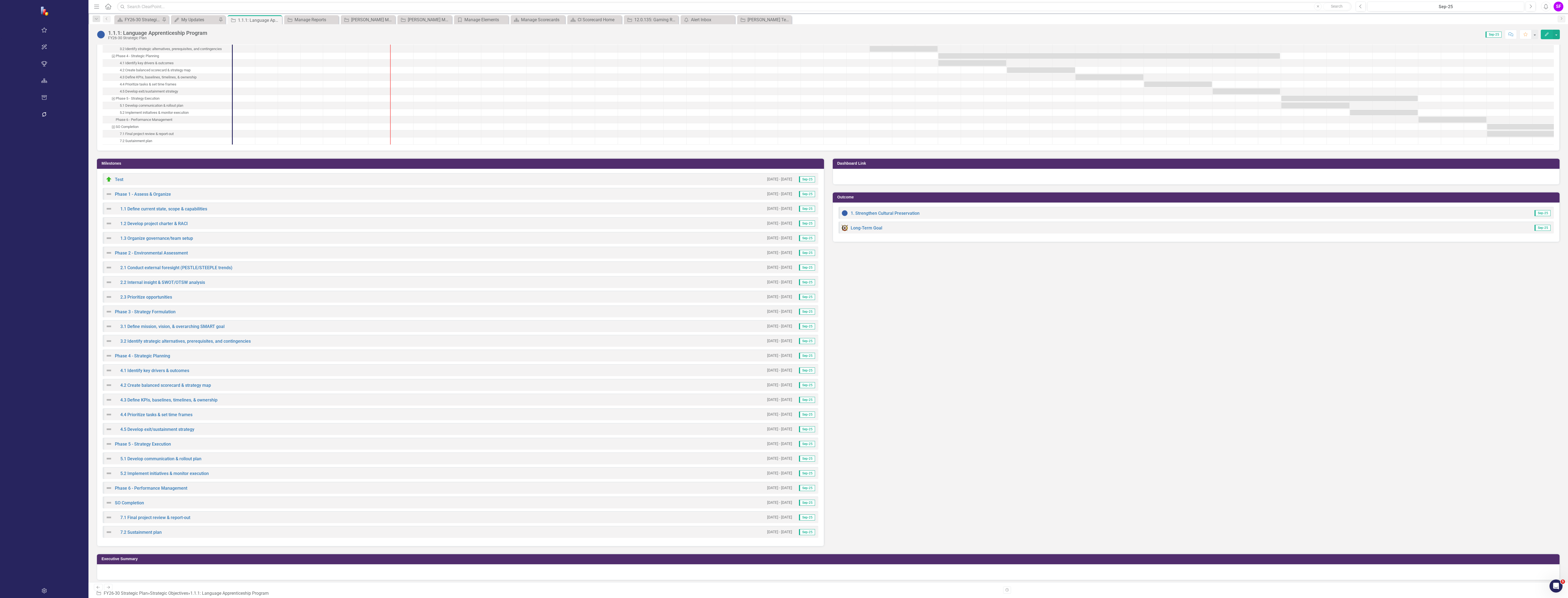
click at [131, 163] on h3 "Milestones" at bounding box center [461, 163] width 719 height 4
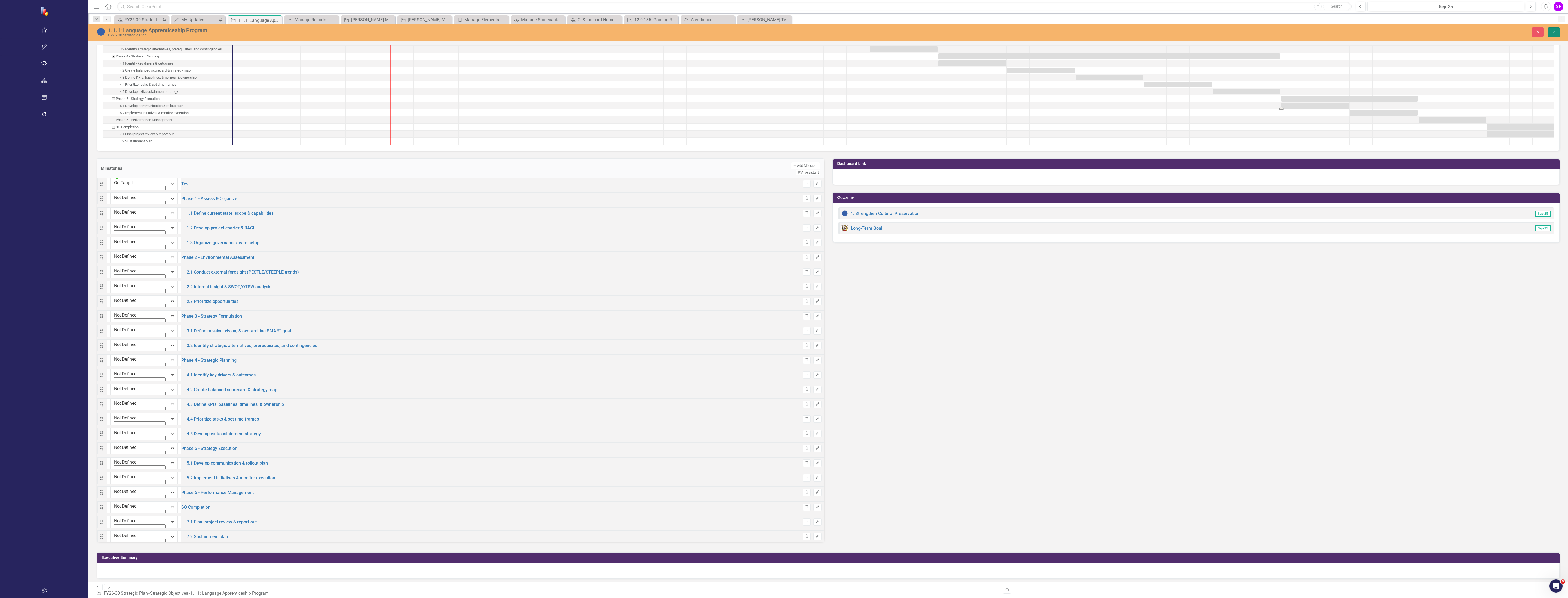
click at [1553, 34] on button "Save" at bounding box center [1554, 32] width 12 height 10
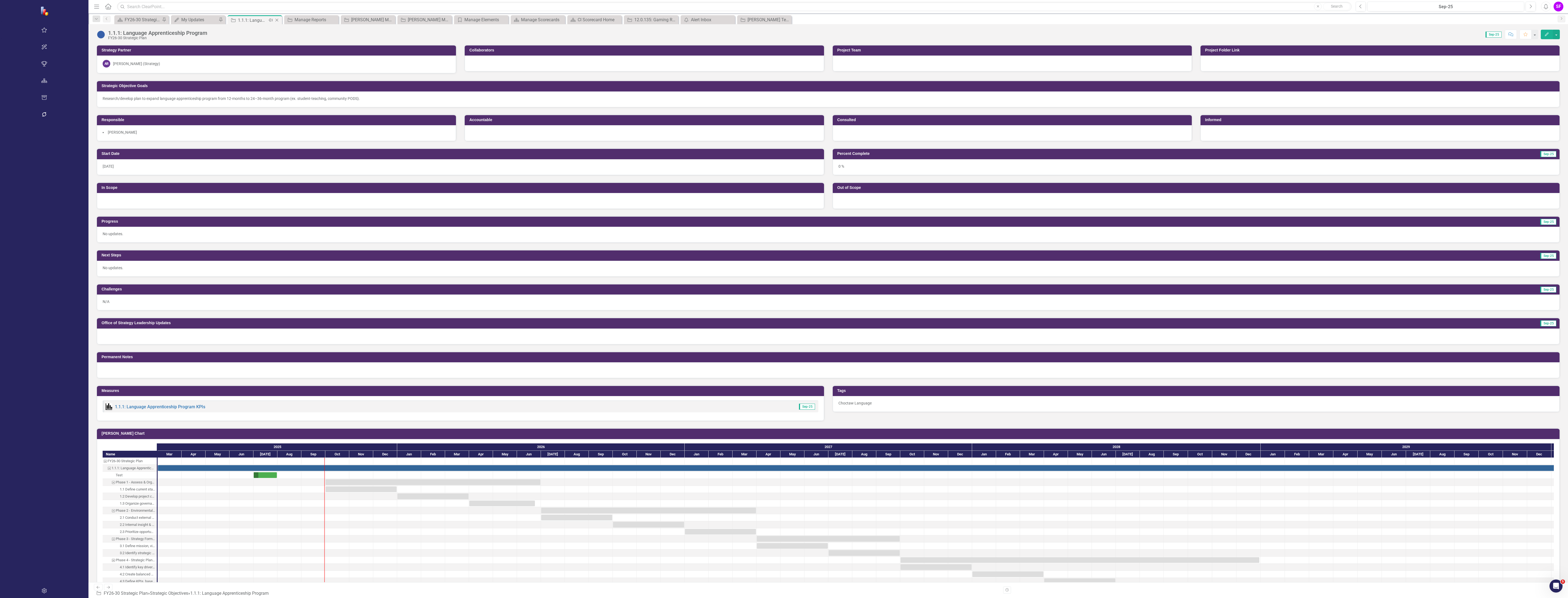
click at [274, 20] on icon "Close" at bounding box center [276, 20] width 5 height 4
click at [274, 21] on icon "Close" at bounding box center [276, 20] width 5 height 4
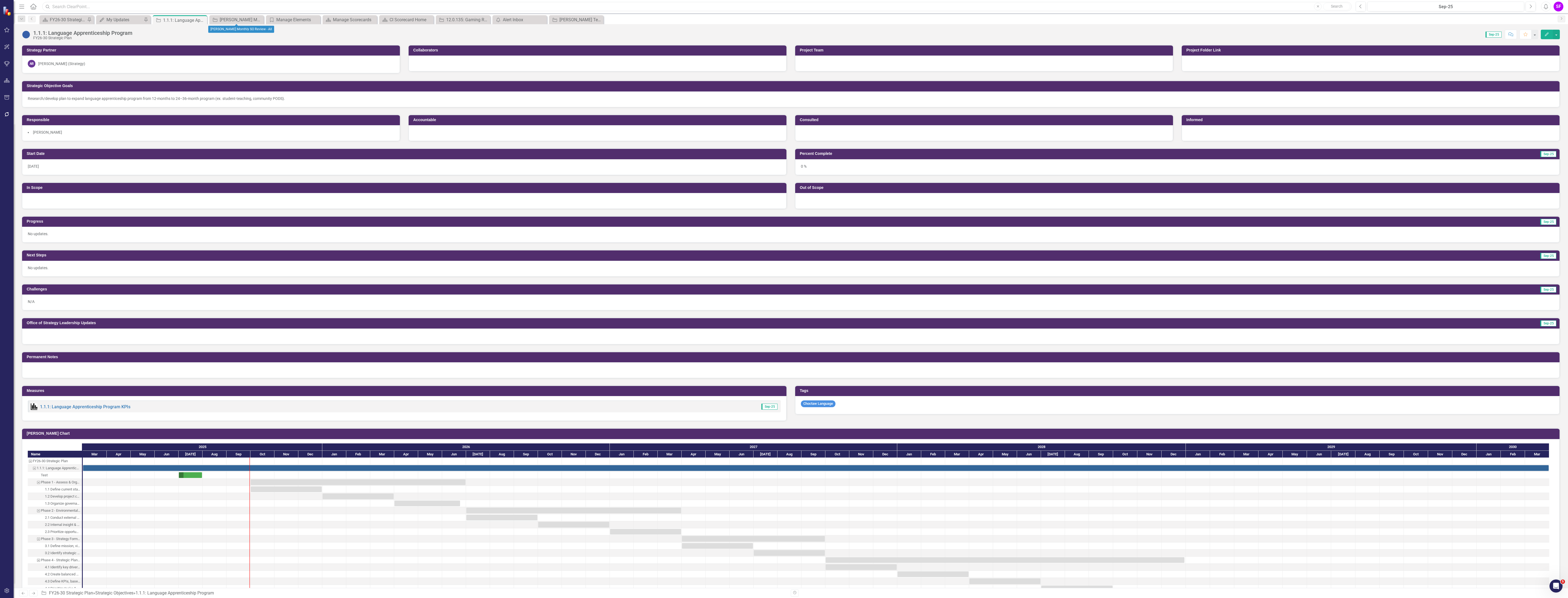
click at [242, 11] on input "text" at bounding box center [696, 7] width 1309 height 10
click at [243, 17] on div "[PERSON_NAME] Monthly SO Review - All" at bounding box center [237, 19] width 36 height 7
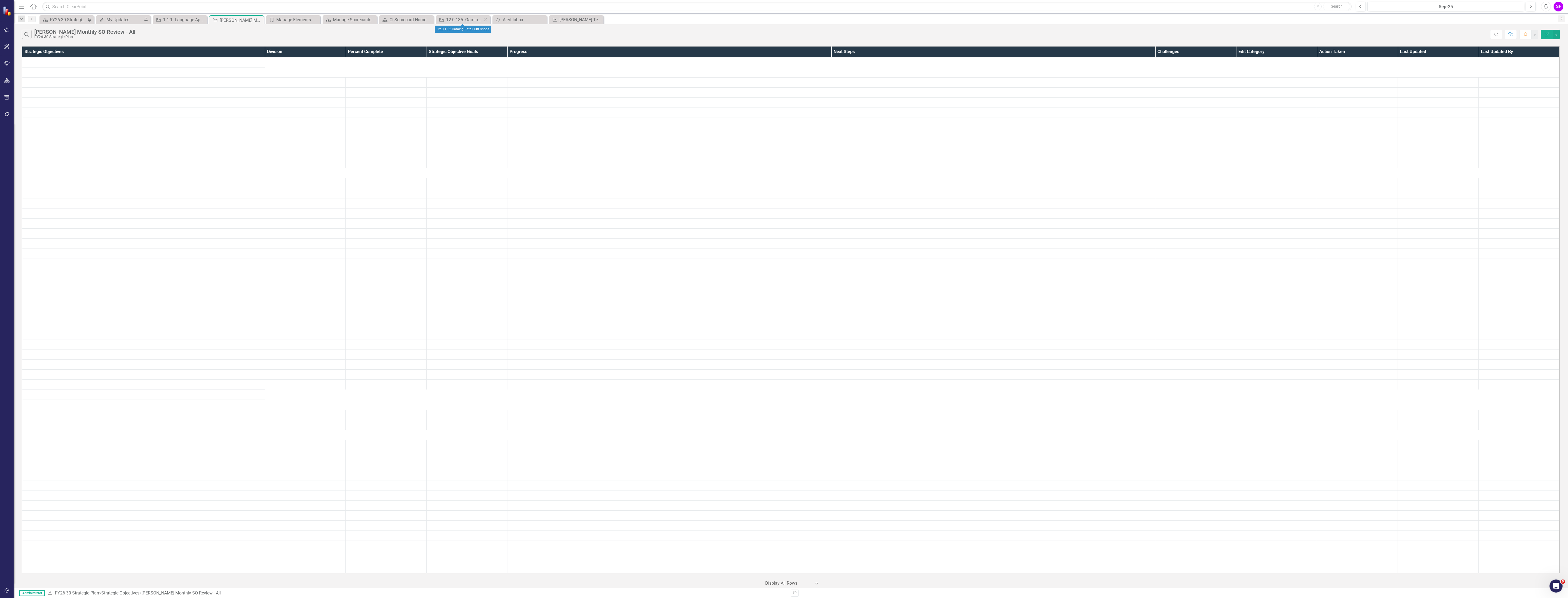
click at [485, 19] on icon "Close" at bounding box center [485, 19] width 5 height 4
click at [522, 16] on div "[PERSON_NAME] Team's SOs" at bounding box center [520, 19] width 36 height 7
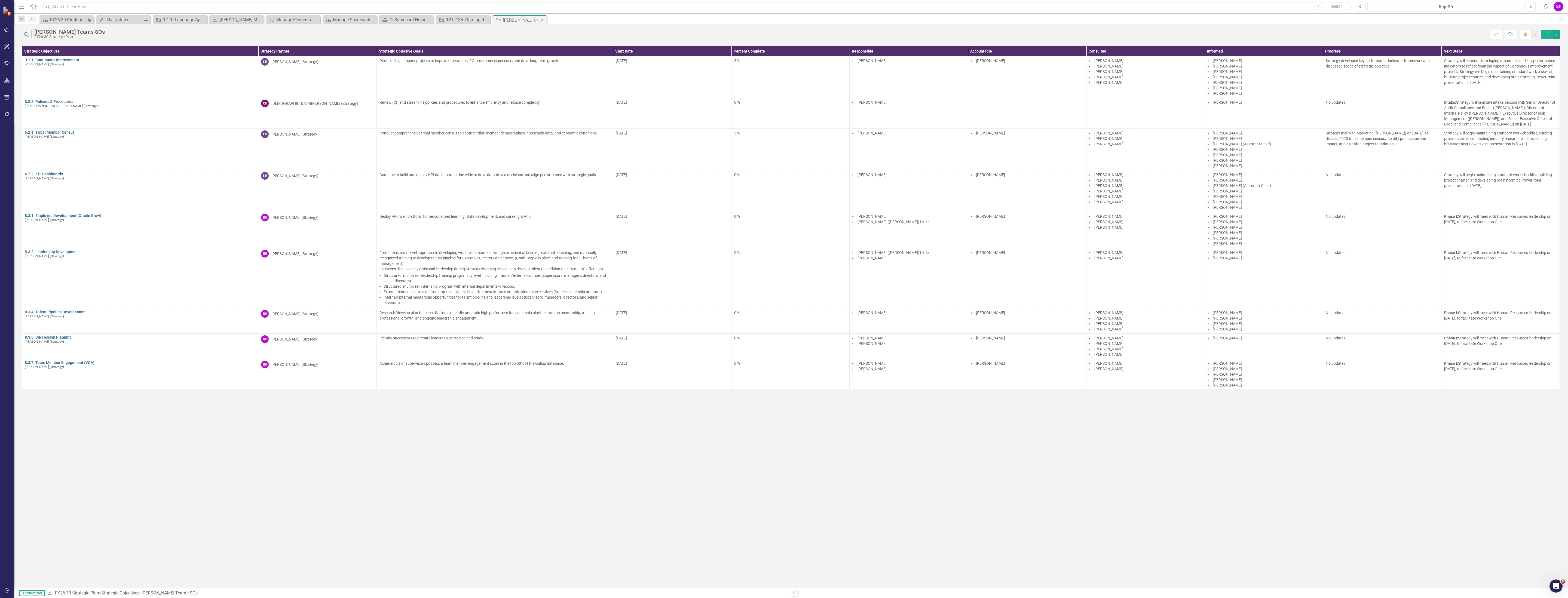
click at [542, 21] on icon "Close" at bounding box center [542, 20] width 5 height 4
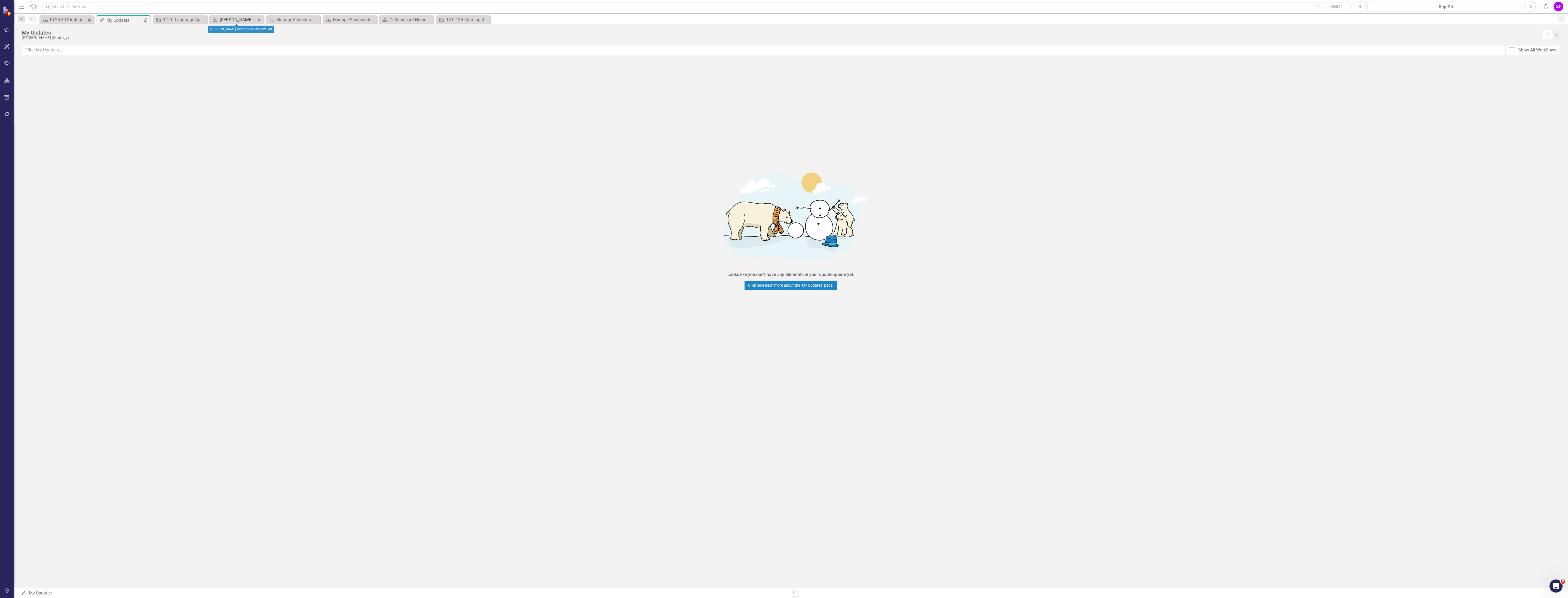
click at [225, 21] on div "[PERSON_NAME] Monthly SO Review - All" at bounding box center [237, 19] width 36 height 7
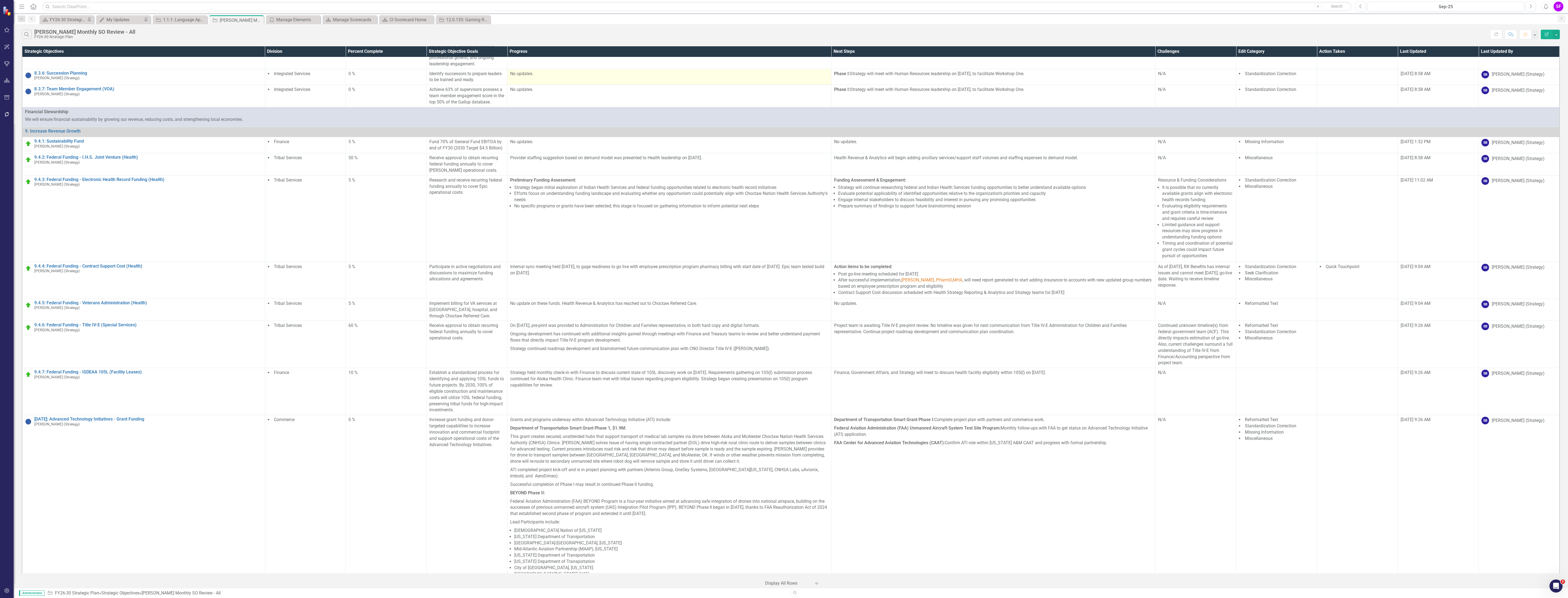
scroll to position [5387, 0]
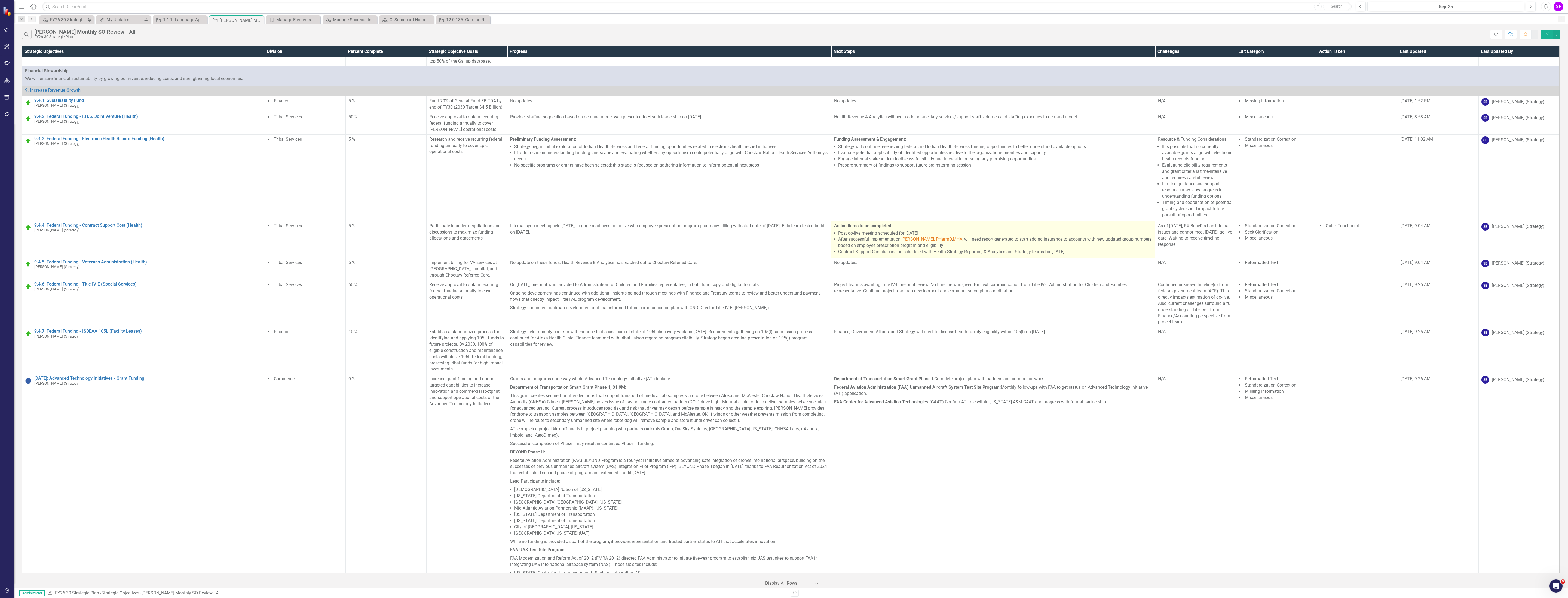
click at [962, 253] on li "Contract Support Cost discussion scheduled with Health Strategy Reporting & Ana…" at bounding box center [995, 252] width 314 height 6
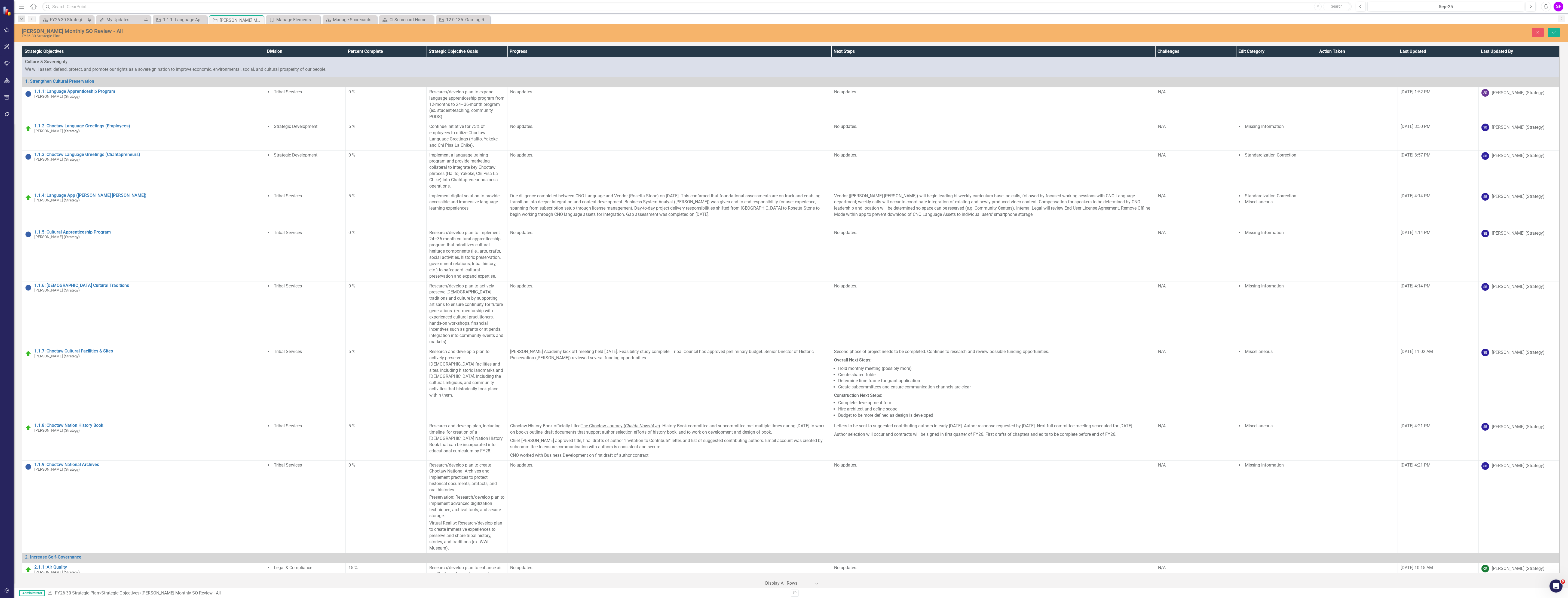
scroll to position [5387, 0]
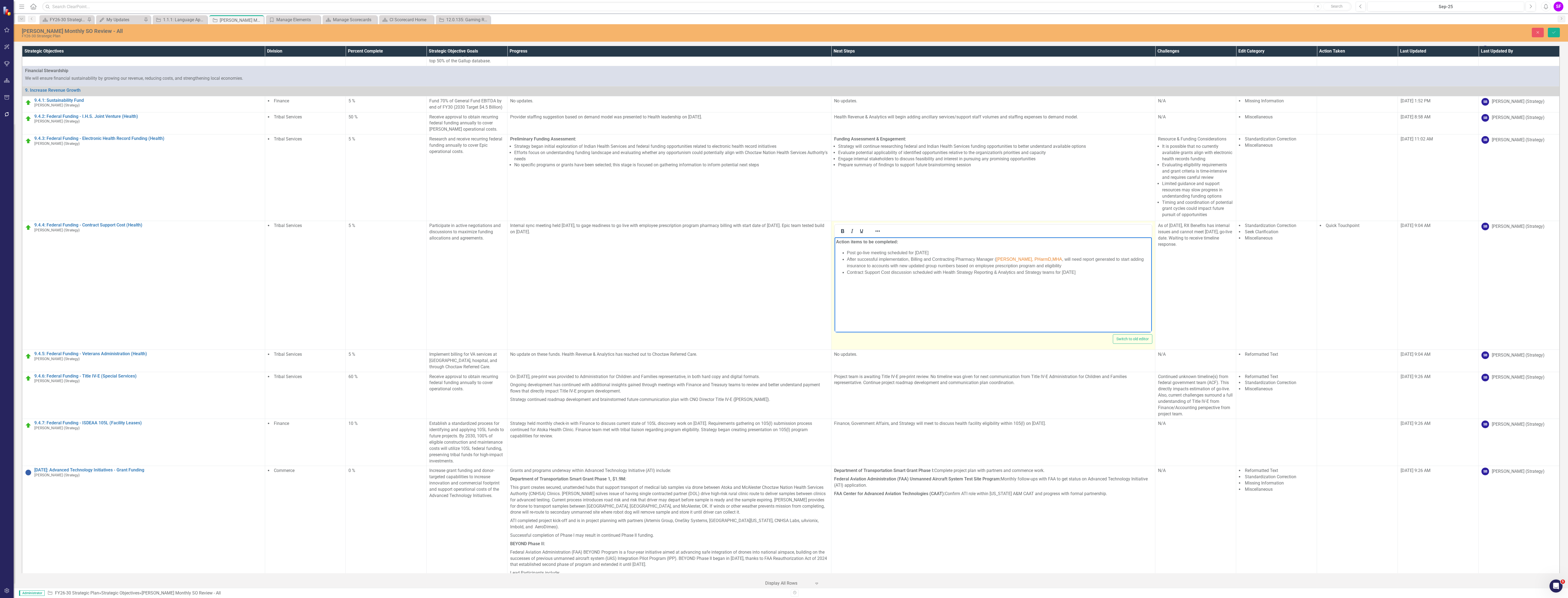
click at [1062, 259] on span "MHA" at bounding box center [1057, 259] width 10 height 5
drag, startPoint x: 1063, startPoint y: 259, endPoint x: 994, endPoint y: 259, distance: 69.0
click at [994, 259] on li "After successful implementation, Billing and Contracting Pharmacy Manager ( [PE…" at bounding box center [998, 262] width 304 height 13
drag, startPoint x: 1064, startPoint y: 258, endPoint x: 994, endPoint y: 259, distance: 70.0
click at [994, 259] on li "After successful implementation, Billing and Contracting Pharmacy Manager ( [PE…" at bounding box center [998, 262] width 304 height 13
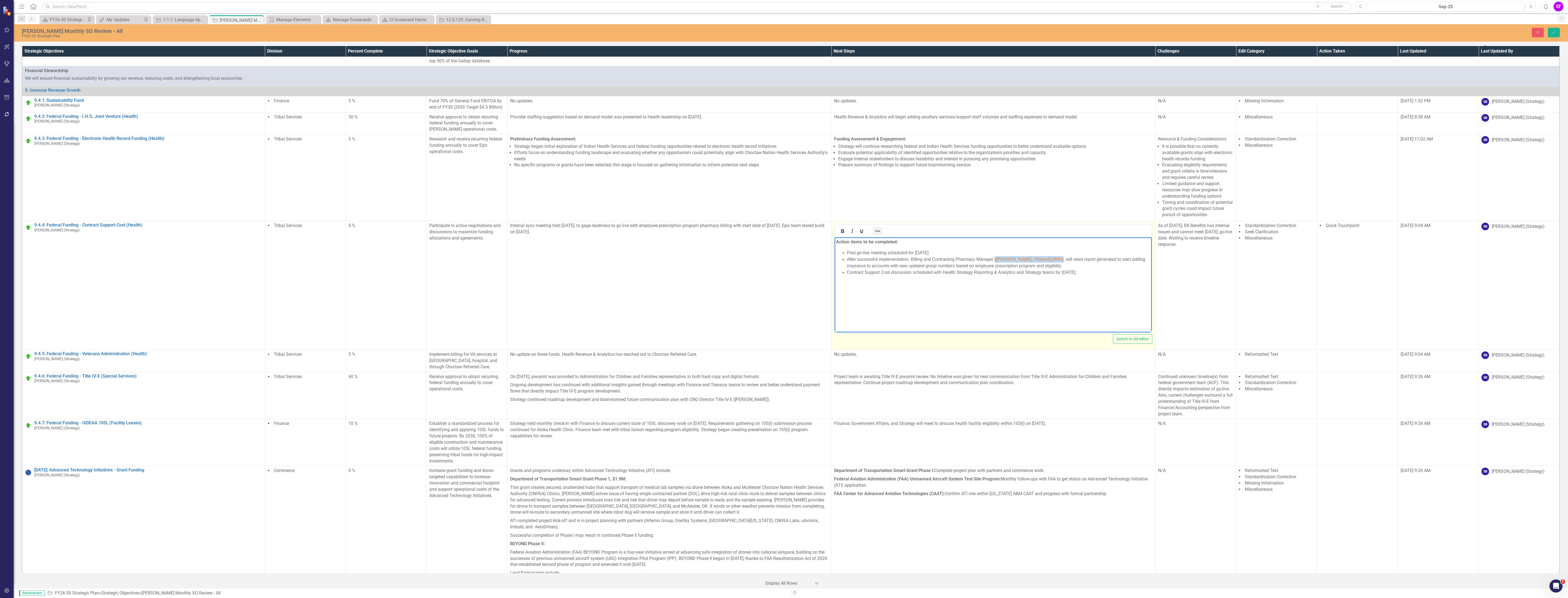
click at [875, 234] on icon "Reveal or hide additional toolbar items" at bounding box center [877, 231] width 7 height 7
click at [1082, 246] on icon "Text color Black" at bounding box center [1082, 246] width 2 height 2
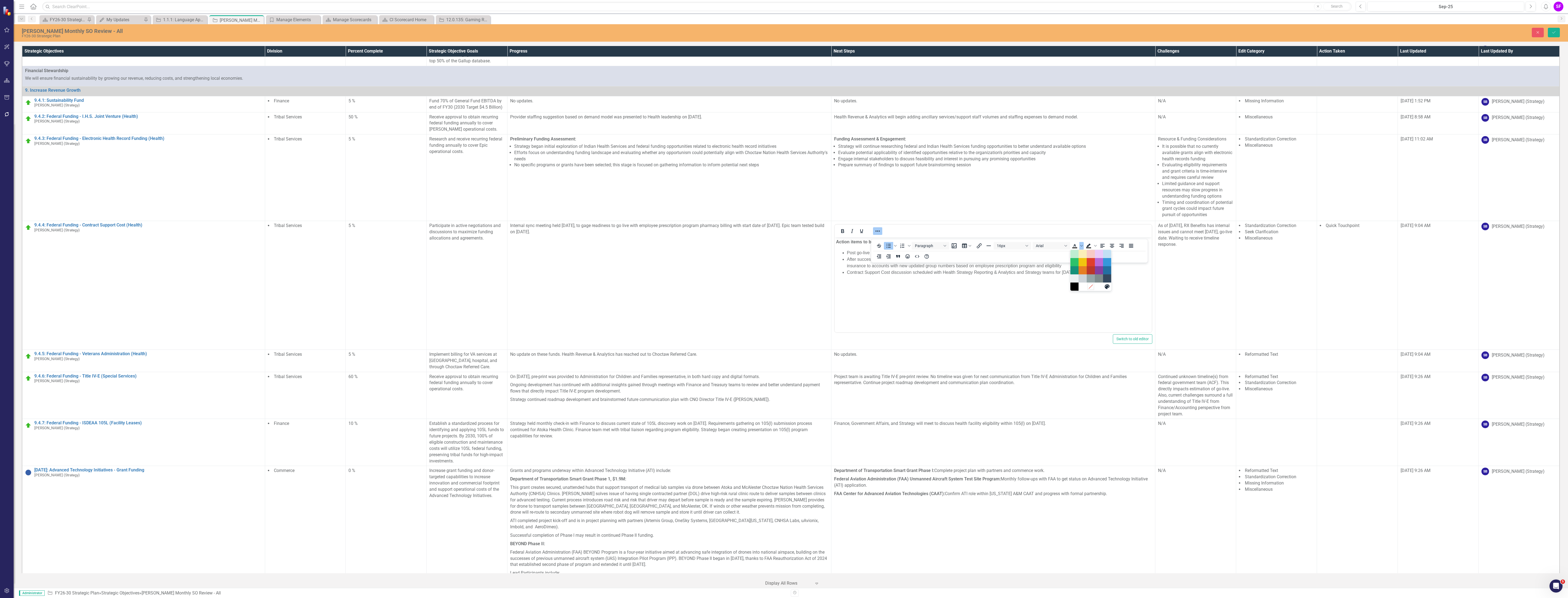
click at [1089, 287] on icon "Remove color" at bounding box center [1091, 286] width 5 height 5
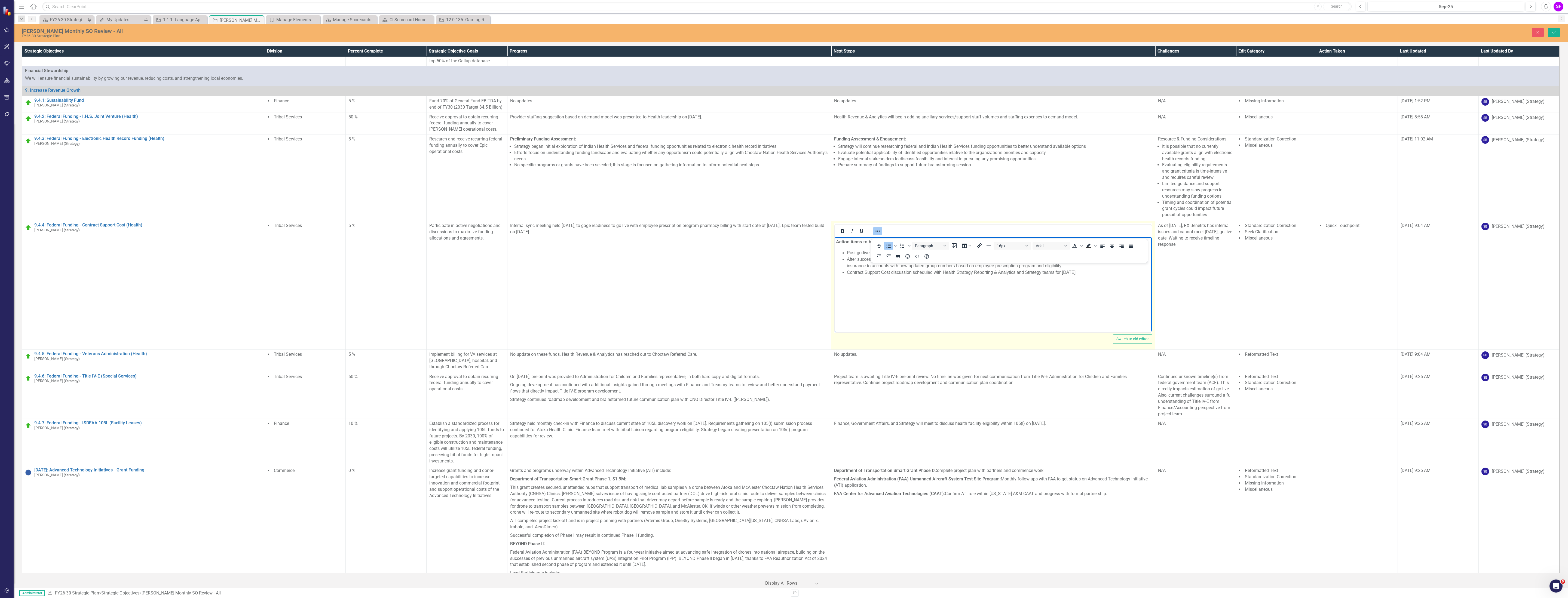
click at [1095, 301] on body "Action items to be completed: Post go-live meeting scheduled for [DATE] After s…" at bounding box center [993, 278] width 317 height 82
click at [1551, 36] on button "Save" at bounding box center [1554, 33] width 12 height 10
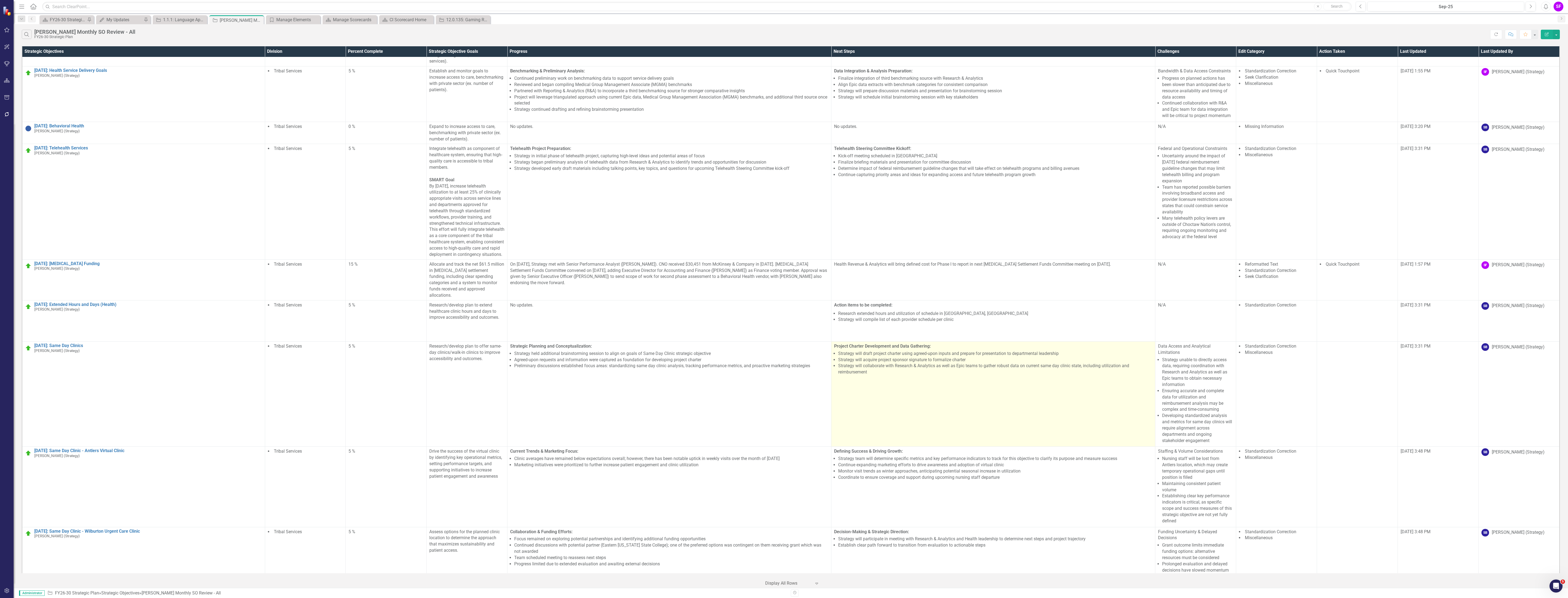
scroll to position [5322, 0]
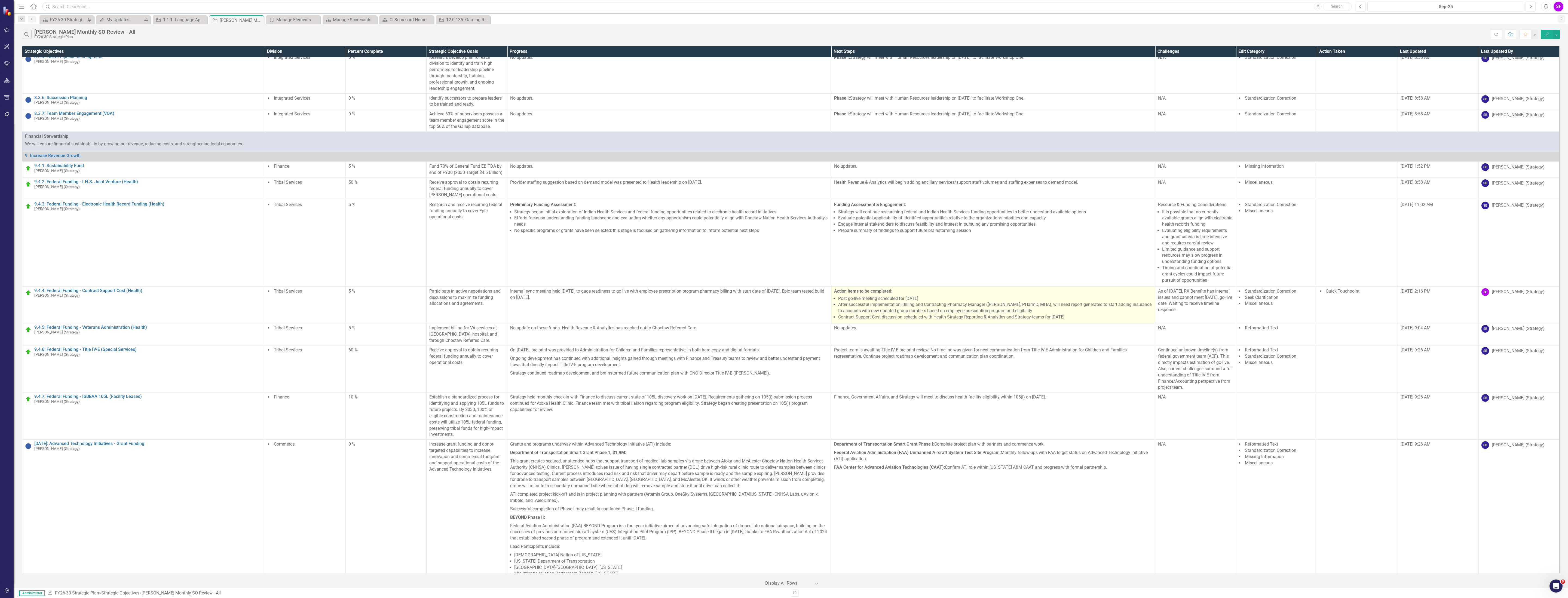
click at [975, 314] on li "After successful implementation, Billing and Contracting Pharmacy Manager ([PER…" at bounding box center [995, 308] width 314 height 13
click at [975, 313] on li "After successful implementation, Billing and Contracting Pharmacy Manager ([PER…" at bounding box center [995, 308] width 314 height 13
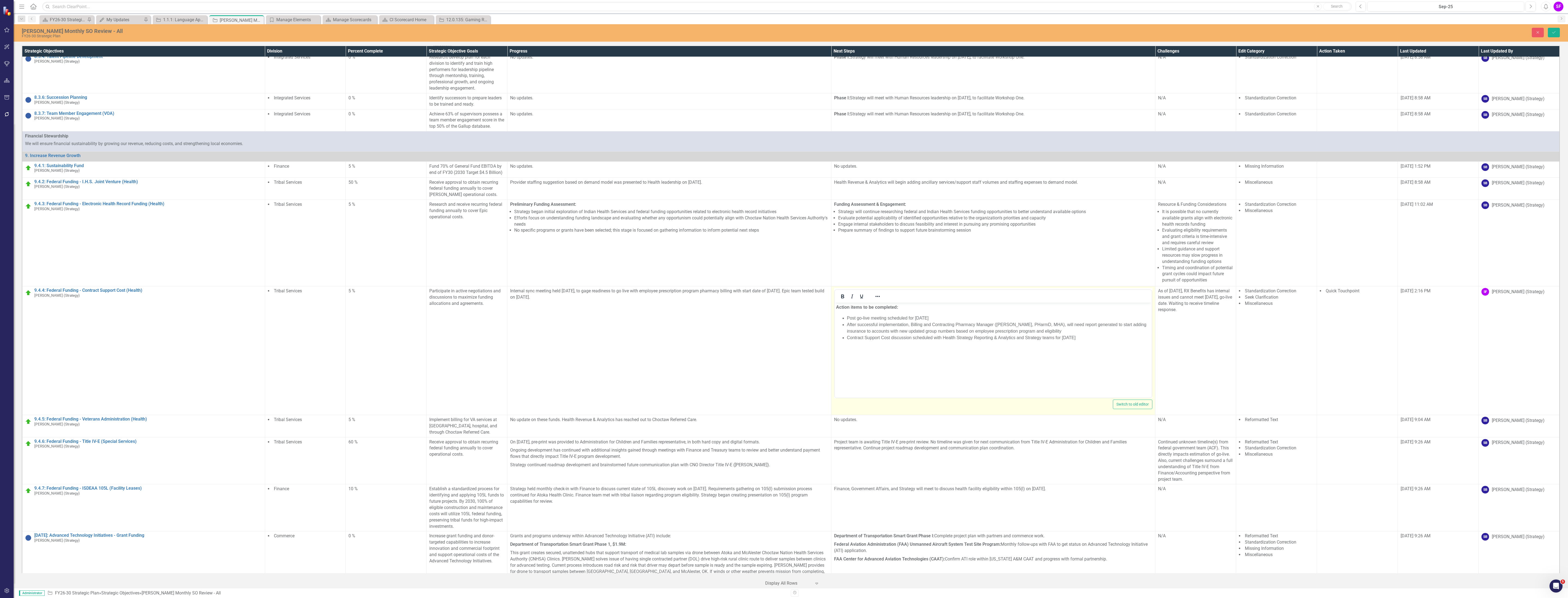
scroll to position [0, 0]
click at [1041, 324] on li "After successful implementation, Billing and Contracting Pharmacy Manager ([PER…" at bounding box center [998, 327] width 304 height 13
click at [1554, 30] on button "Save" at bounding box center [1554, 33] width 12 height 10
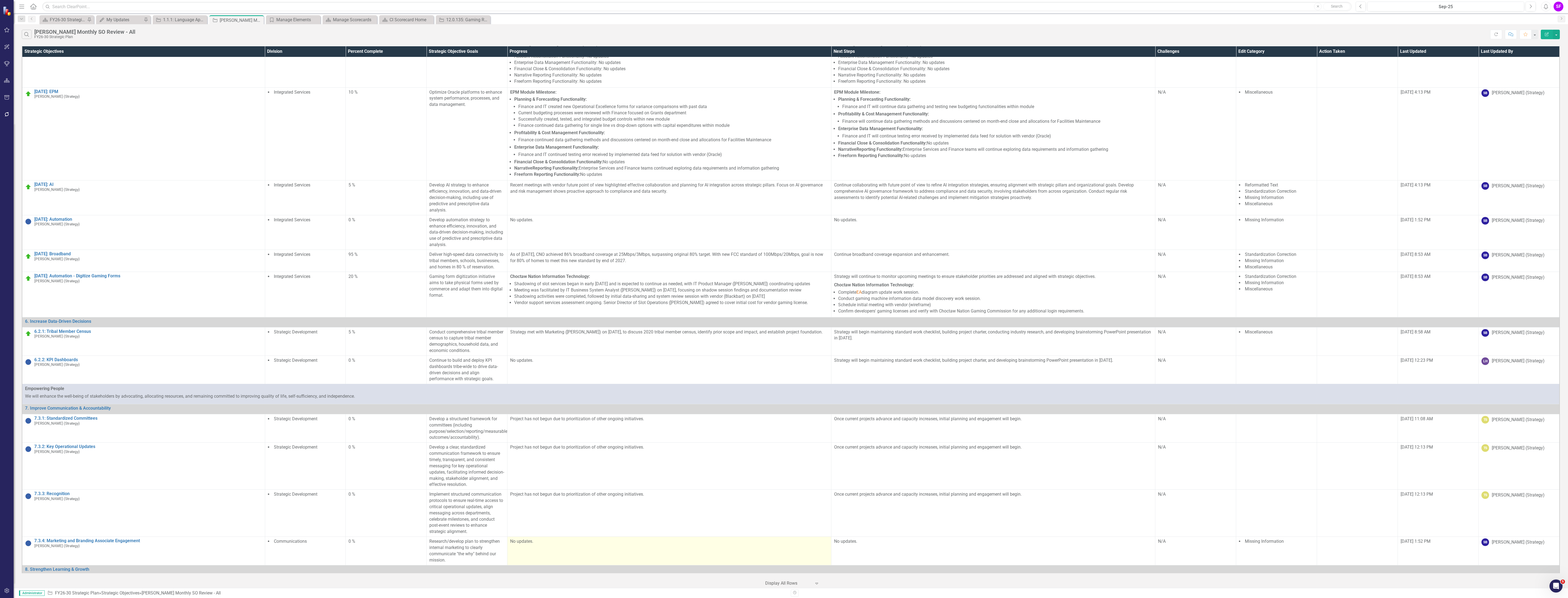
scroll to position [4611, 0]
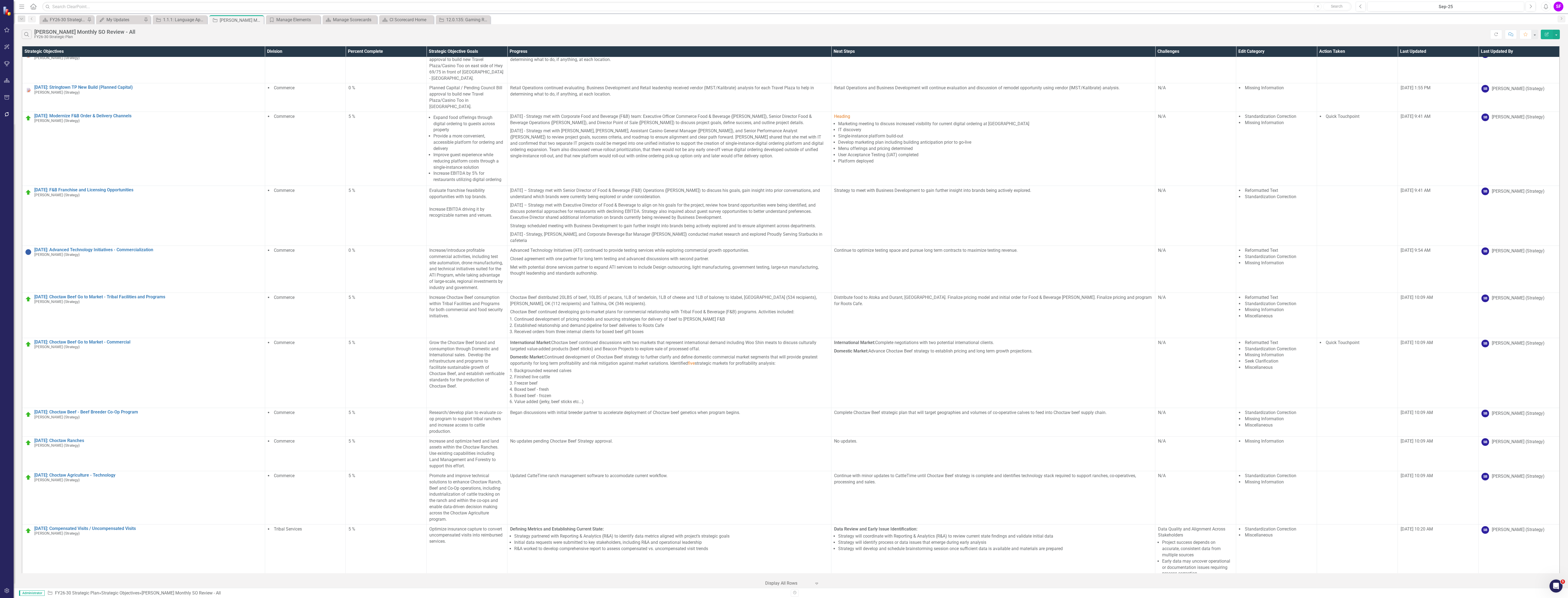
scroll to position [6939, 0]
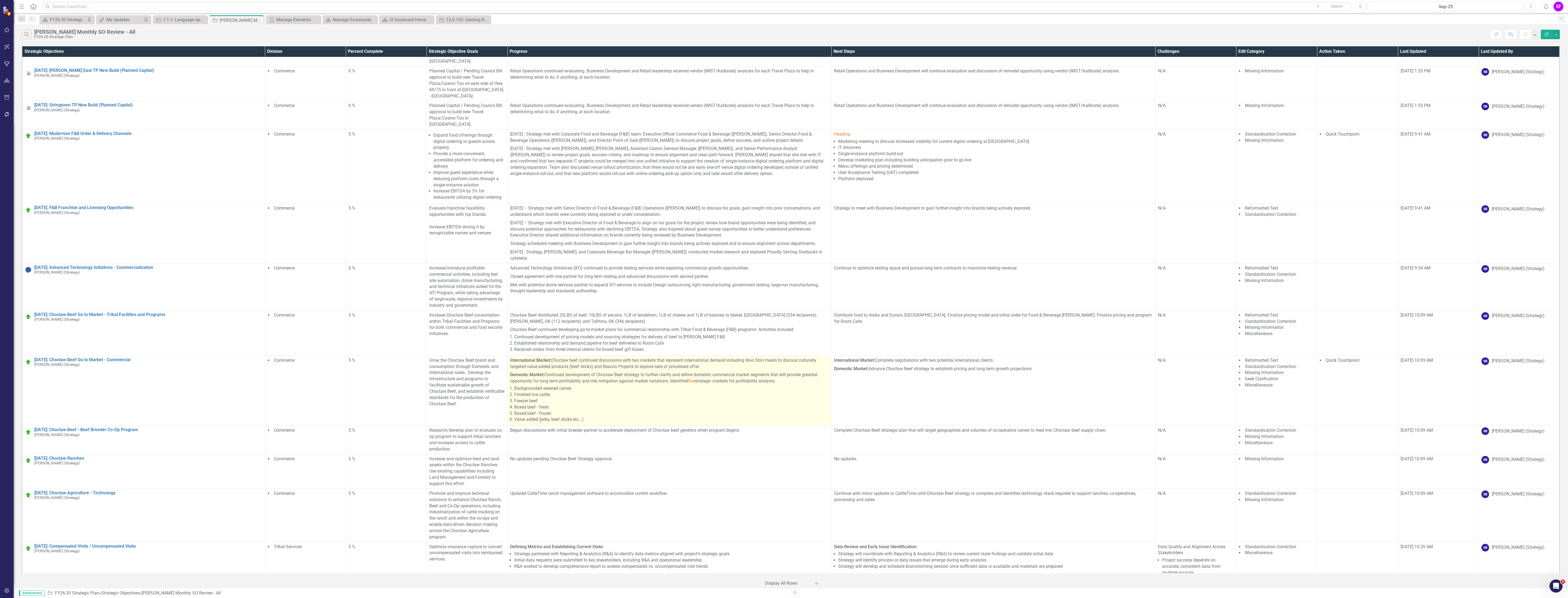
click at [695, 378] on span "five" at bounding box center [691, 381] width 7 height 5
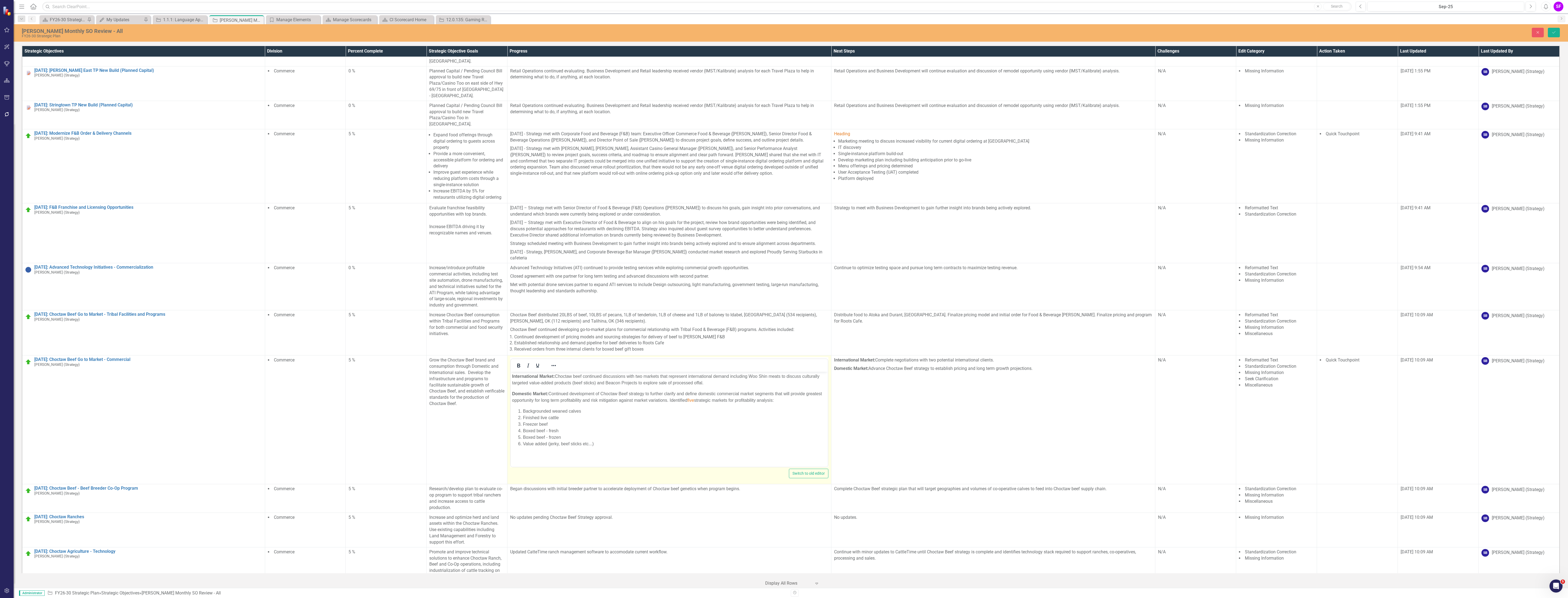
scroll to position [0, 0]
drag, startPoint x: 695, startPoint y: 400, endPoint x: 688, endPoint y: 402, distance: 7.3
click at [688, 402] on span "five" at bounding box center [690, 400] width 7 height 5
drag, startPoint x: 694, startPoint y: 400, endPoint x: 687, endPoint y: 402, distance: 7.3
click at [687, 402] on p "Domestic Market: Continued development of Choctaw Beef strategy to further clar…" at bounding box center [669, 397] width 315 height 13
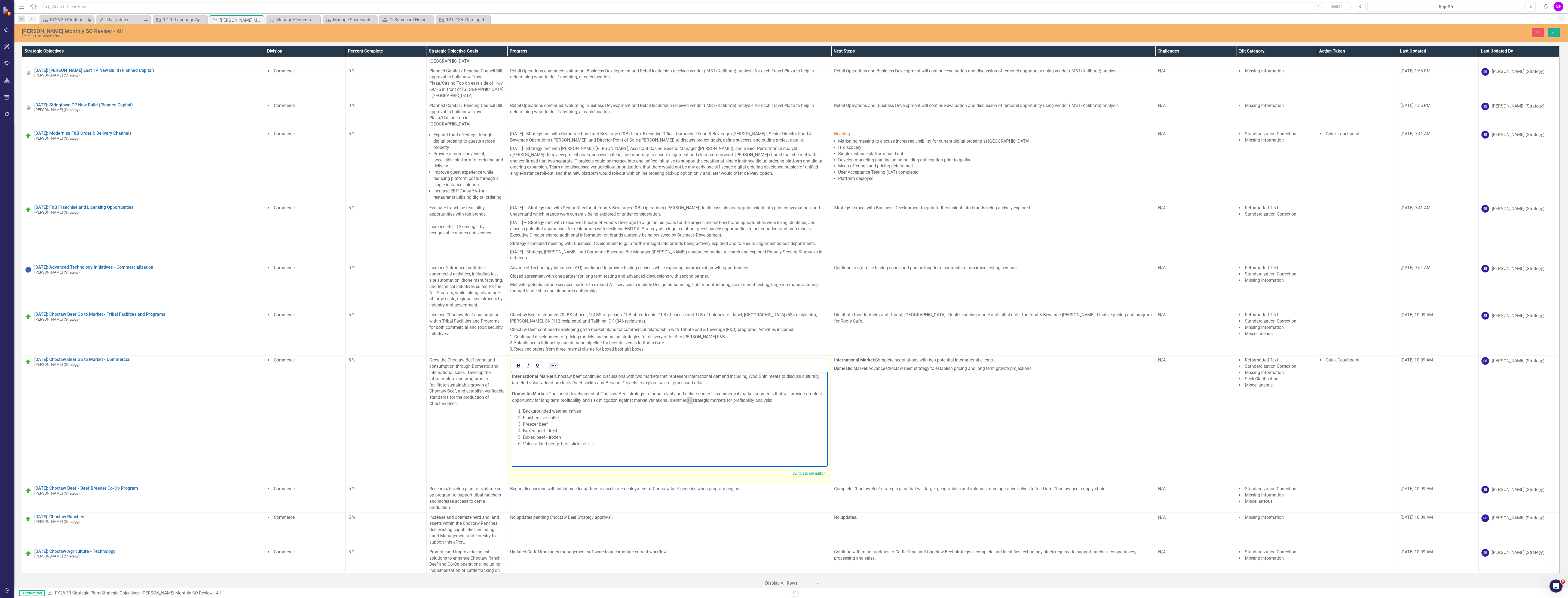
click at [556, 361] on button "Reveal or hide additional toolbar items" at bounding box center [553, 365] width 9 height 8
click at [760, 319] on icon "Text color Black" at bounding box center [758, 318] width 2 height 2
click at [767, 361] on div "Remove color" at bounding box center [768, 358] width 7 height 7
click at [1553, 33] on icon "Save" at bounding box center [1554, 32] width 5 height 4
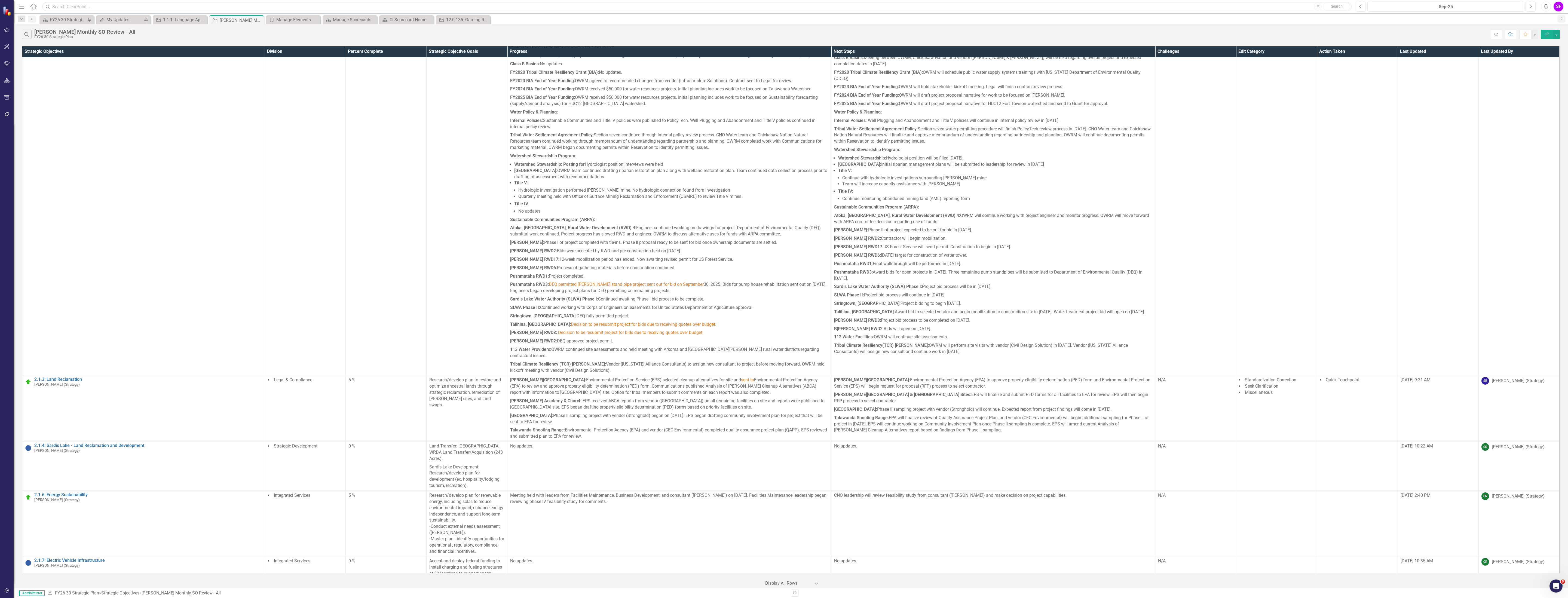
scroll to position [571, 0]
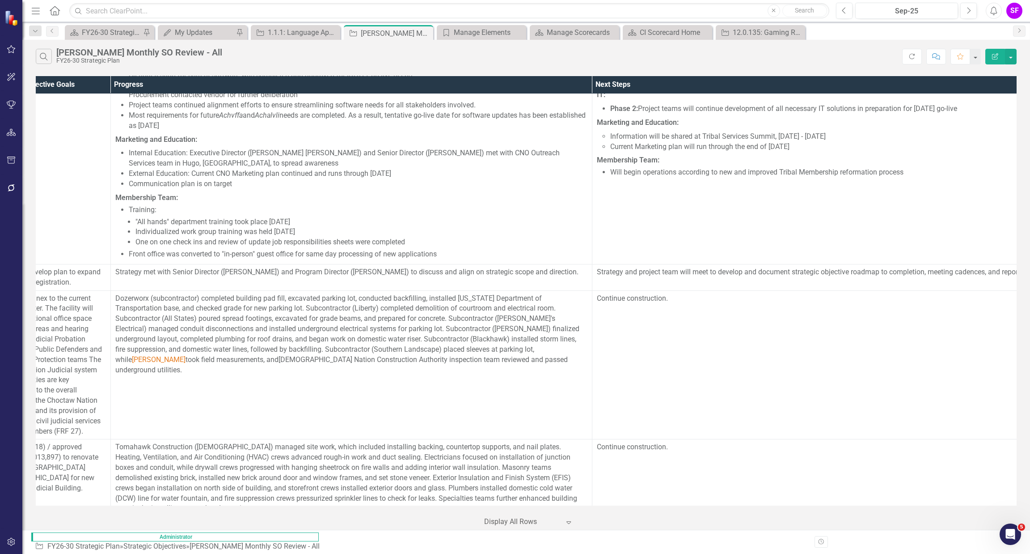
scroll to position [2884, 648]
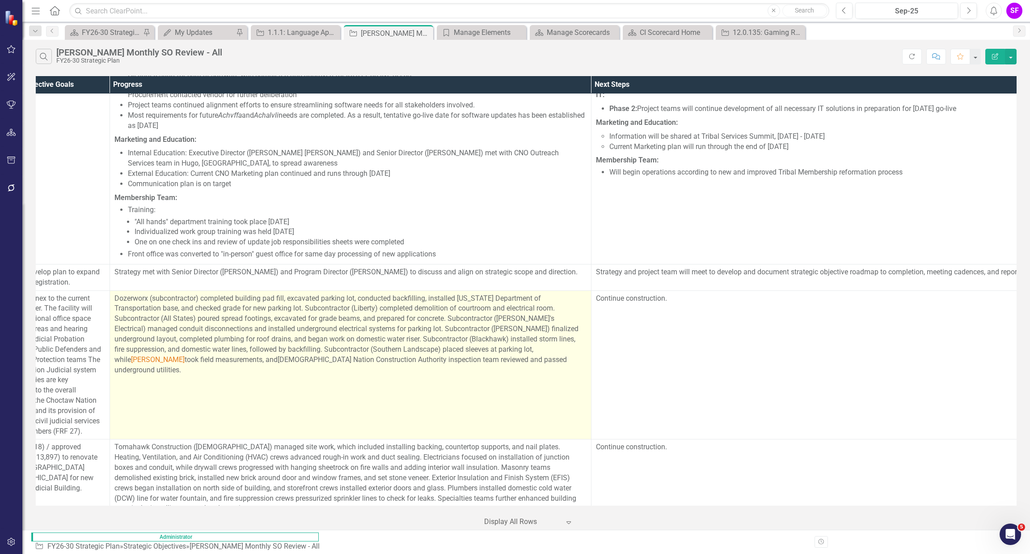
click at [487, 339] on p "Dozerworx (subcontractor) completed building pad fill, excavated parking lot, c…" at bounding box center [350, 334] width 472 height 82
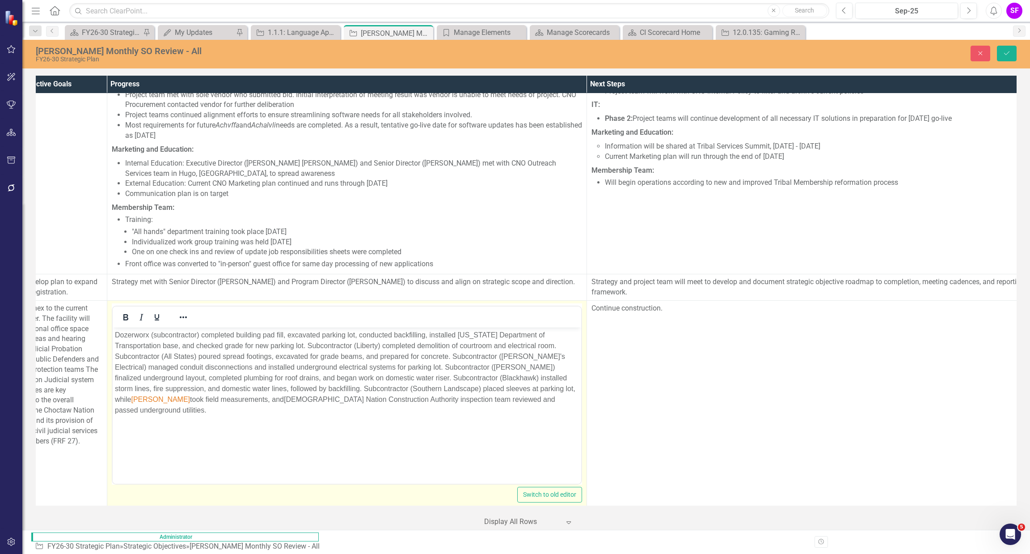
scroll to position [0, 0]
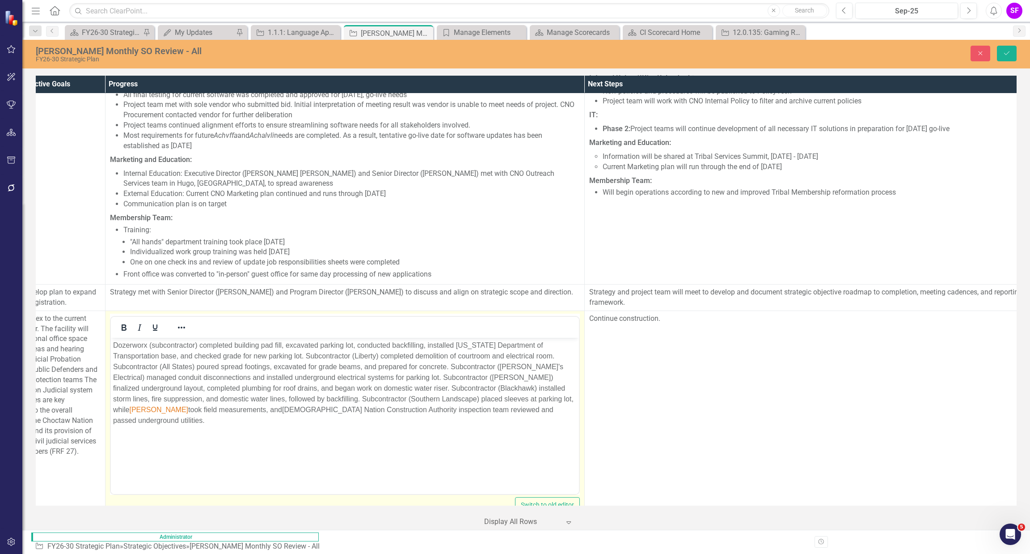
click at [540, 397] on p "Dozerworx (subcontractor) completed building pad fill, excavated parking lot, c…" at bounding box center [345, 382] width 464 height 86
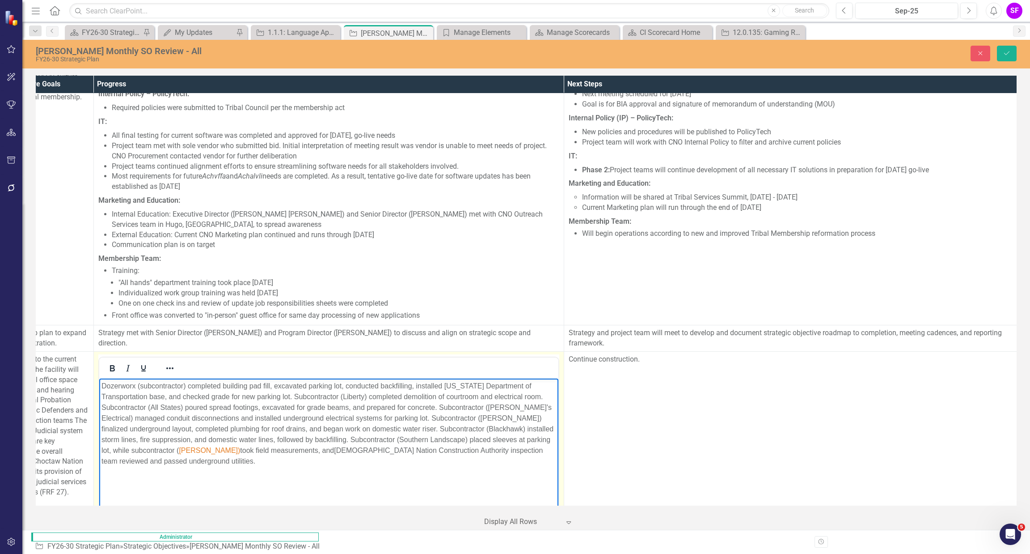
click at [178, 449] on span "Waugh's)" at bounding box center [208, 450] width 61 height 8
click at [181, 448] on p "Dozerworx (subcontractor) completed building pad fill, excavated parking lot, c…" at bounding box center [328, 424] width 455 height 86
drag, startPoint x: 178, startPoint y: 449, endPoint x: 156, endPoint y: 441, distance: 23.8
click at [148, 449] on p "Dozerworx (subcontractor) completed building pad fill, excavated parking lot, c…" at bounding box center [328, 424] width 455 height 86
click at [167, 363] on icon "Reveal or hide additional toolbar items" at bounding box center [169, 368] width 11 height 11
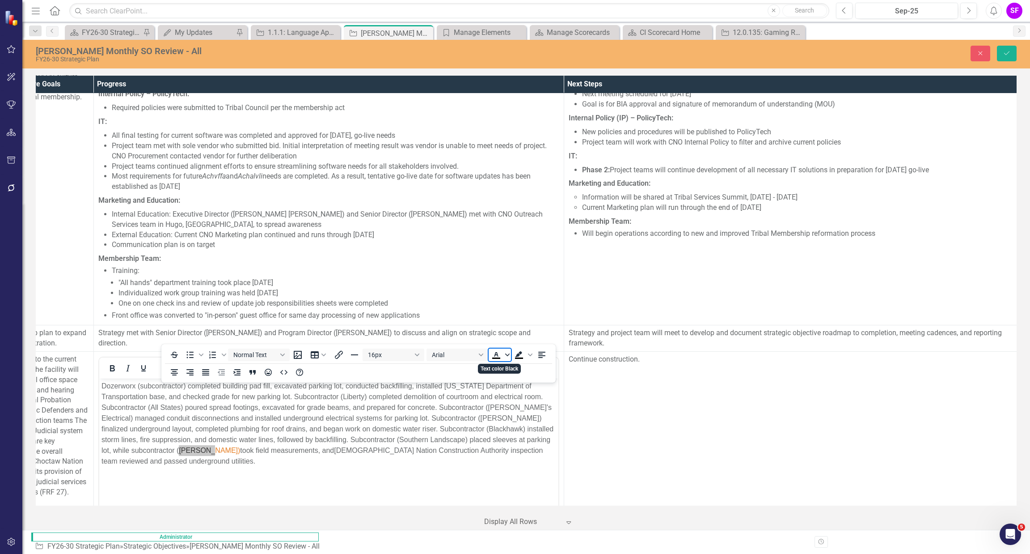
click at [506, 353] on icon "Text color Black" at bounding box center [507, 354] width 4 height 4
click at [524, 423] on icon "Remove color" at bounding box center [522, 421] width 8 height 8
click at [1003, 46] on button "Save" at bounding box center [1007, 54] width 20 height 16
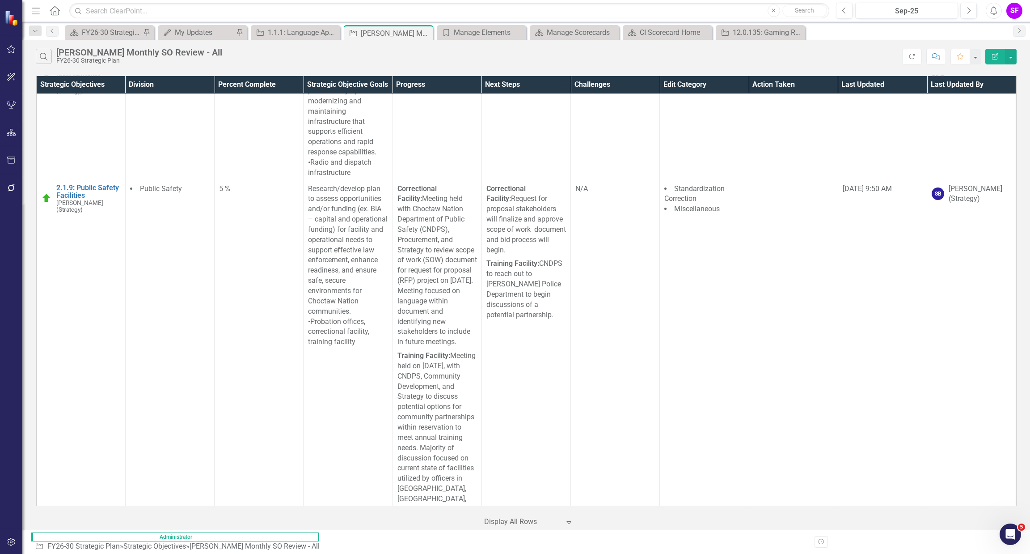
scroll to position [5366, 0]
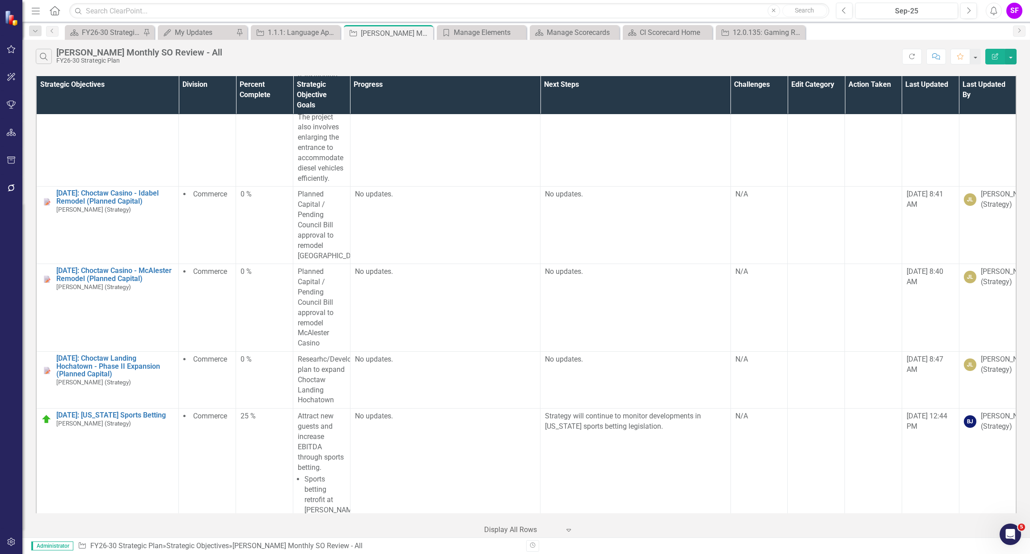
scroll to position [24217, 0]
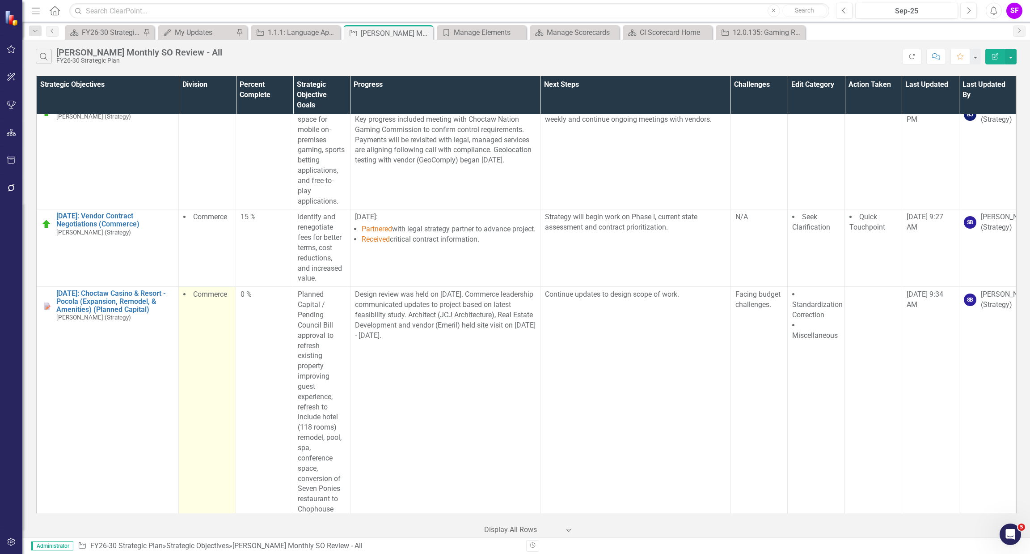
click at [208, 491] on td "Commerce" at bounding box center [207, 458] width 57 height 343
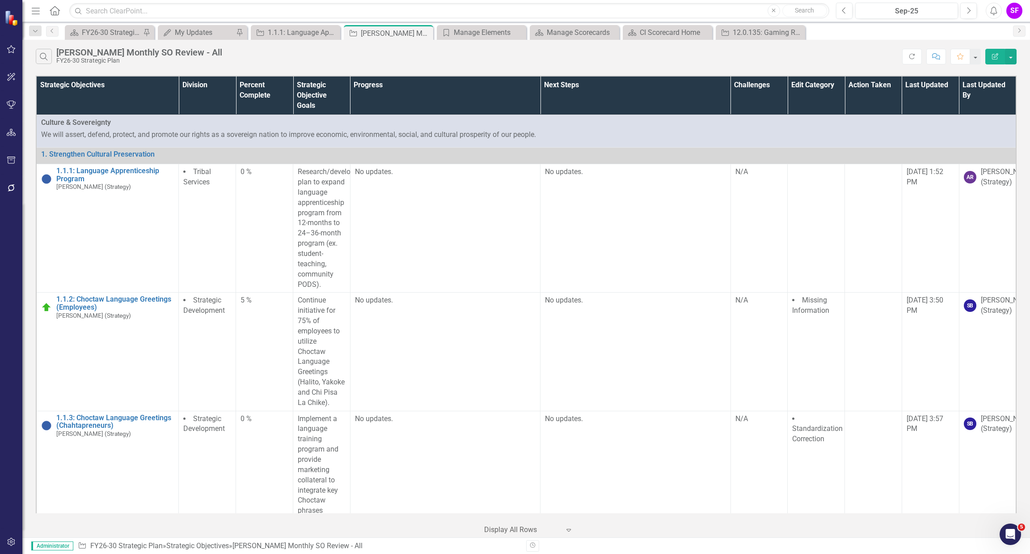
scroll to position [24217, 0]
